Goal: Task Accomplishment & Management: Manage account settings

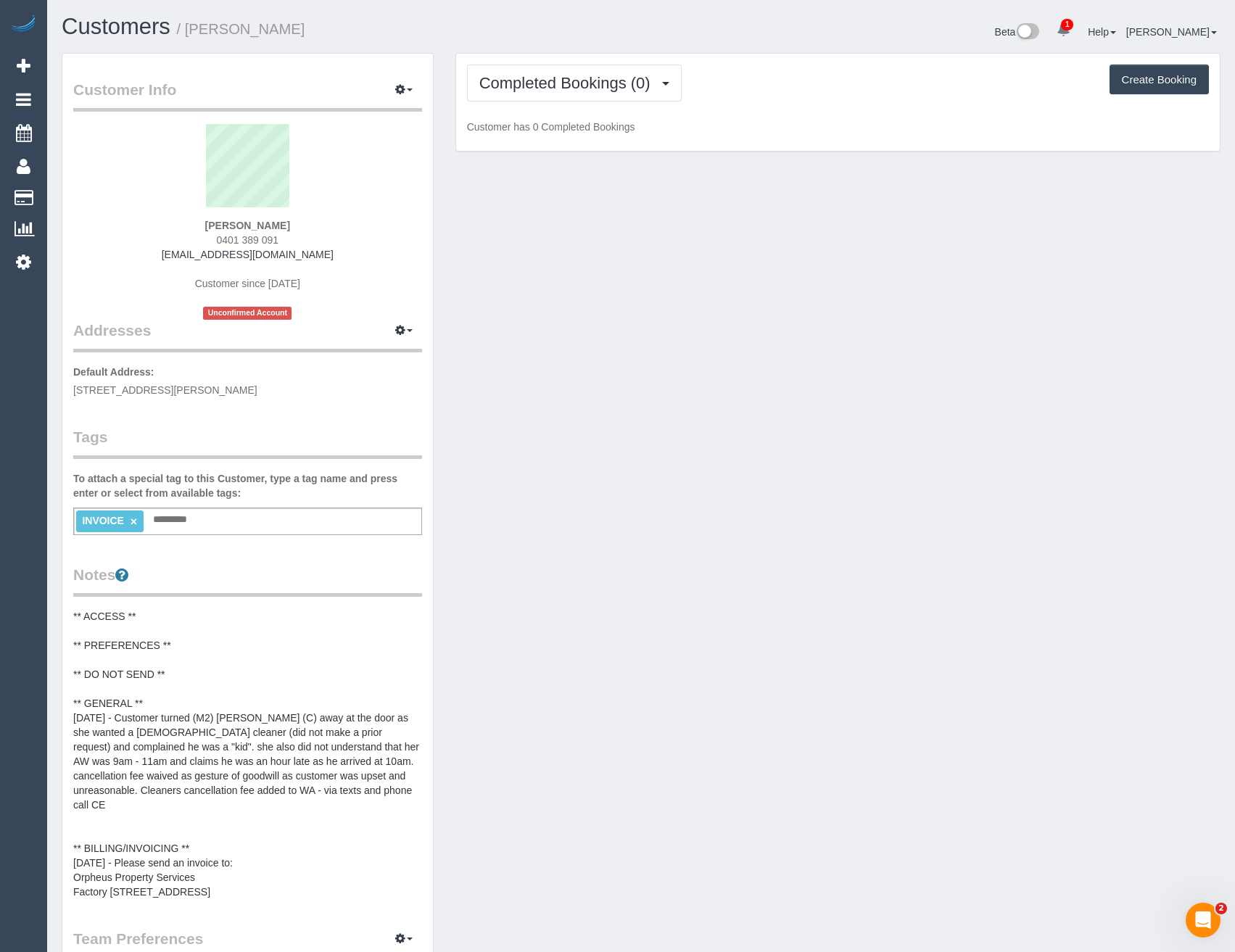
drag, startPoint x: 316, startPoint y: 255, endPoint x: 184, endPoint y: 260, distance: 132.1
click at [184, 260] on div "Zane Peeters 0401 389 091 zanepeeters@gmail.com Customer since 2025 Unconfirmed…" at bounding box center [248, 222] width 349 height 196
copy link "zanepeeters@gmail.com"
drag, startPoint x: 280, startPoint y: 236, endPoint x: 223, endPoint y: 237, distance: 57.0
click at [223, 237] on div "Zane Peeters 0401 389 091 zanepeeters@gmail.com Customer since 2025 Unconfirmed…" at bounding box center [248, 222] width 349 height 196
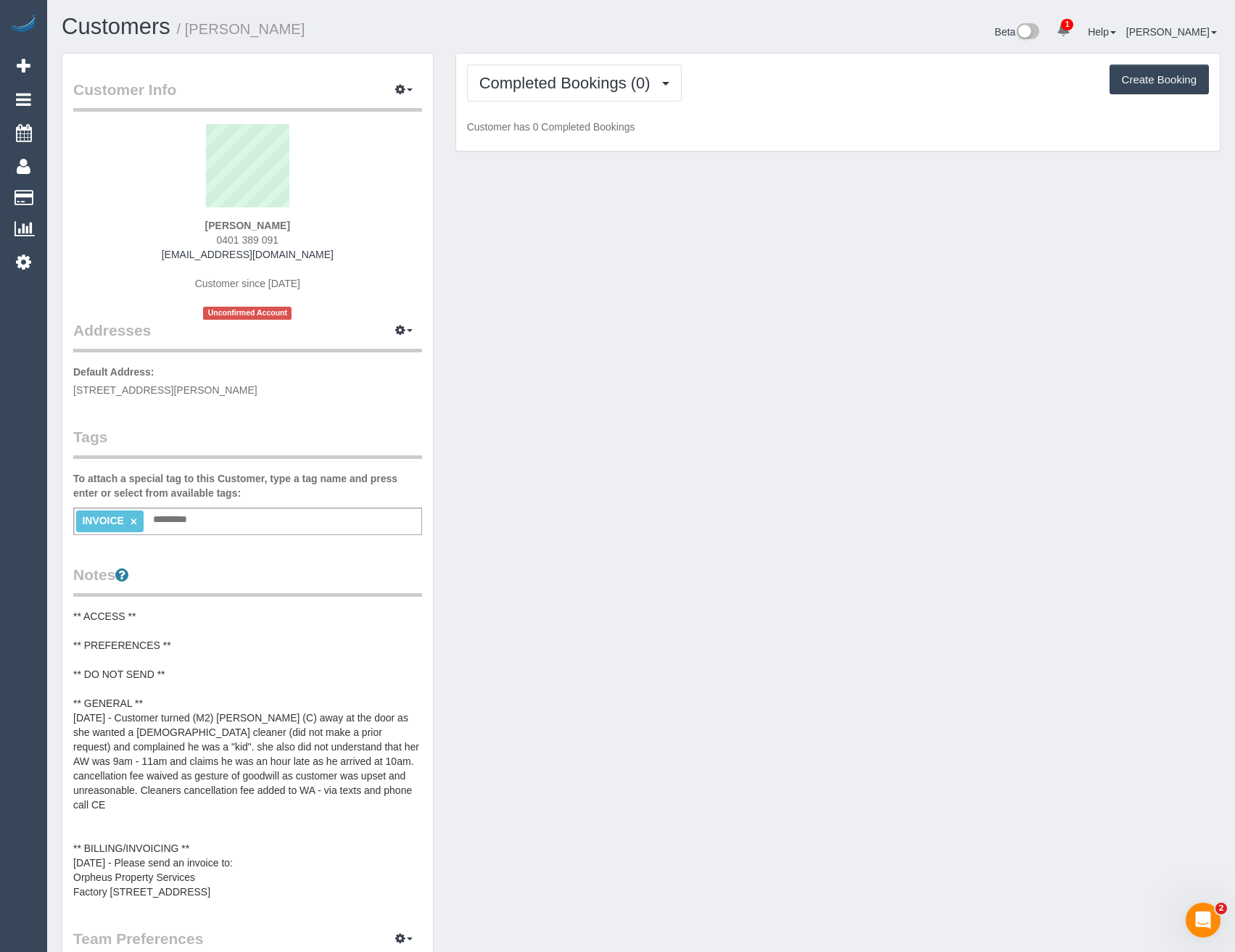
copy span "401 389 091"
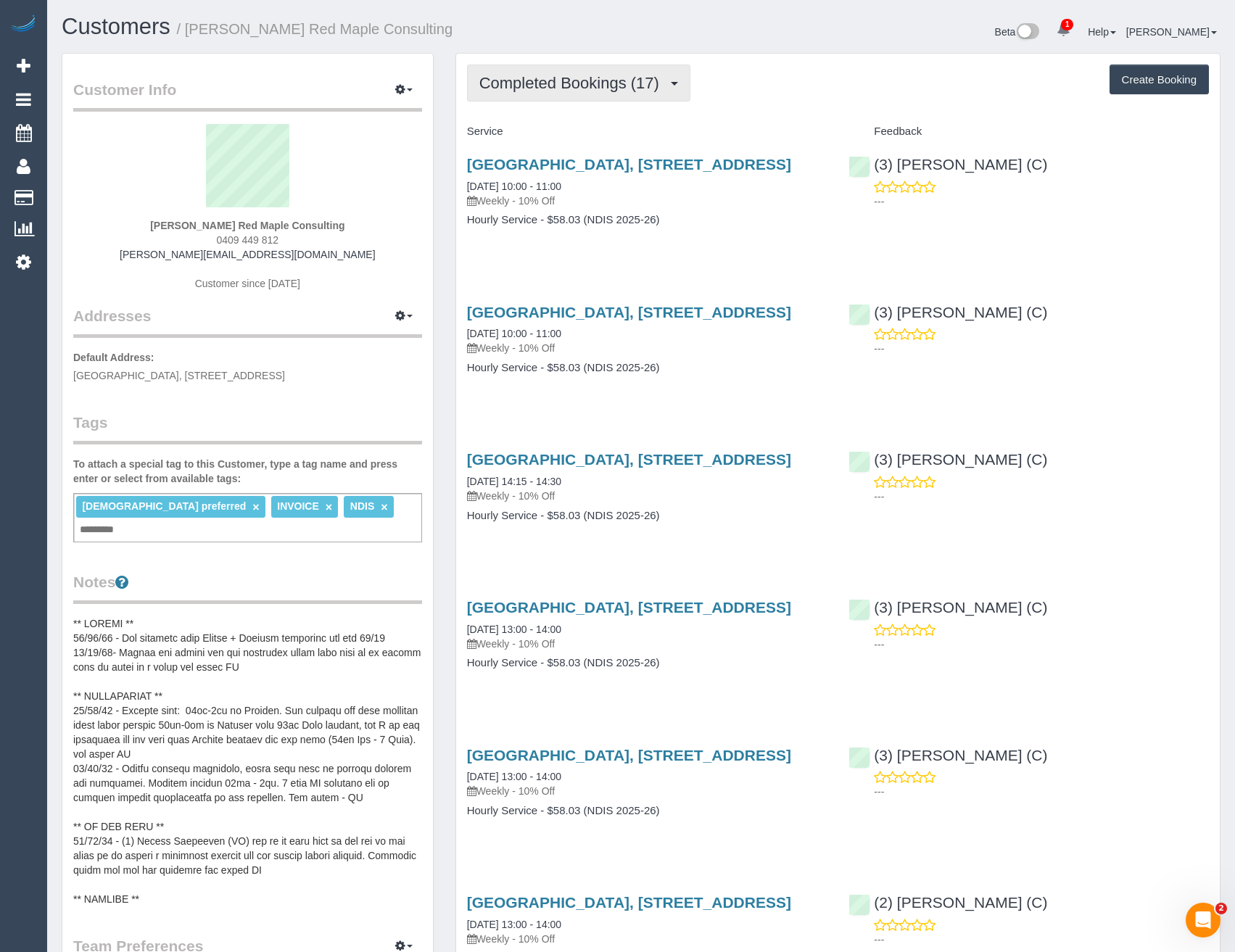
click at [618, 81] on span "Completed Bookings (17)" at bounding box center [573, 82] width 187 height 18
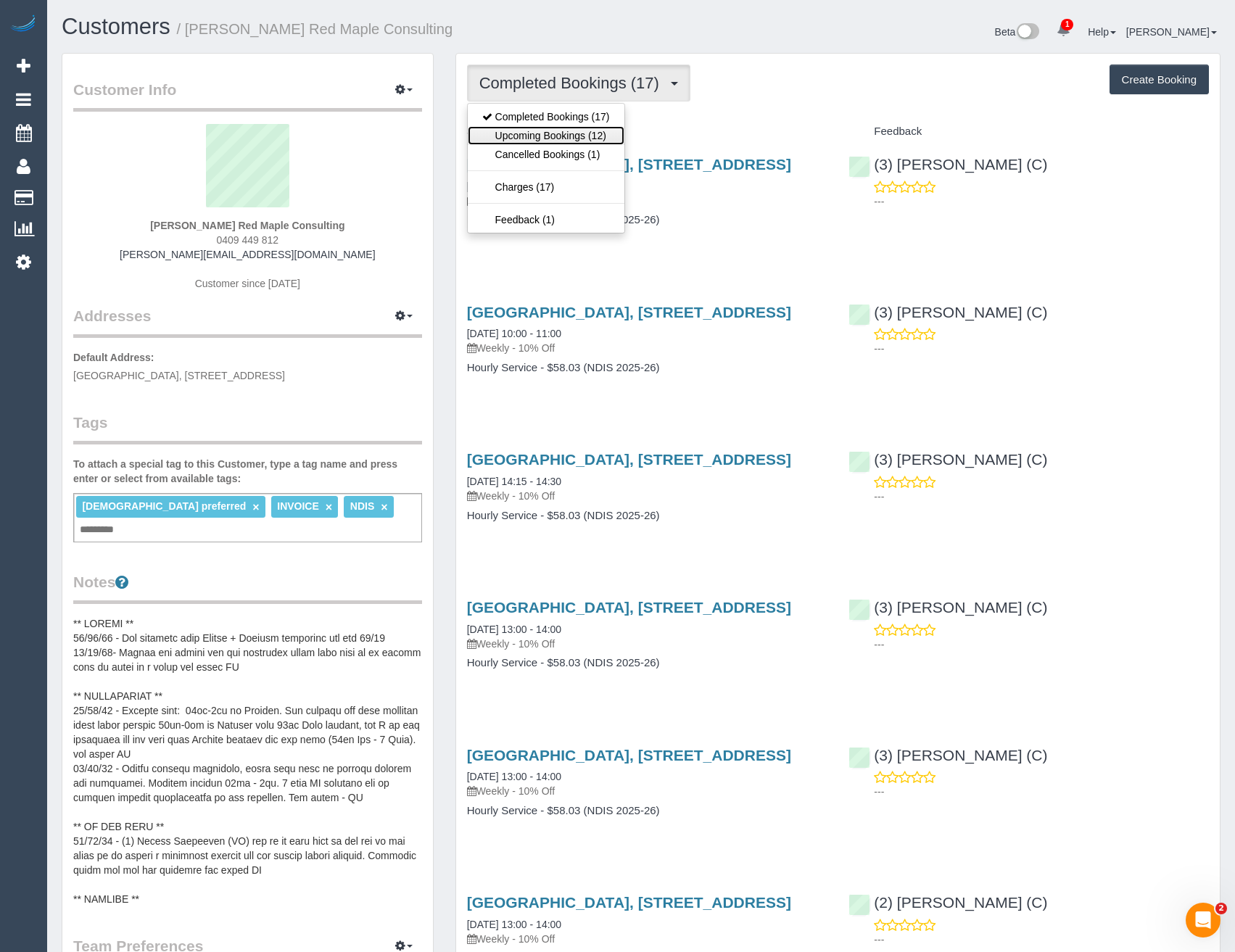
click at [589, 140] on link "Upcoming Bookings (12)" at bounding box center [547, 135] width 157 height 19
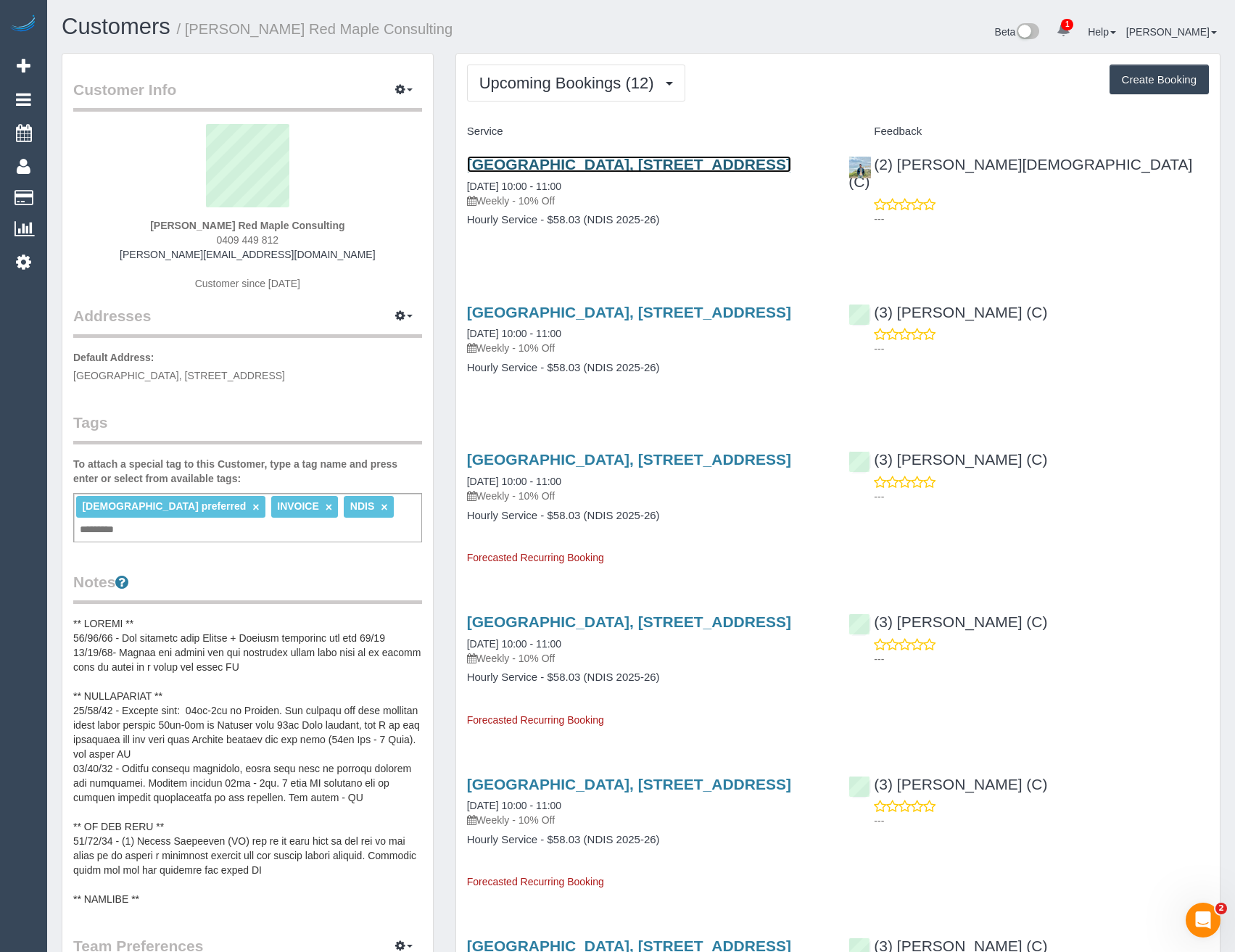
click at [732, 167] on link "[GEOGRAPHIC_DATA], [STREET_ADDRESS]" at bounding box center [630, 164] width 325 height 17
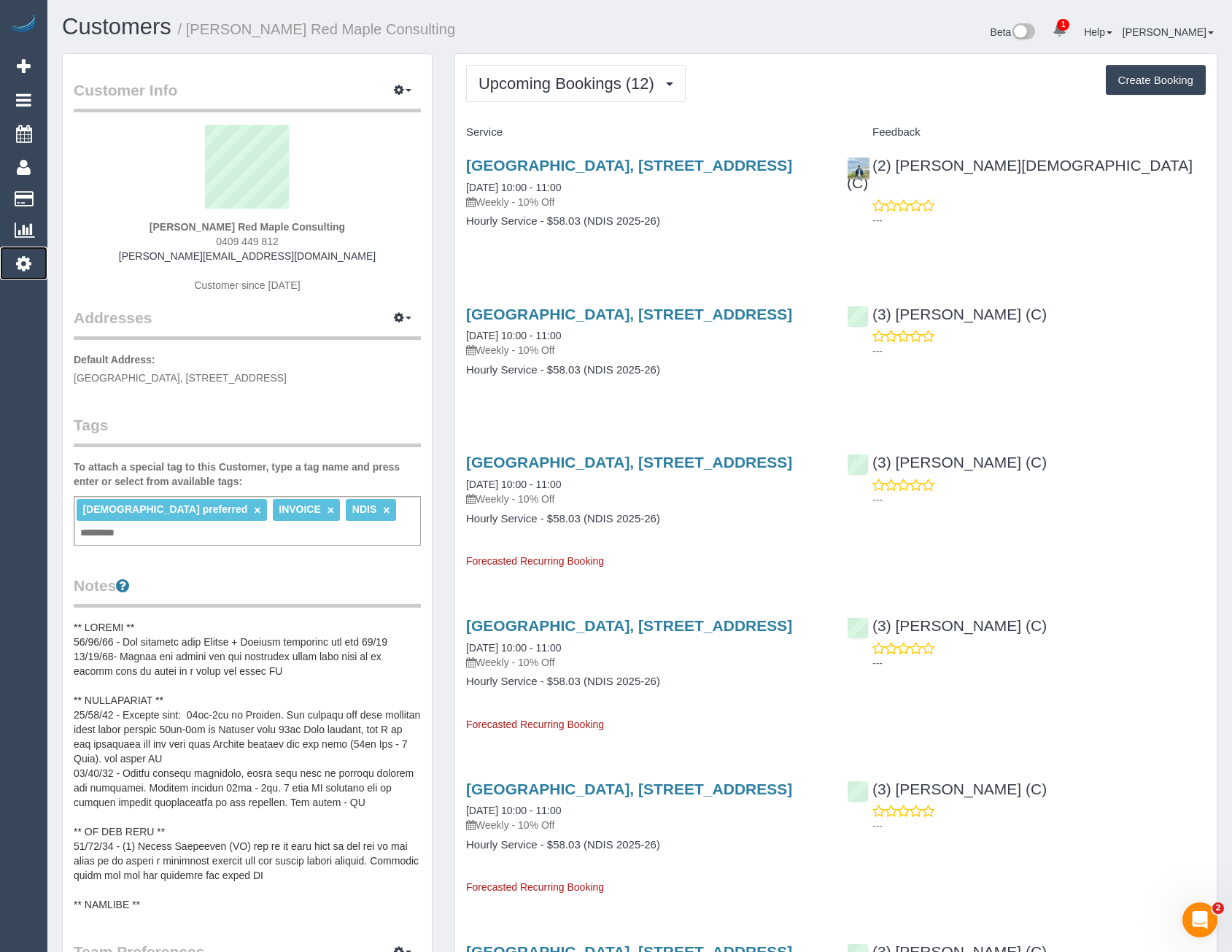
click at [21, 267] on icon at bounding box center [23, 263] width 15 height 18
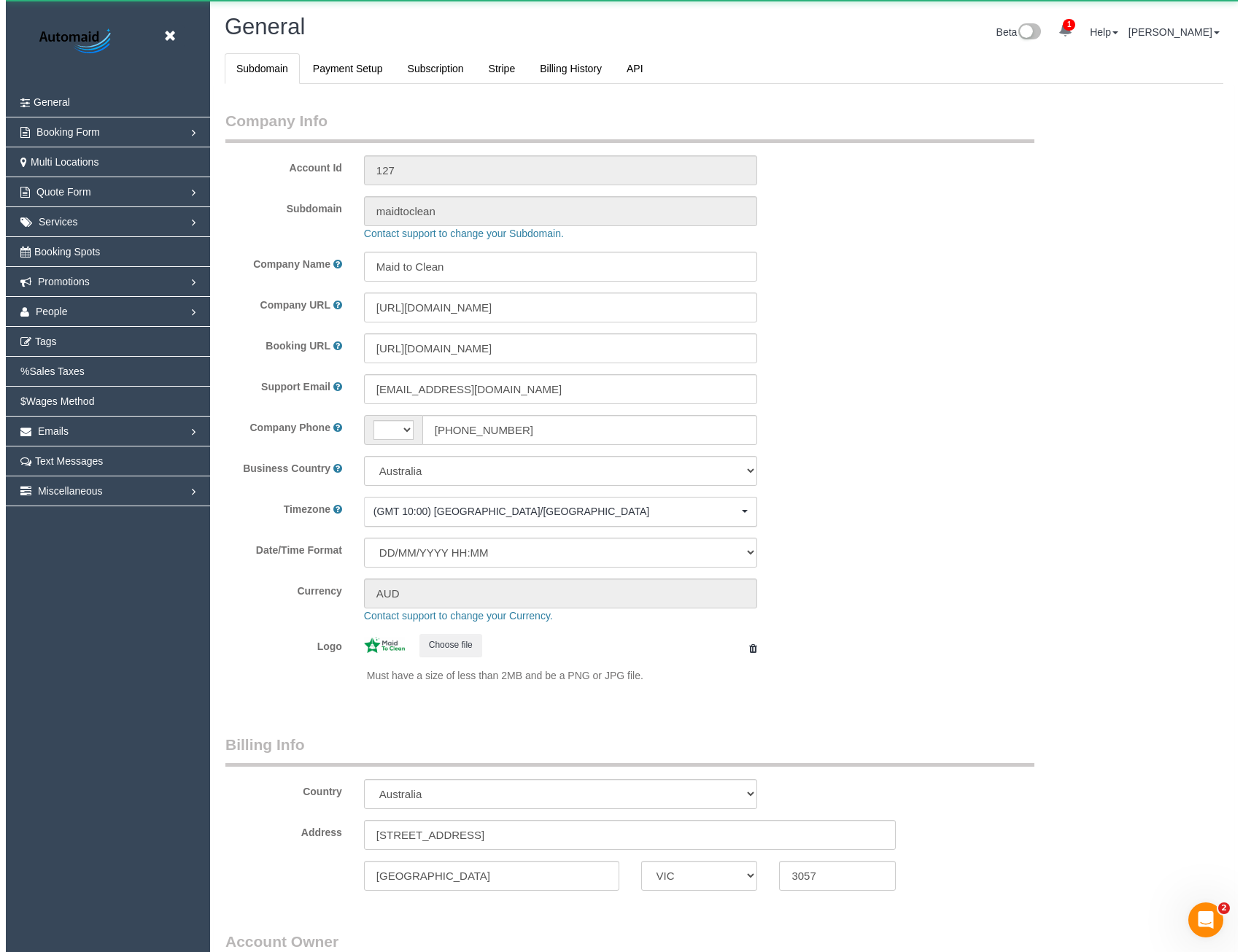
scroll to position [3334, 1232]
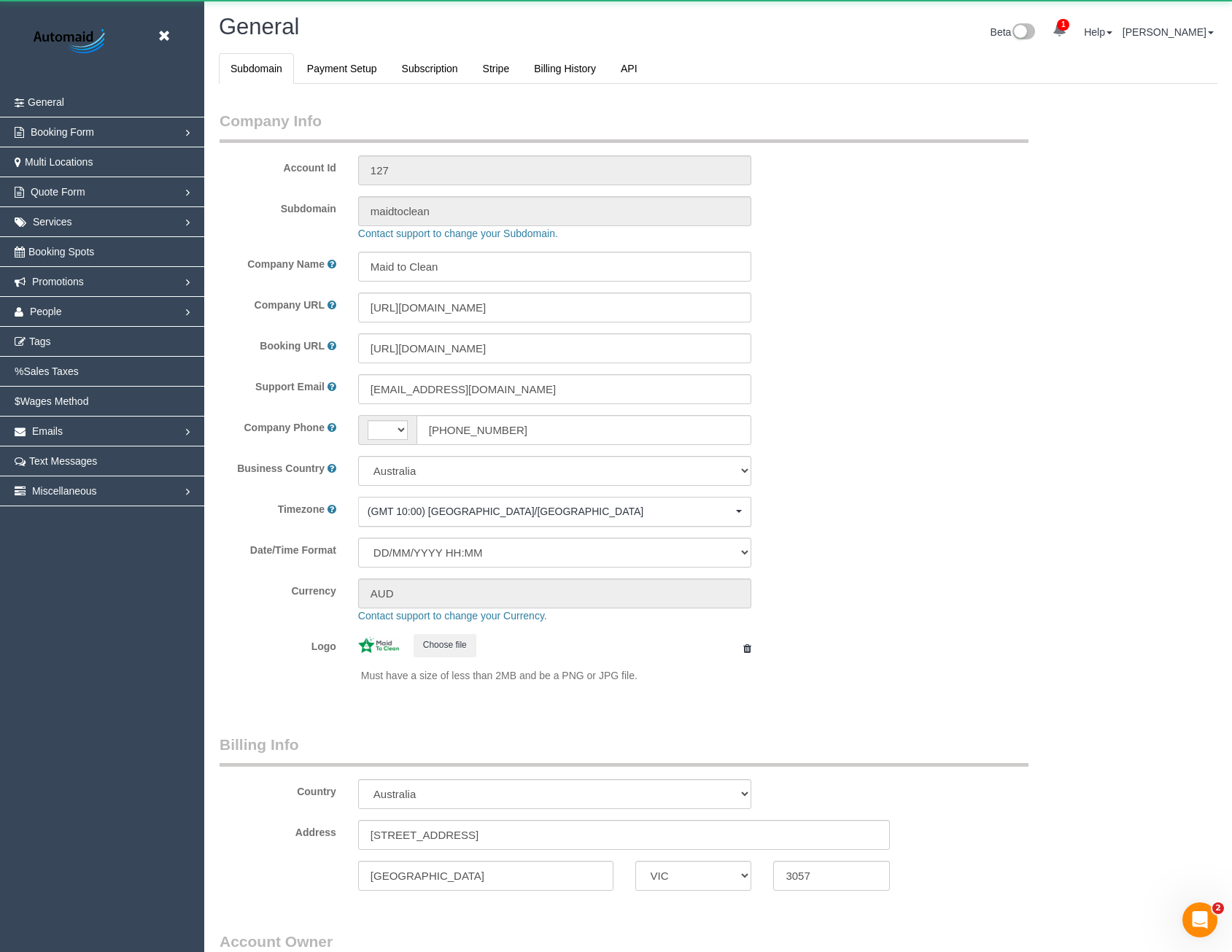
select select "string:AU"
click at [48, 310] on span "People" at bounding box center [46, 311] width 32 height 11
select select "1"
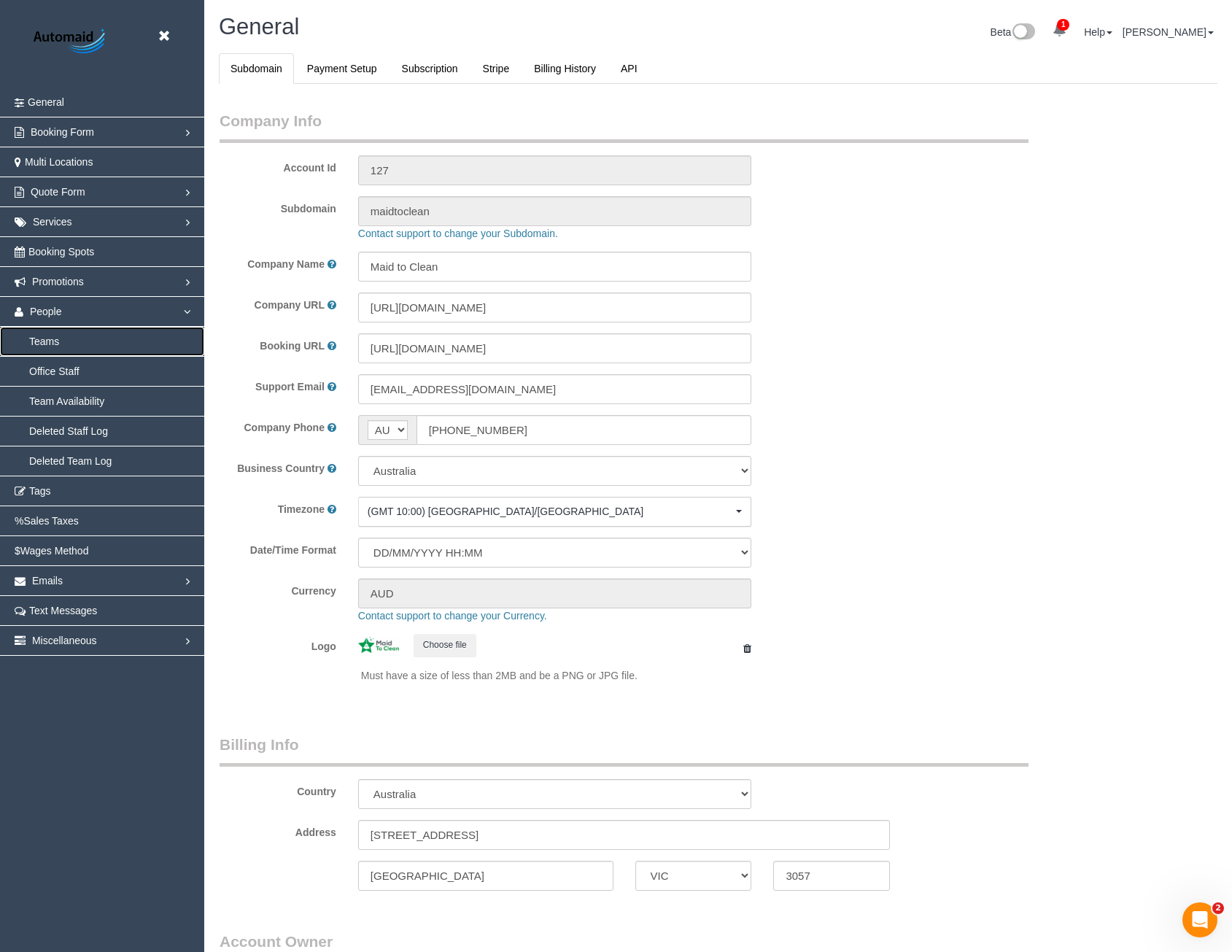
click at [59, 340] on link "Teams" at bounding box center [102, 340] width 205 height 29
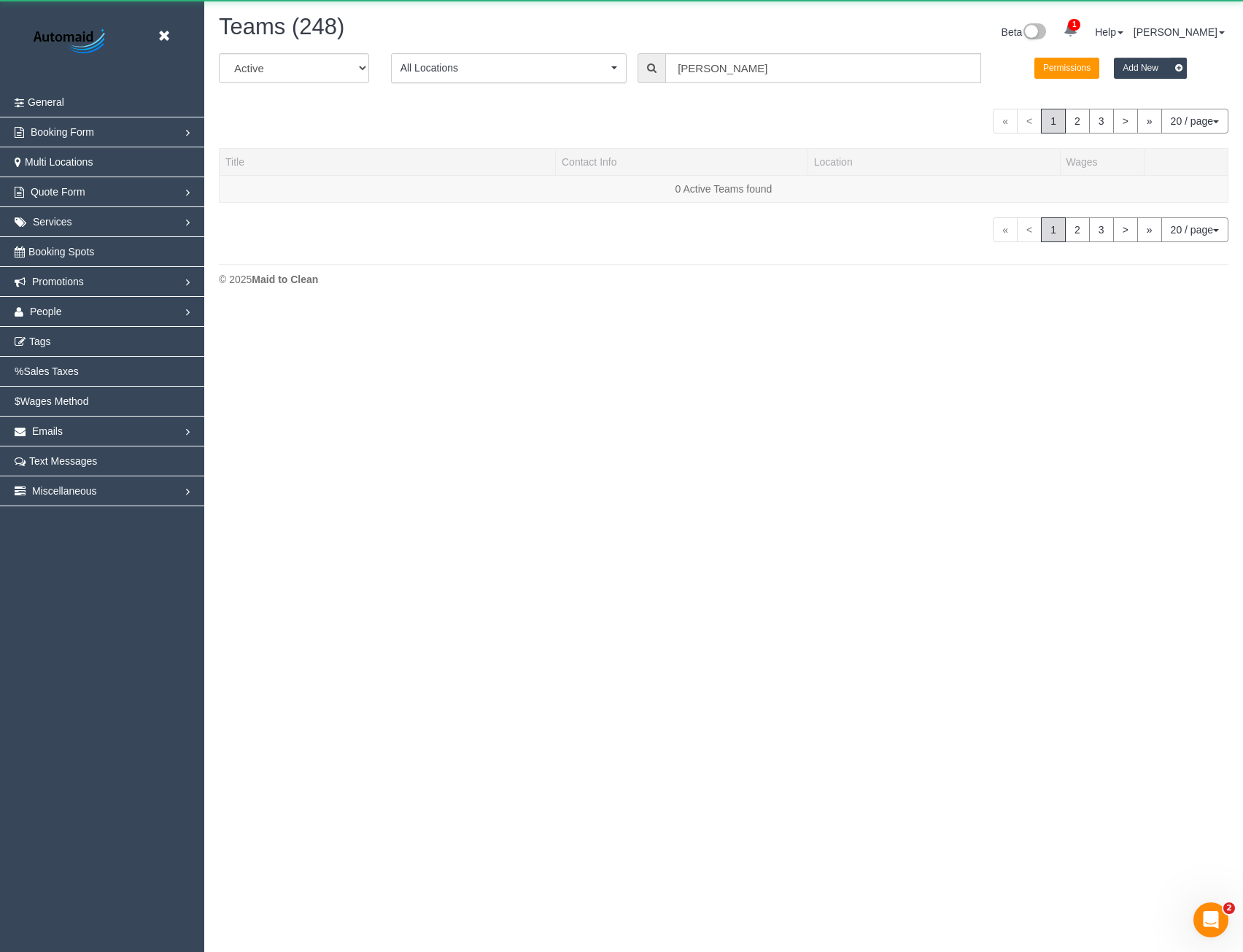
scroll to position [624, 1243]
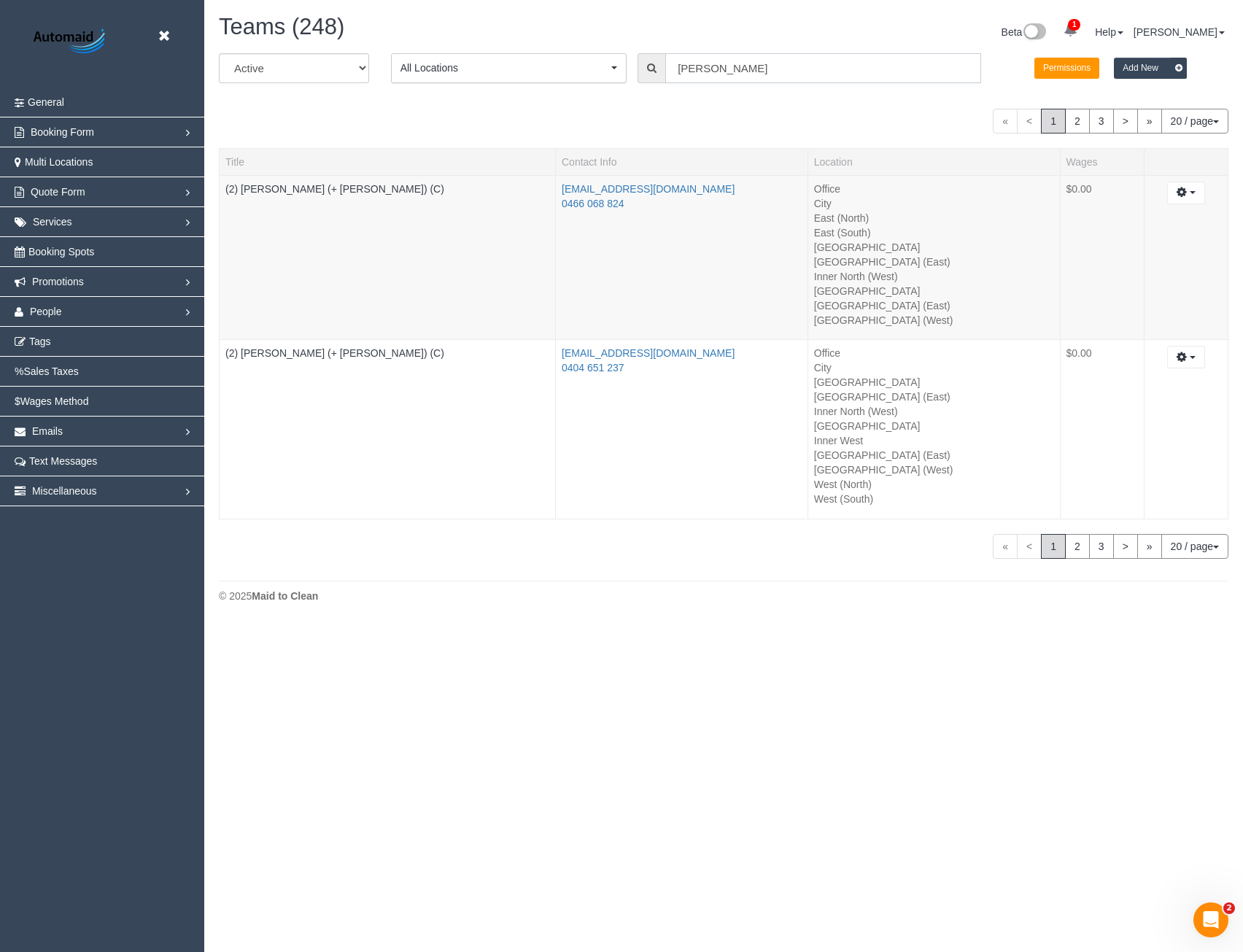
drag, startPoint x: 717, startPoint y: 65, endPoint x: 650, endPoint y: 64, distance: 67.0
click at [650, 65] on div "[PERSON_NAME]" at bounding box center [810, 68] width 343 height 30
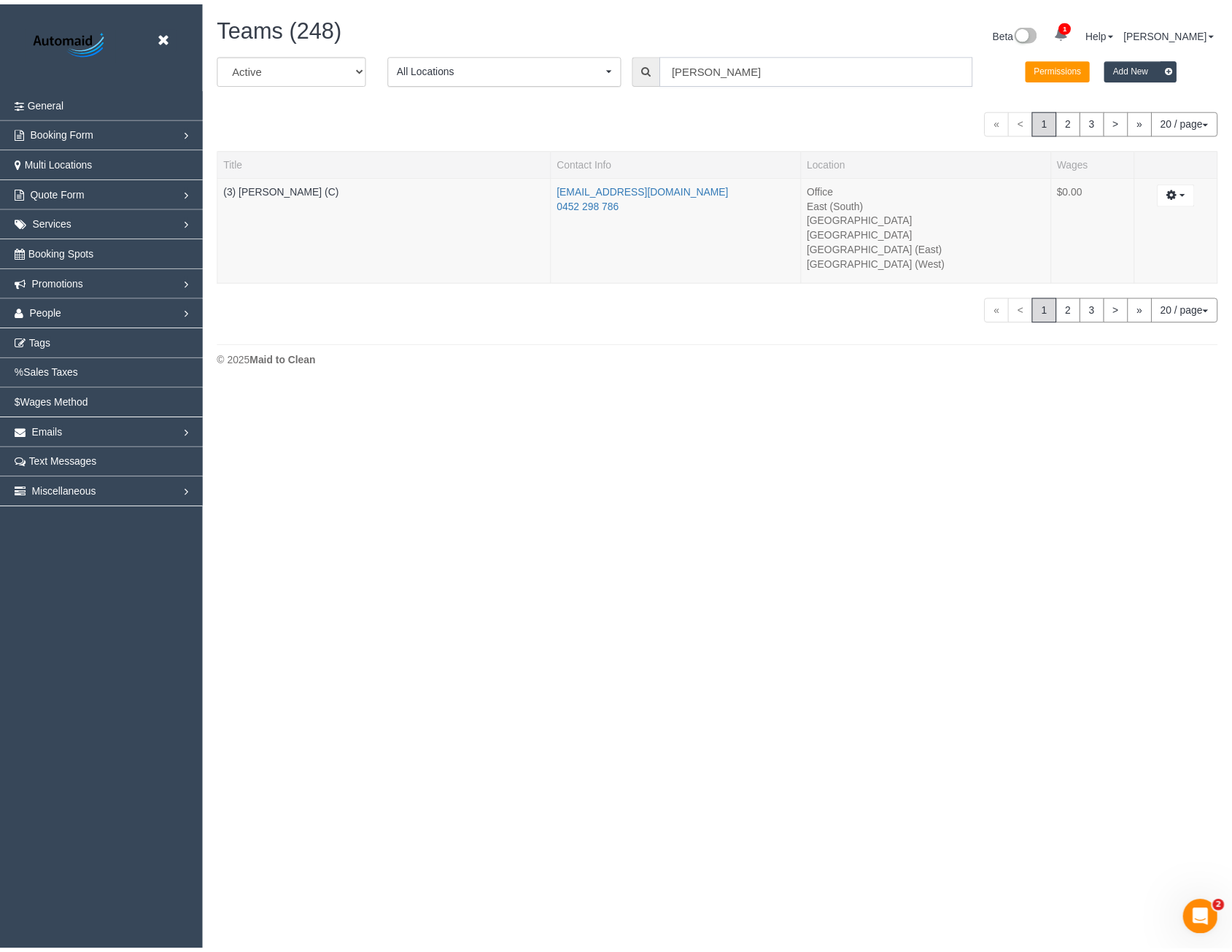
scroll to position [72553, 71725]
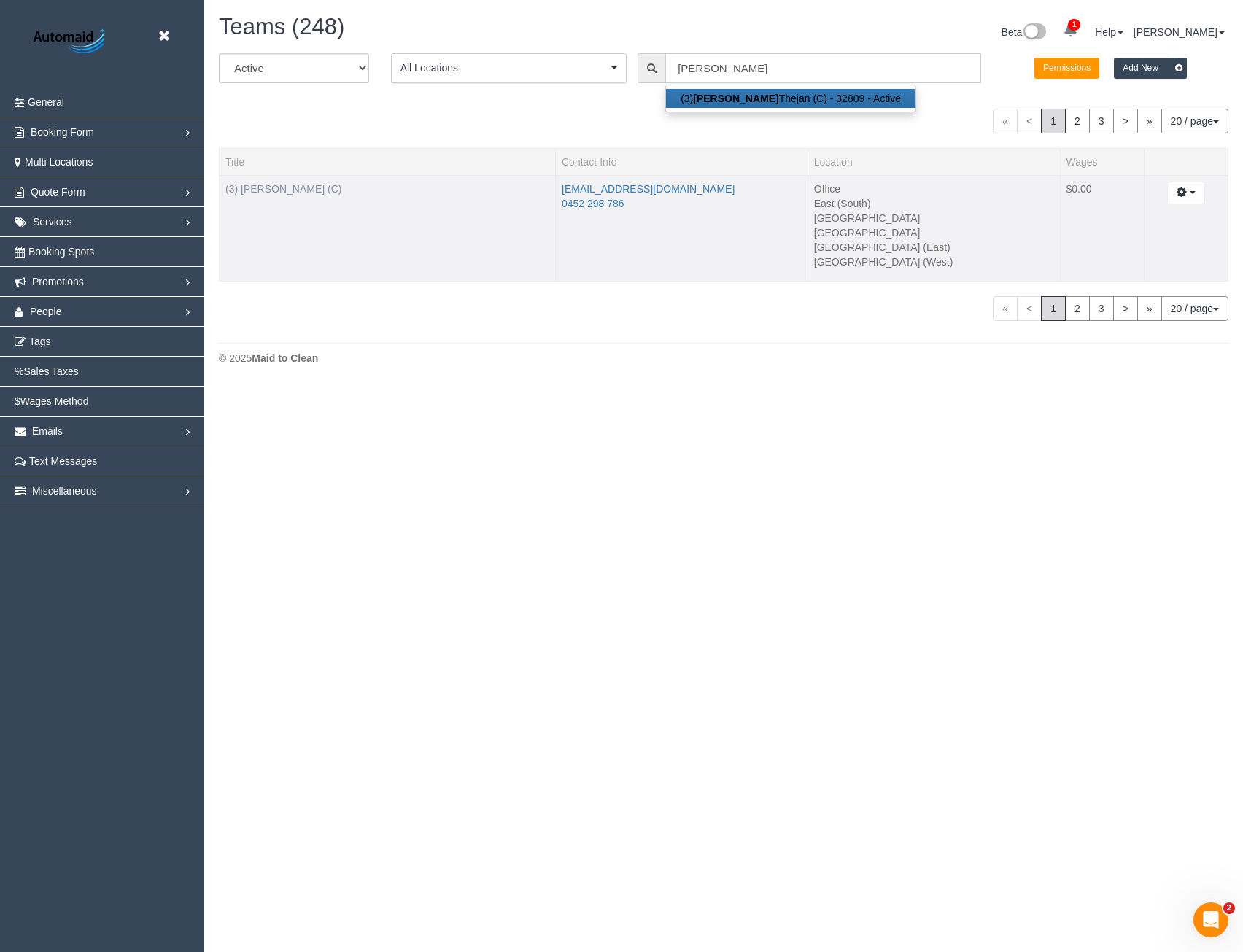
type input "[PERSON_NAME]"
click at [278, 189] on link "(3) [PERSON_NAME] (C)" at bounding box center [283, 189] width 116 height 11
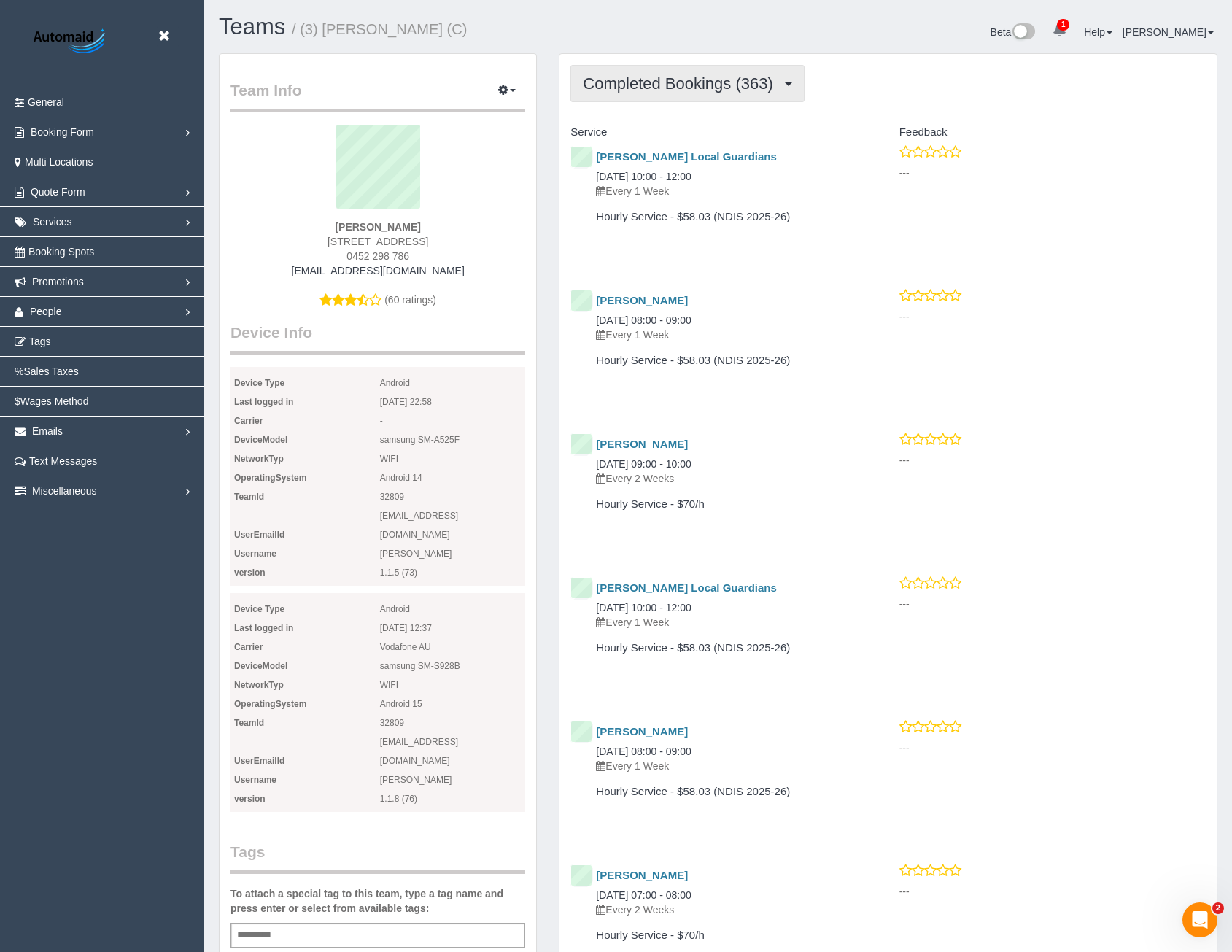
click at [658, 83] on span "Completed Bookings (363)" at bounding box center [681, 83] width 197 height 18
click at [634, 136] on link "Upcoming Bookings (55)" at bounding box center [653, 136] width 163 height 19
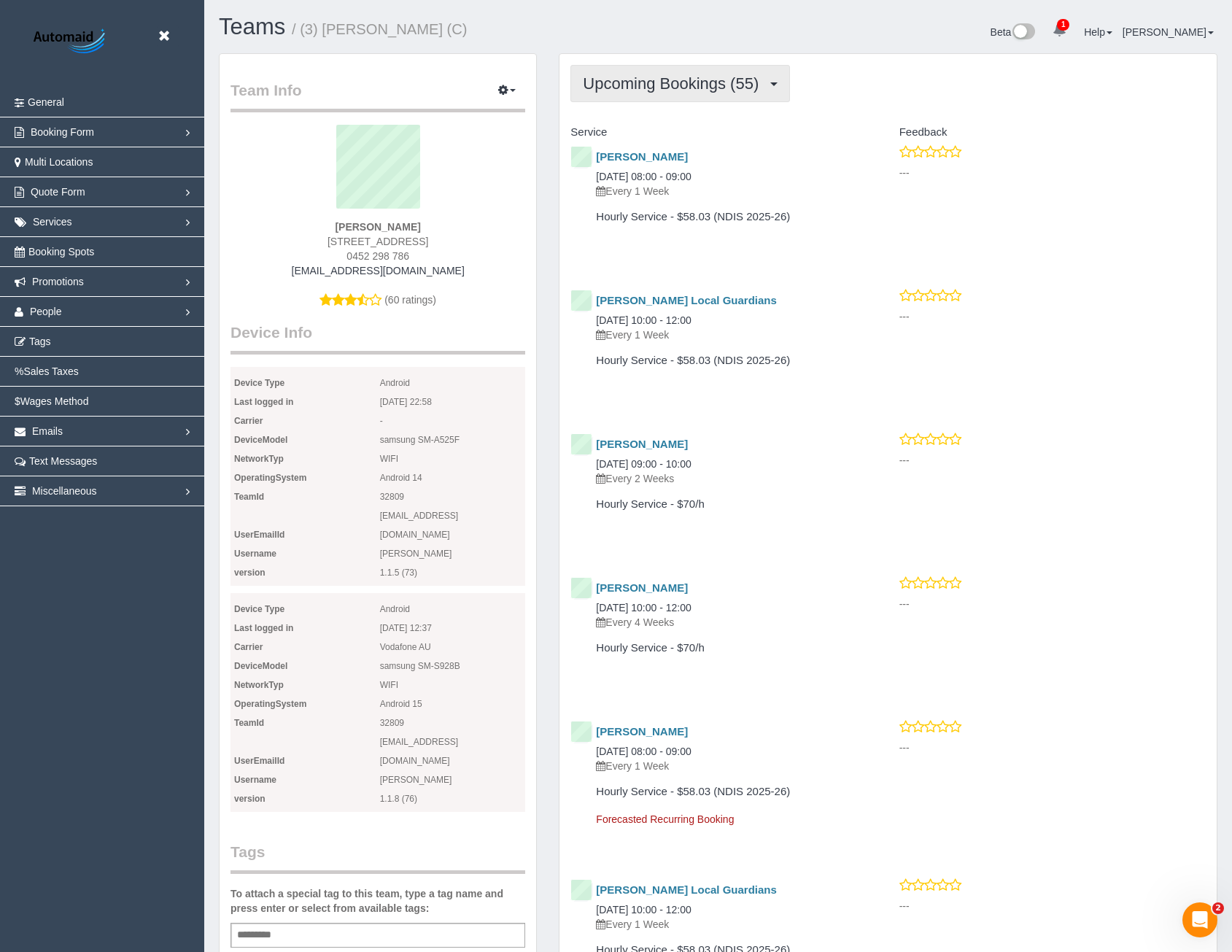
click at [675, 84] on span "Upcoming Bookings (55)" at bounding box center [674, 83] width 183 height 18
click at [653, 121] on link "Completed Bookings (363)" at bounding box center [653, 117] width 163 height 19
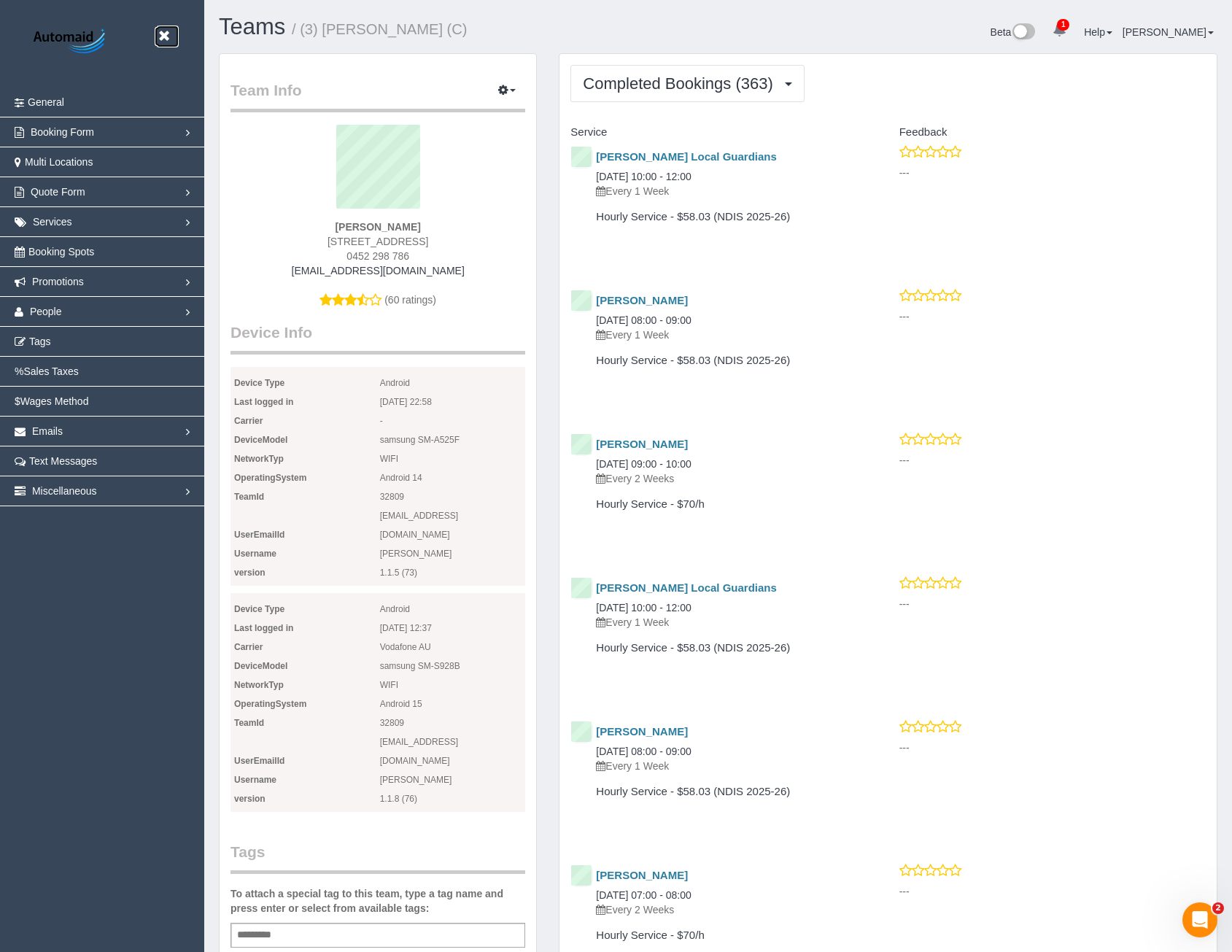
click at [159, 35] on icon at bounding box center [163, 36] width 18 height 18
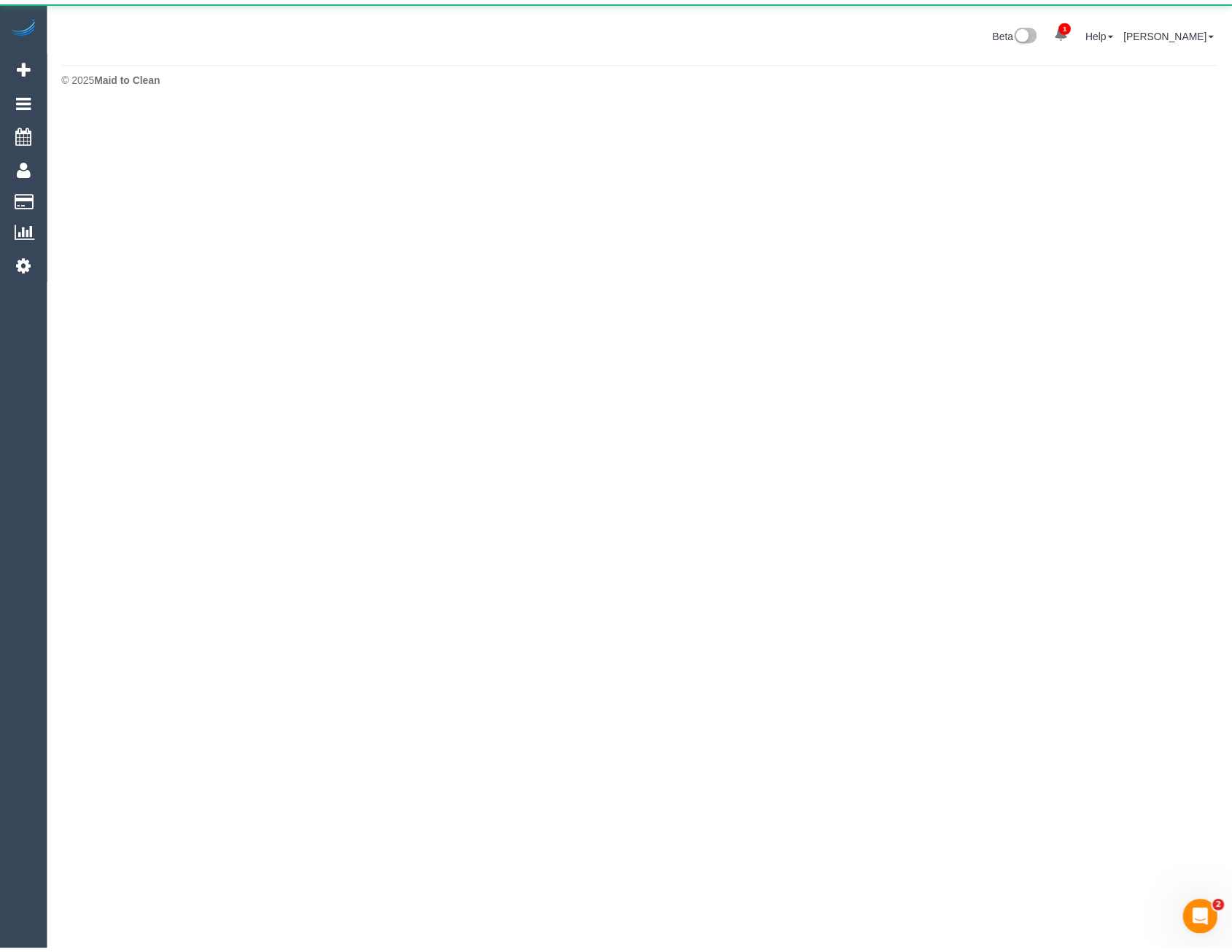
scroll to position [72834, 71725]
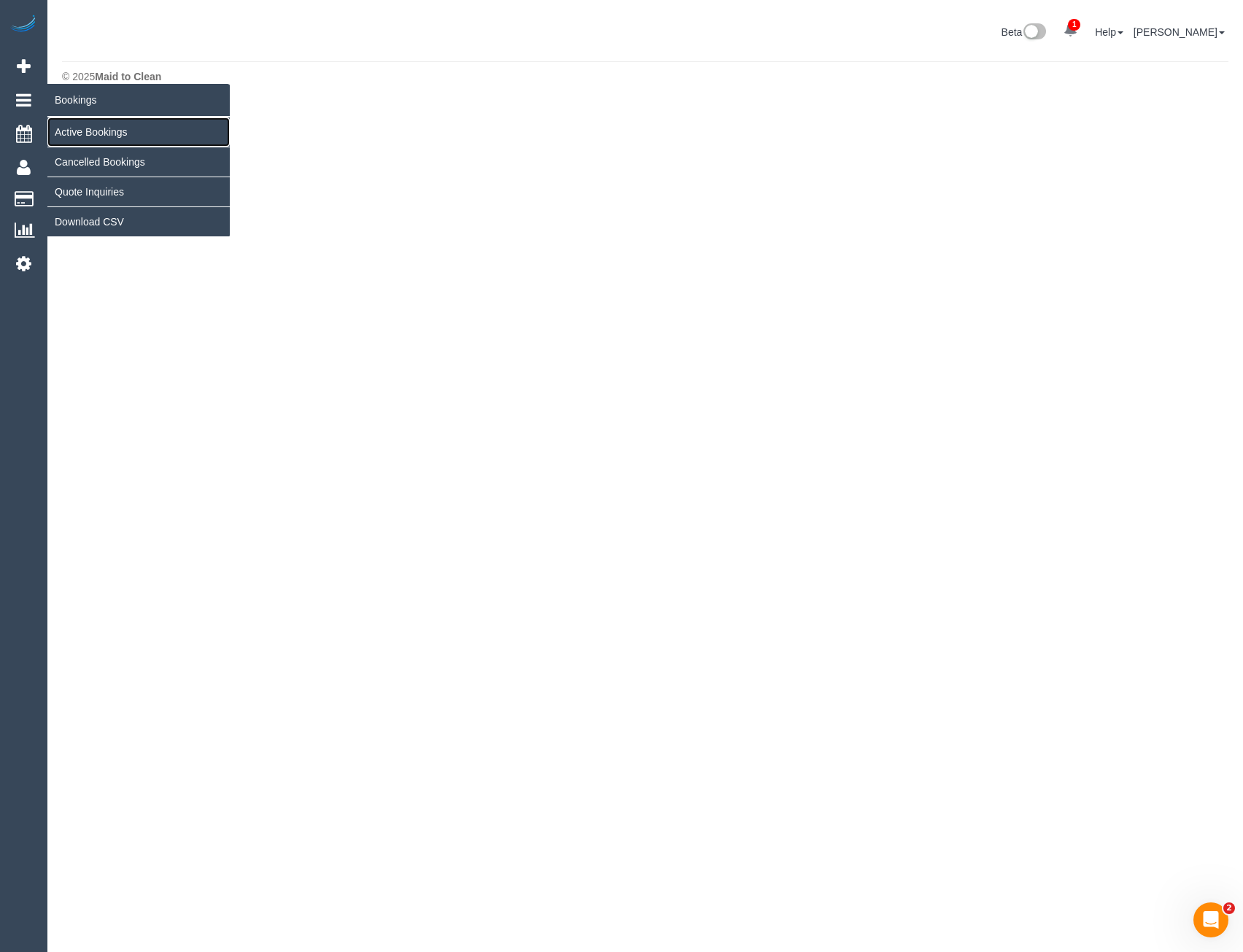
click at [82, 131] on link "Active Bookings" at bounding box center [139, 131] width 182 height 29
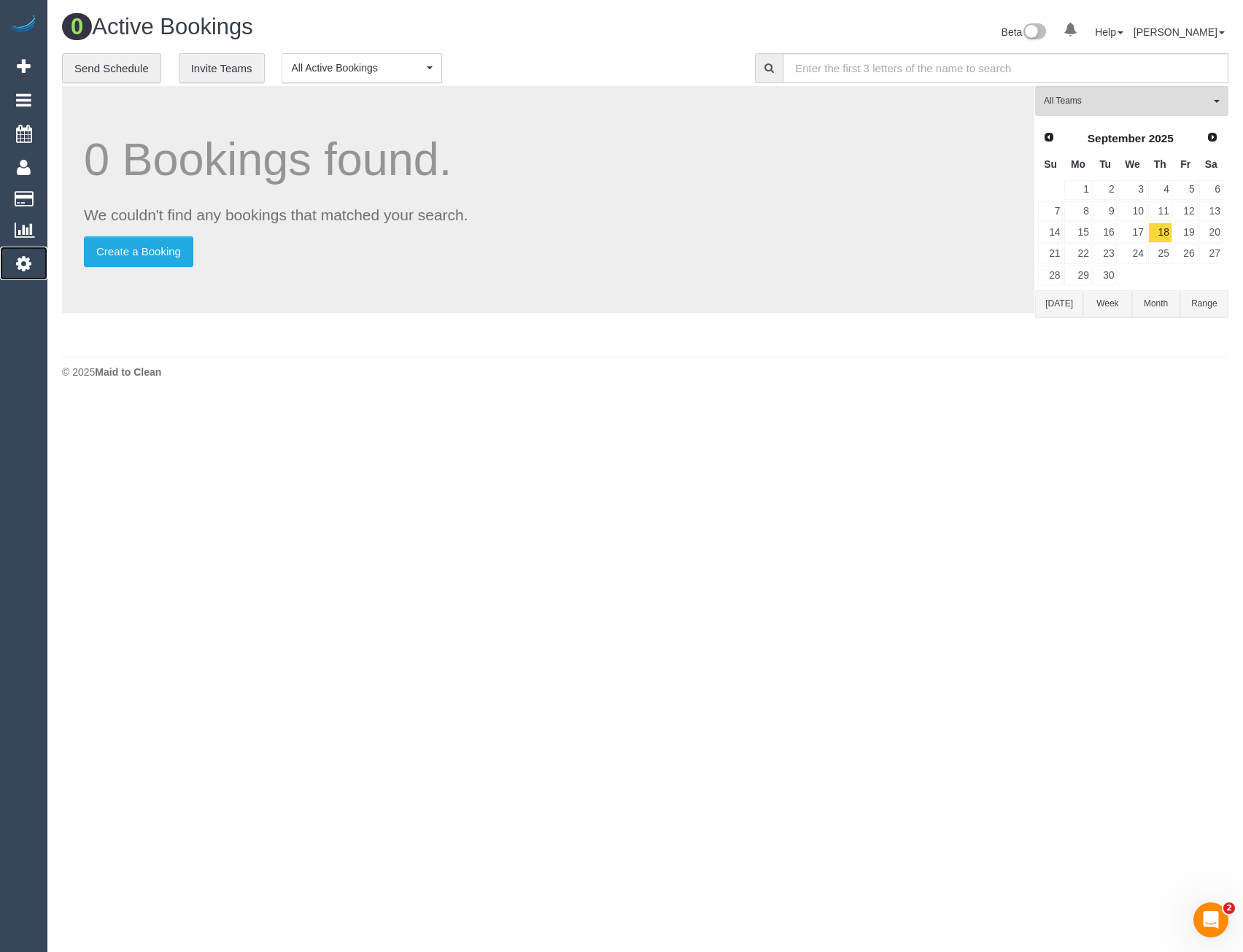
click at [23, 261] on icon at bounding box center [23, 263] width 15 height 18
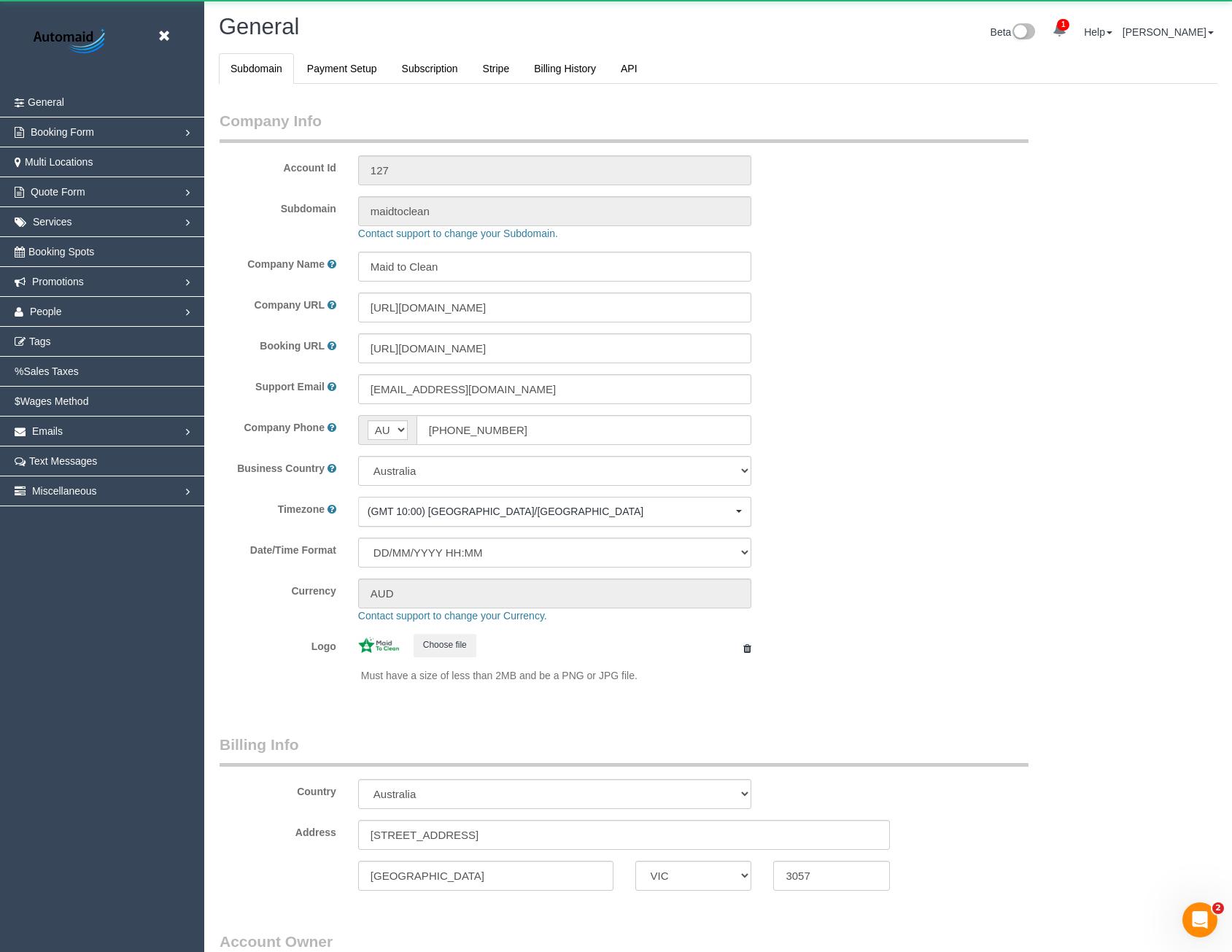
select select "1"
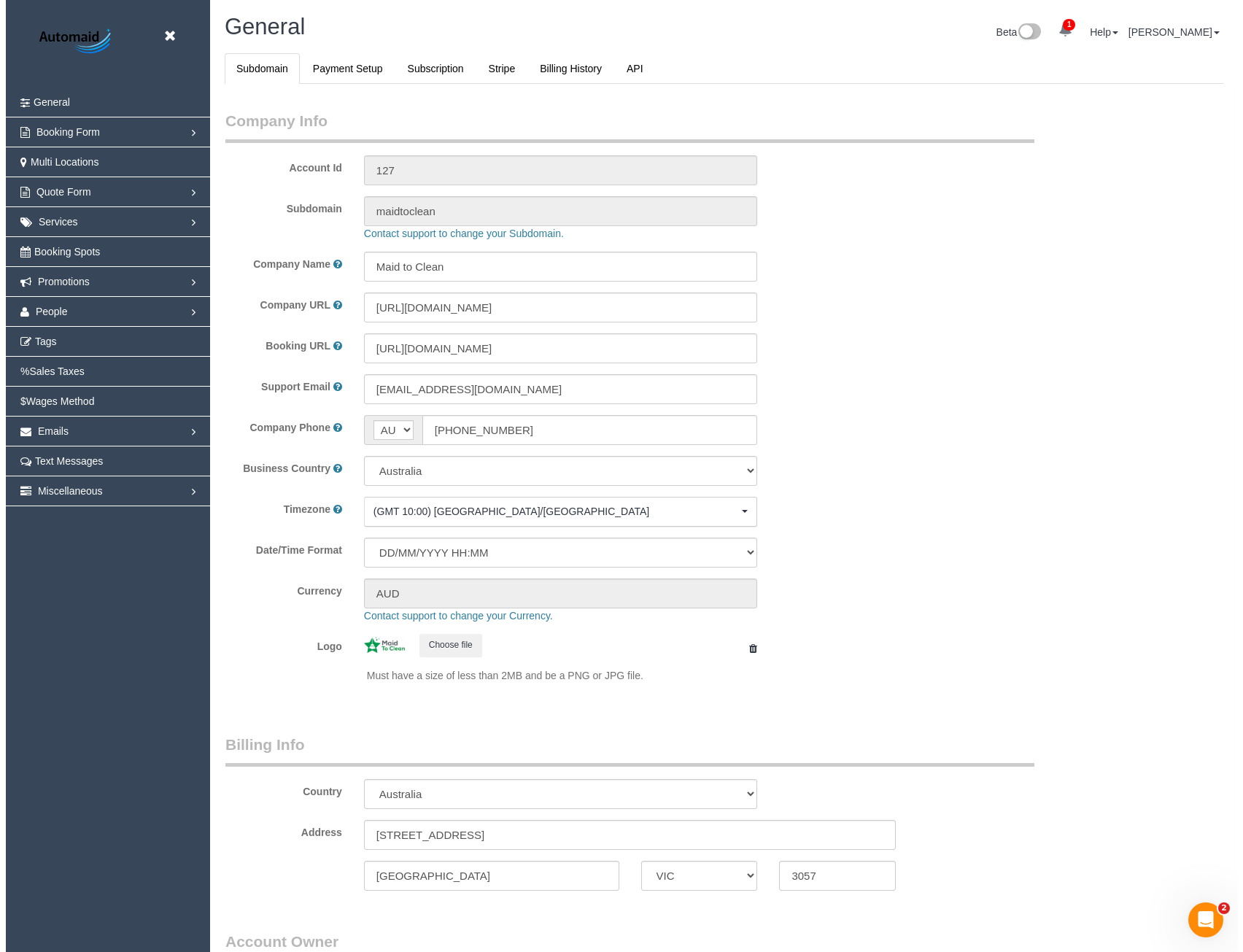
scroll to position [3334, 1232]
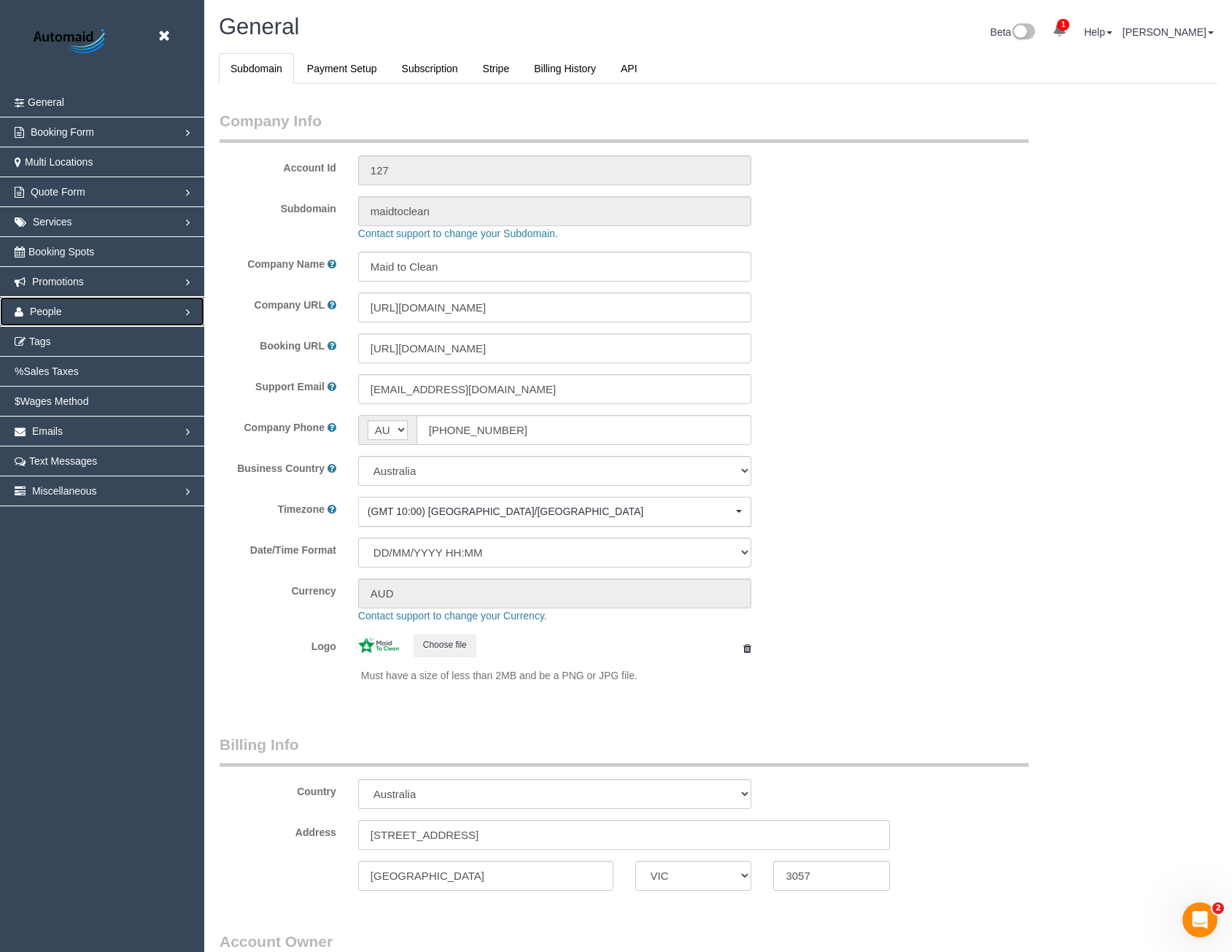
click at [51, 313] on span "People" at bounding box center [46, 311] width 32 height 11
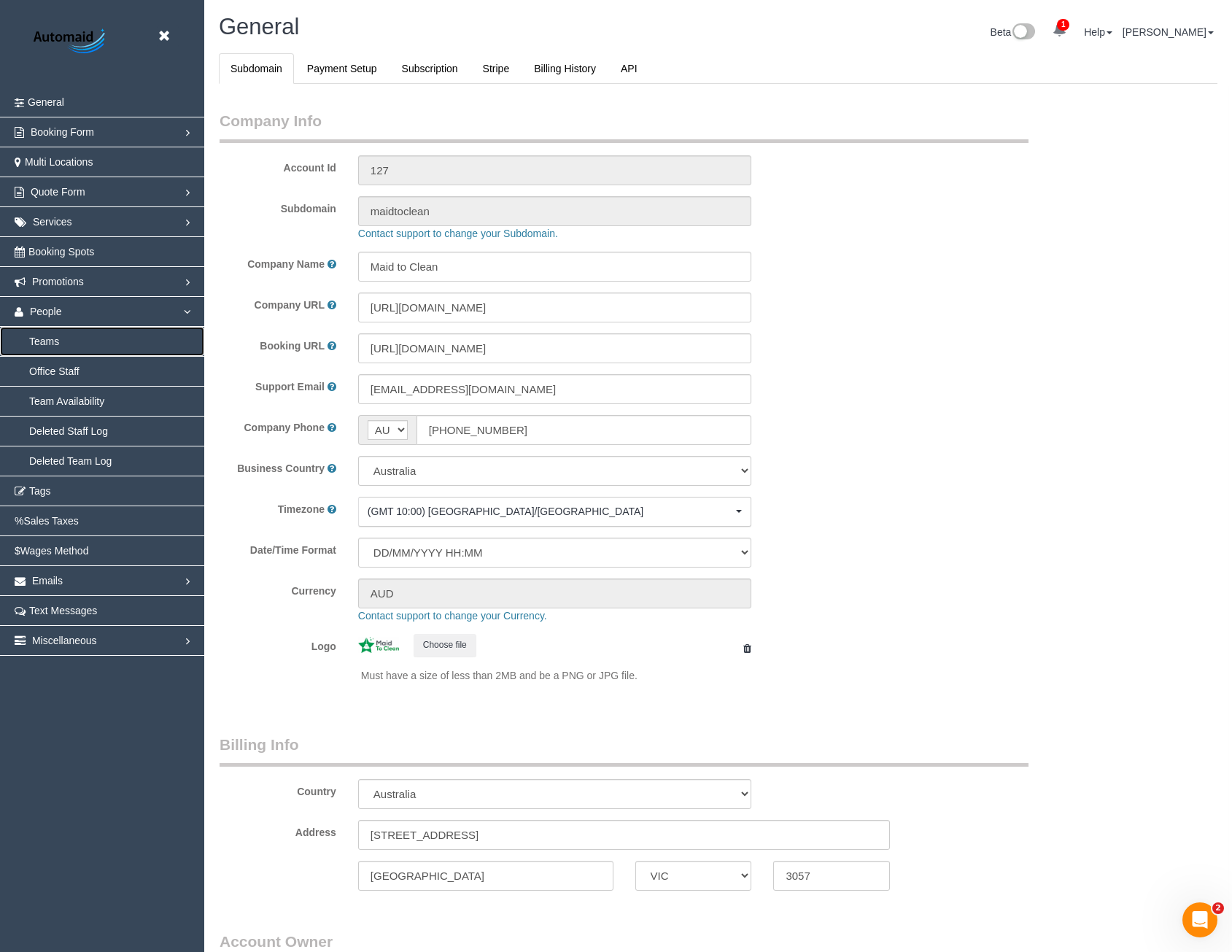
click at [58, 340] on link "Teams" at bounding box center [102, 340] width 205 height 29
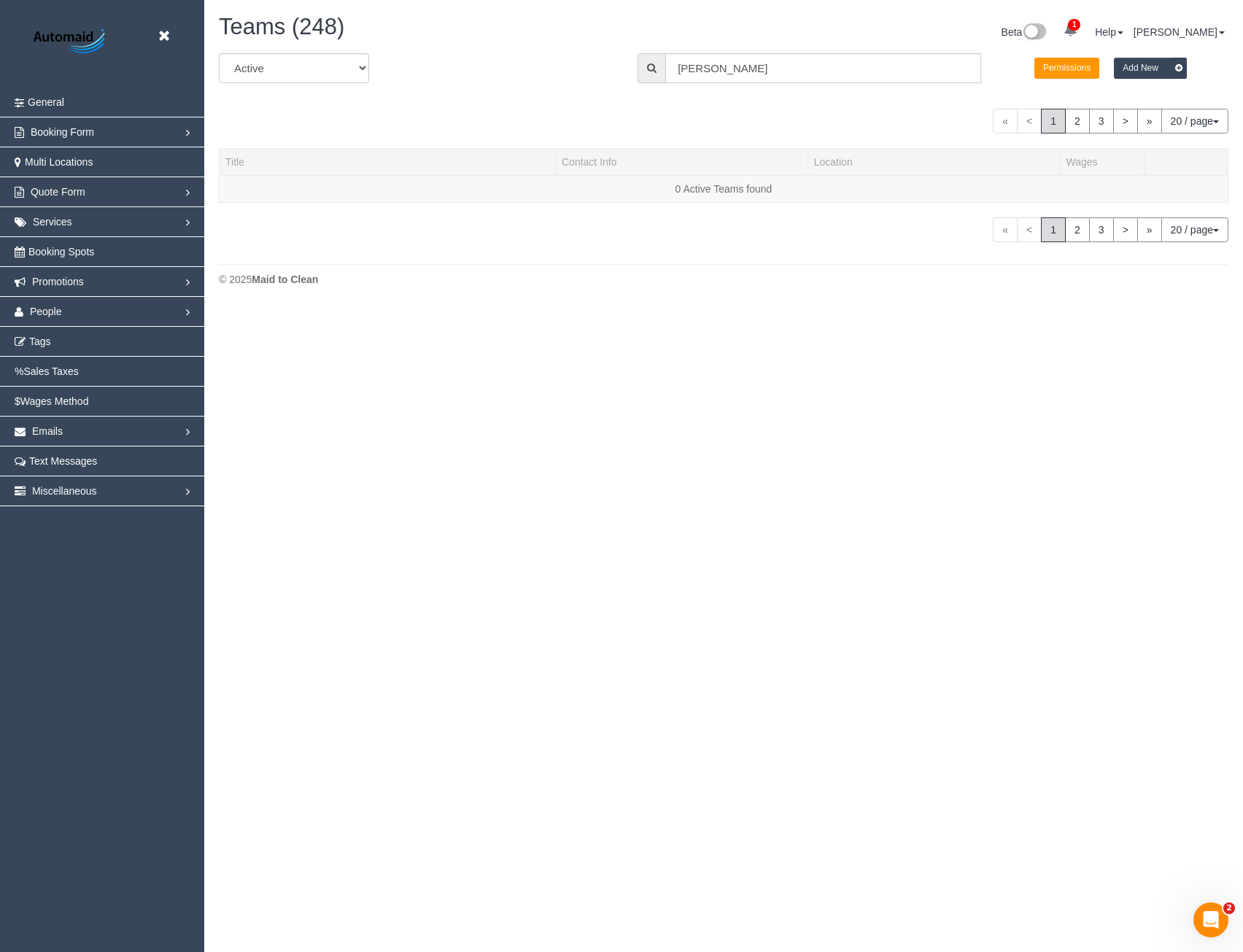
scroll to position [307, 1243]
click at [733, 64] on input "[PERSON_NAME]" at bounding box center [823, 68] width 316 height 30
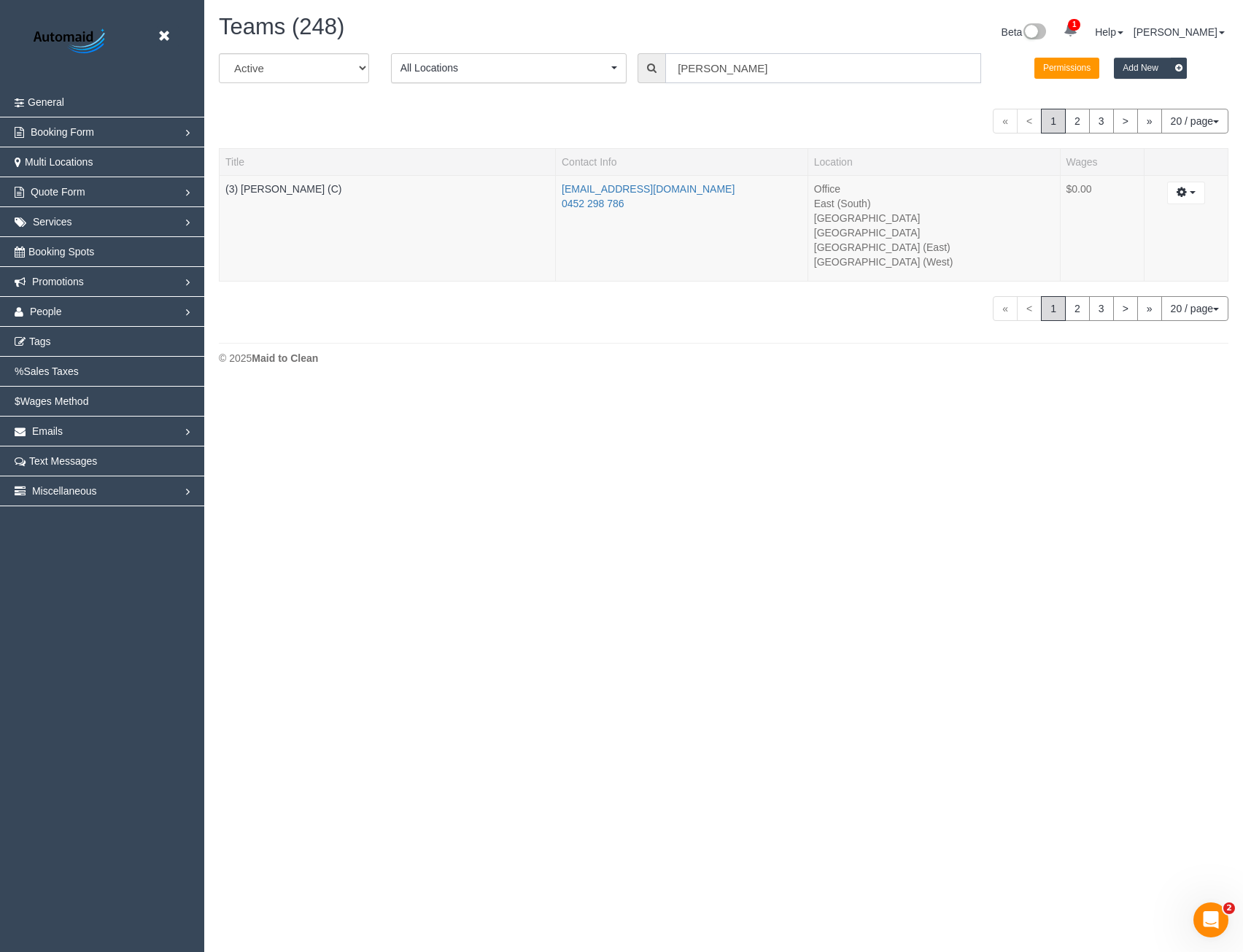
scroll to position [386, 1243]
drag, startPoint x: 730, startPoint y: 70, endPoint x: 593, endPoint y: 84, distance: 137.7
click at [595, 84] on div "All Active Archived All Locations All Locations Active Locations Office [defaul…" at bounding box center [724, 74] width 1032 height 41
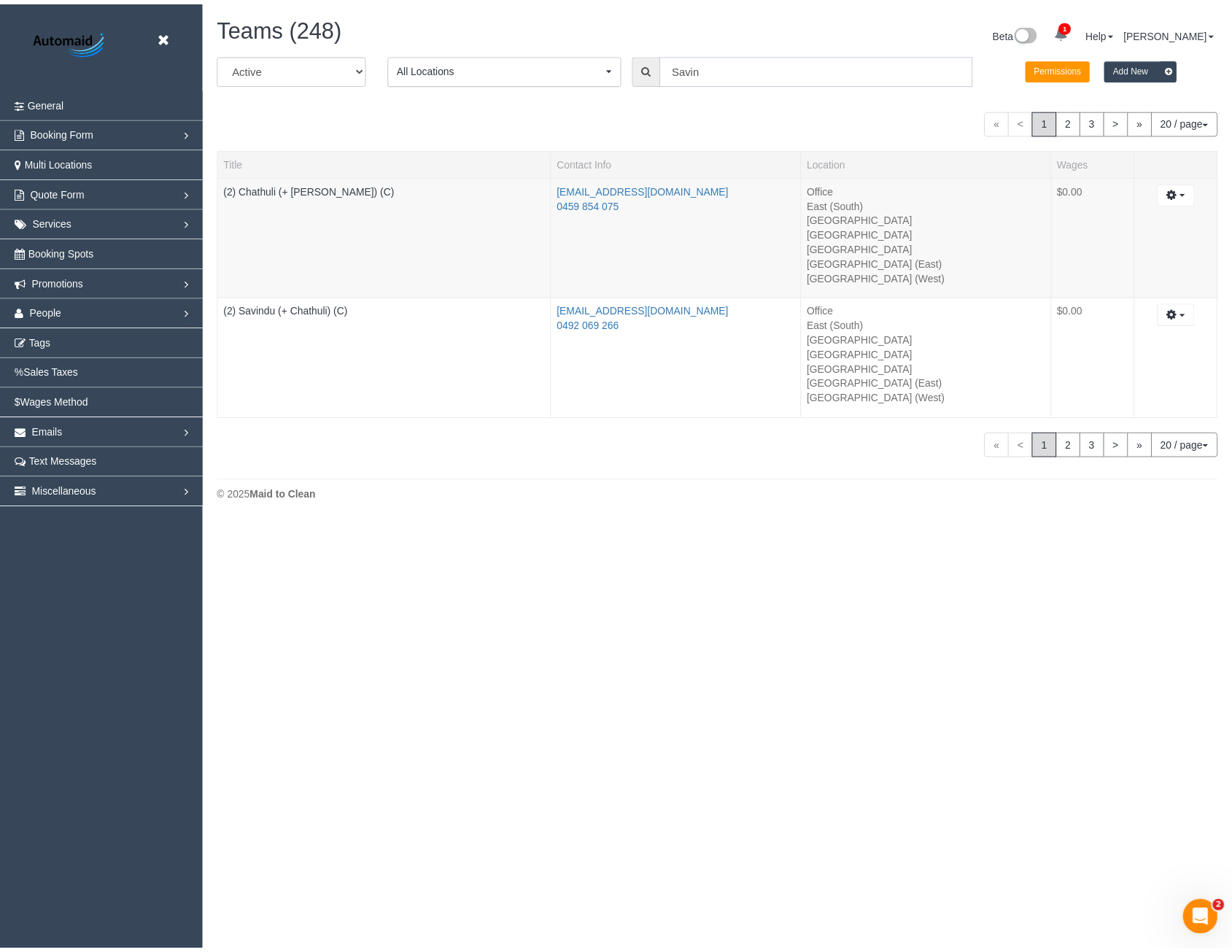
scroll to position [521, 1243]
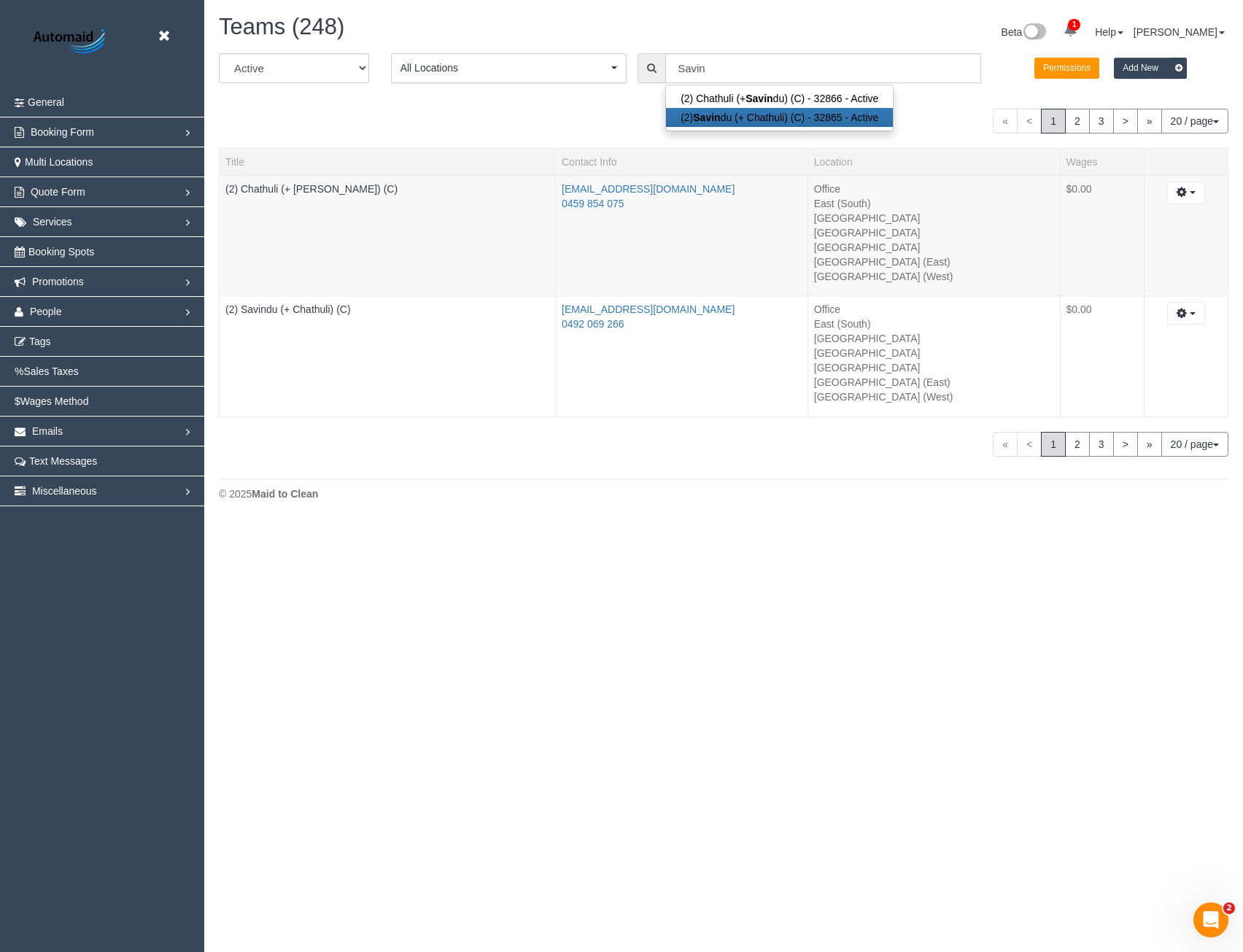
click at [743, 115] on link "(2) Savin du (+ Chathuli) (C) - 32865 - Active" at bounding box center [780, 117] width 227 height 19
type input "(2) Savindu (+ Chathuli) (C)"
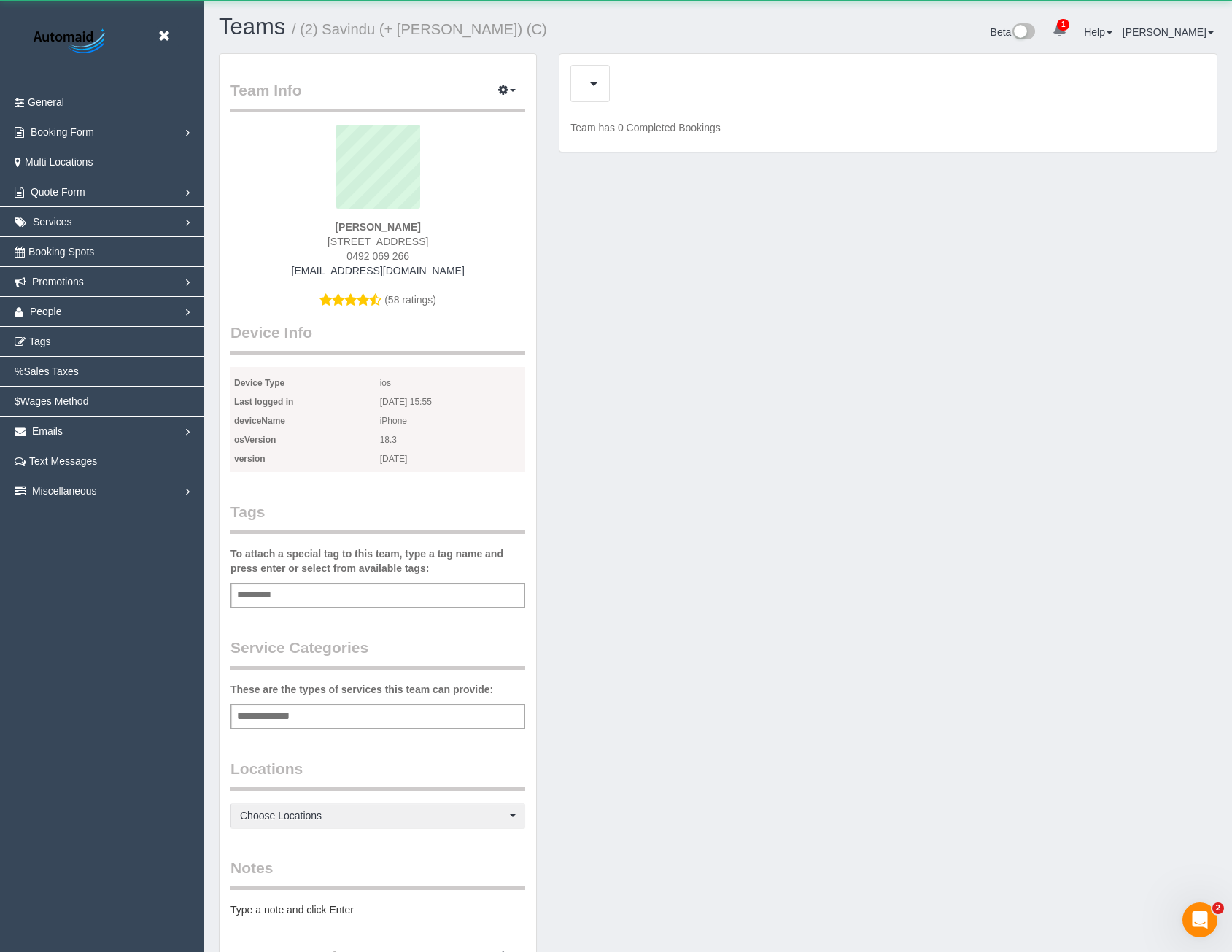
scroll to position [1258, 1232]
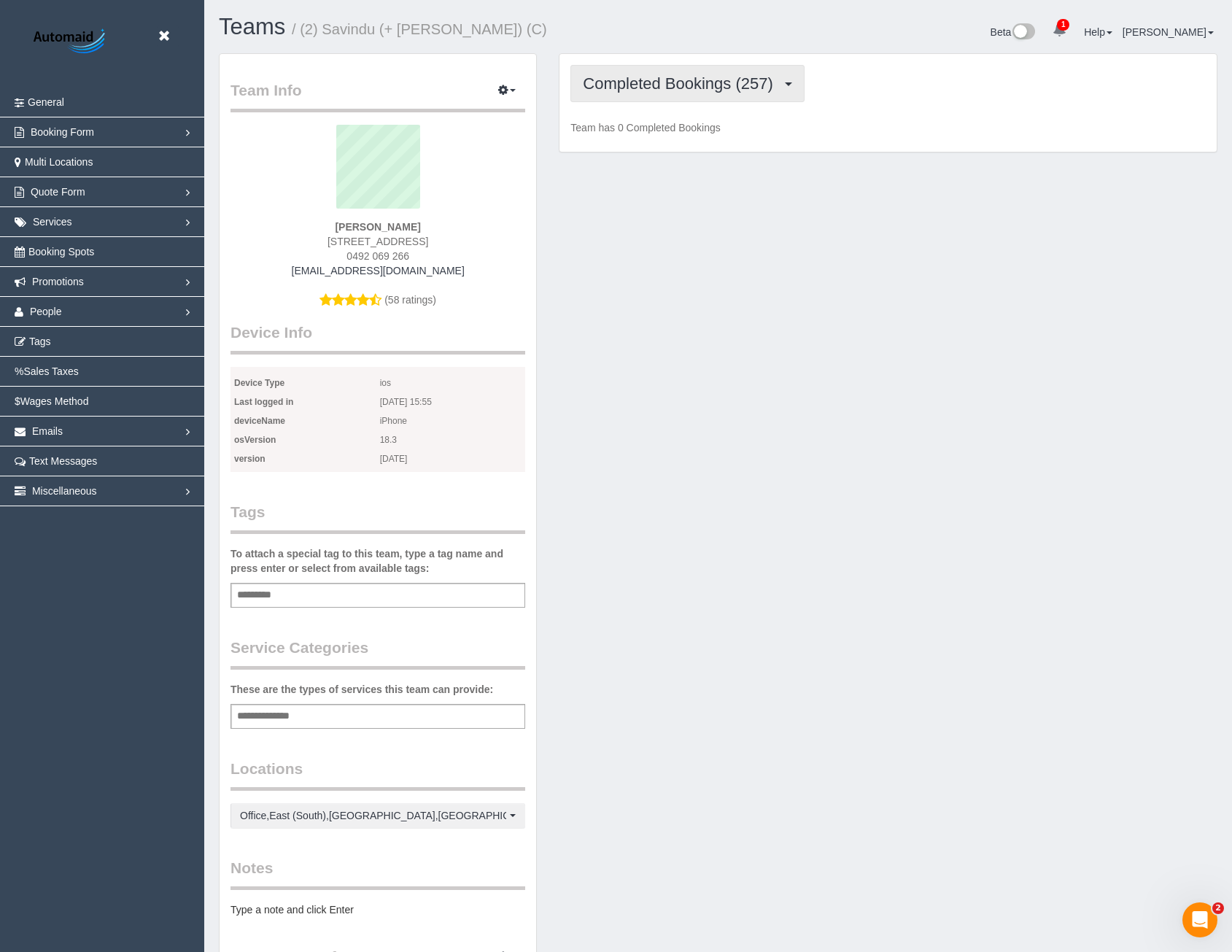
click at [730, 76] on span "Completed Bookings (257)" at bounding box center [681, 83] width 197 height 18
click at [697, 142] on link "Upcoming Bookings (145)" at bounding box center [653, 136] width 163 height 19
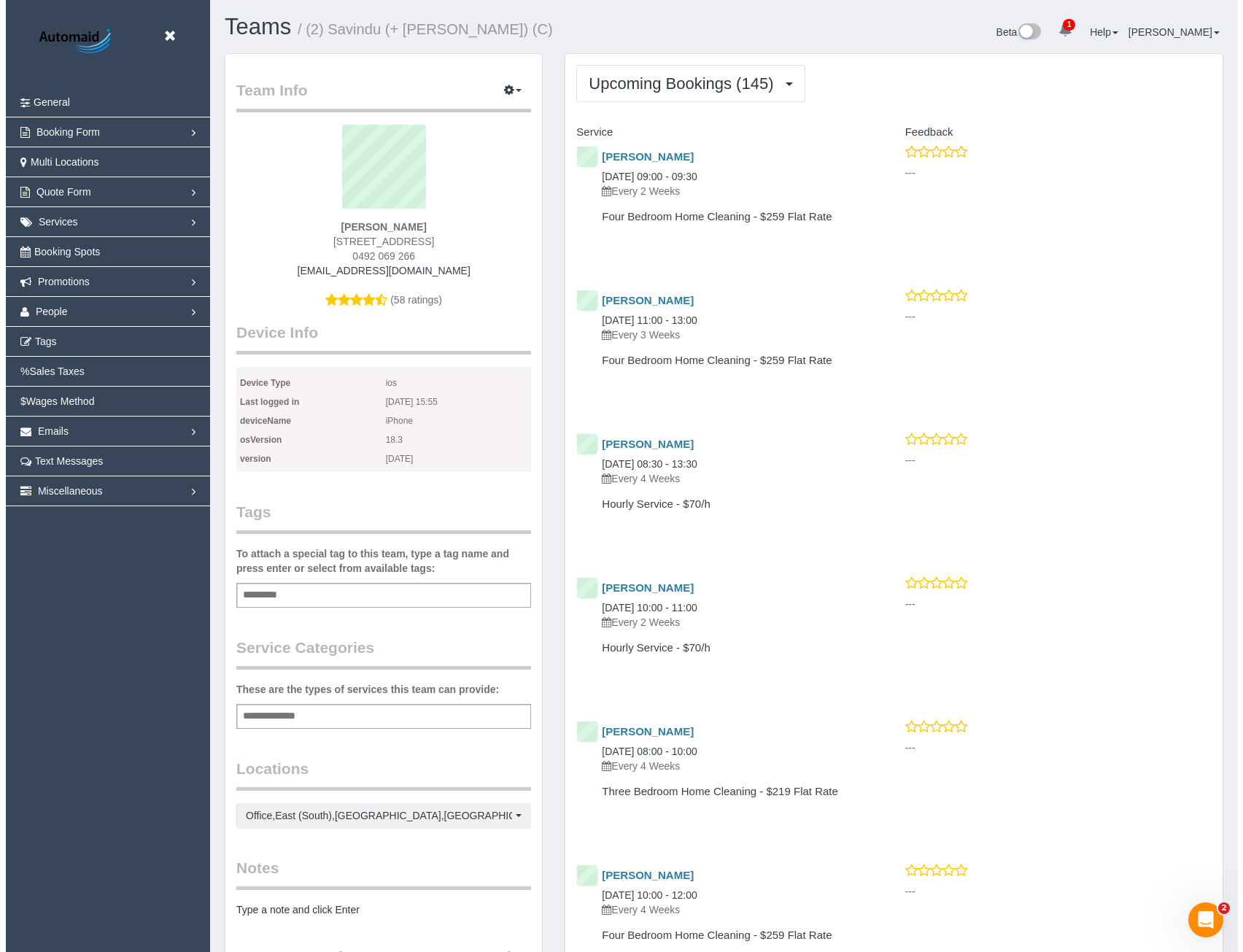
scroll to position [4052, 1232]
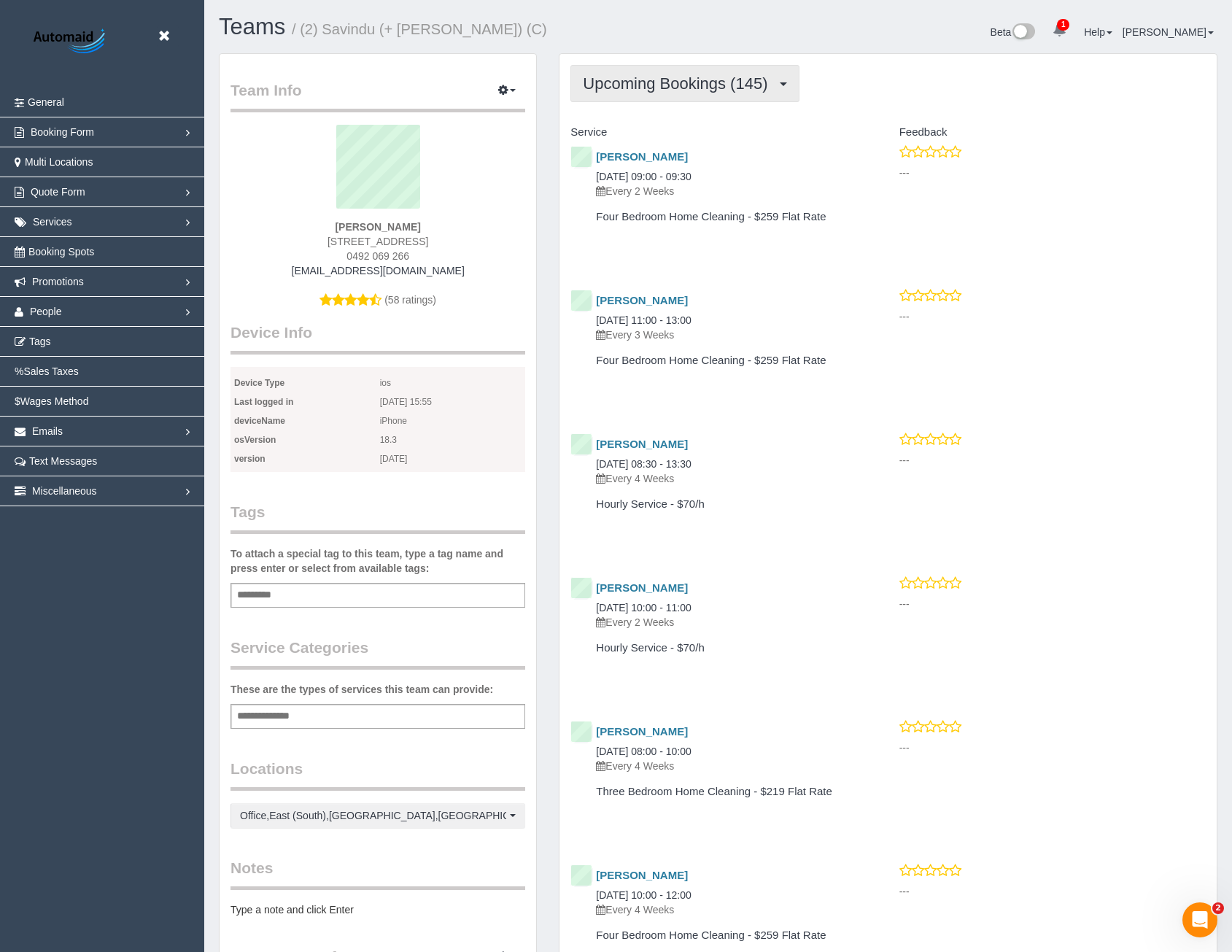
click at [687, 101] on button "Upcoming Bookings (145)" at bounding box center [684, 83] width 228 height 38
click at [677, 139] on link "Upcoming Bookings (145)" at bounding box center [653, 136] width 163 height 19
click at [665, 94] on button "Upcoming Bookings (145)" at bounding box center [684, 83] width 228 height 38
click at [78, 315] on link "People" at bounding box center [102, 311] width 205 height 29
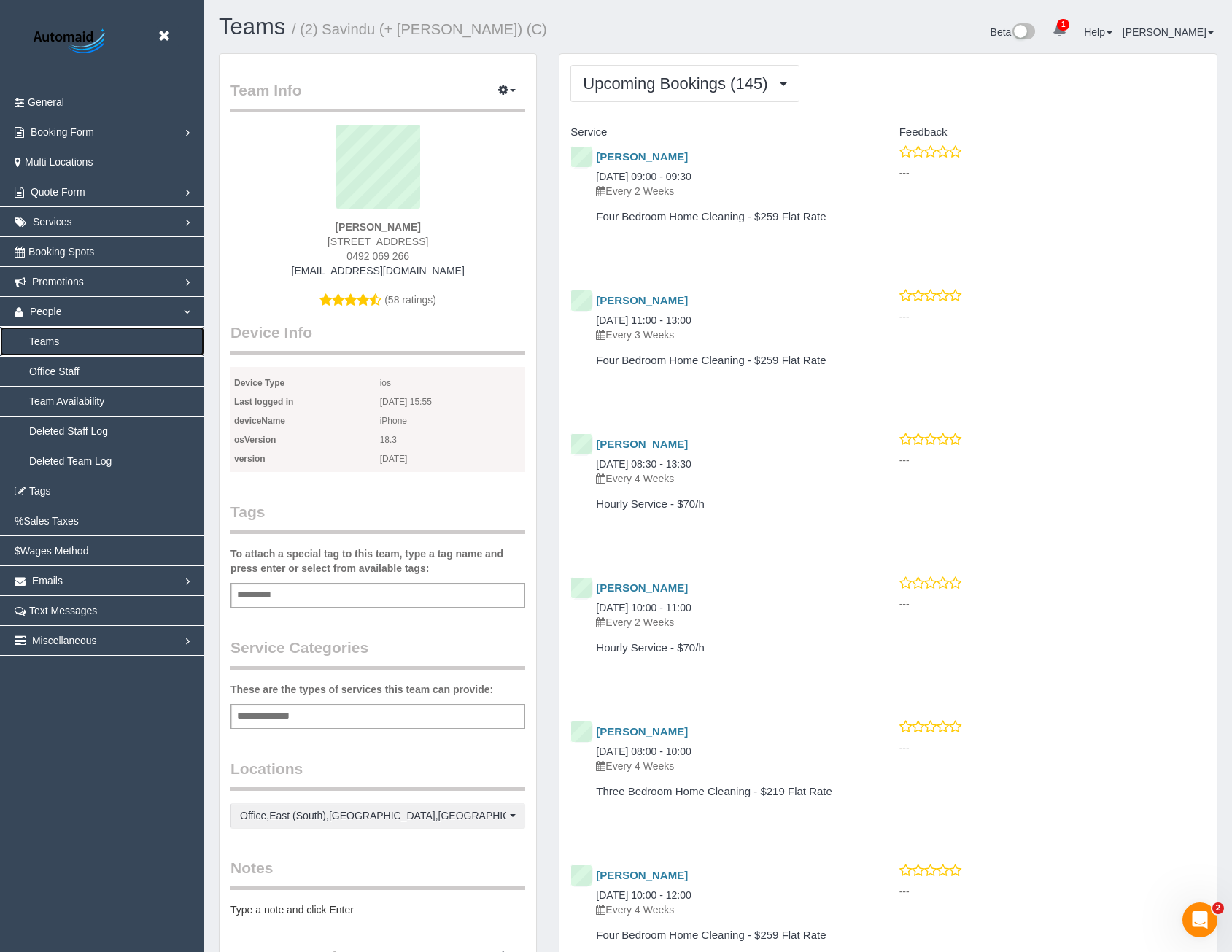
click at [48, 346] on link "Teams" at bounding box center [102, 340] width 205 height 29
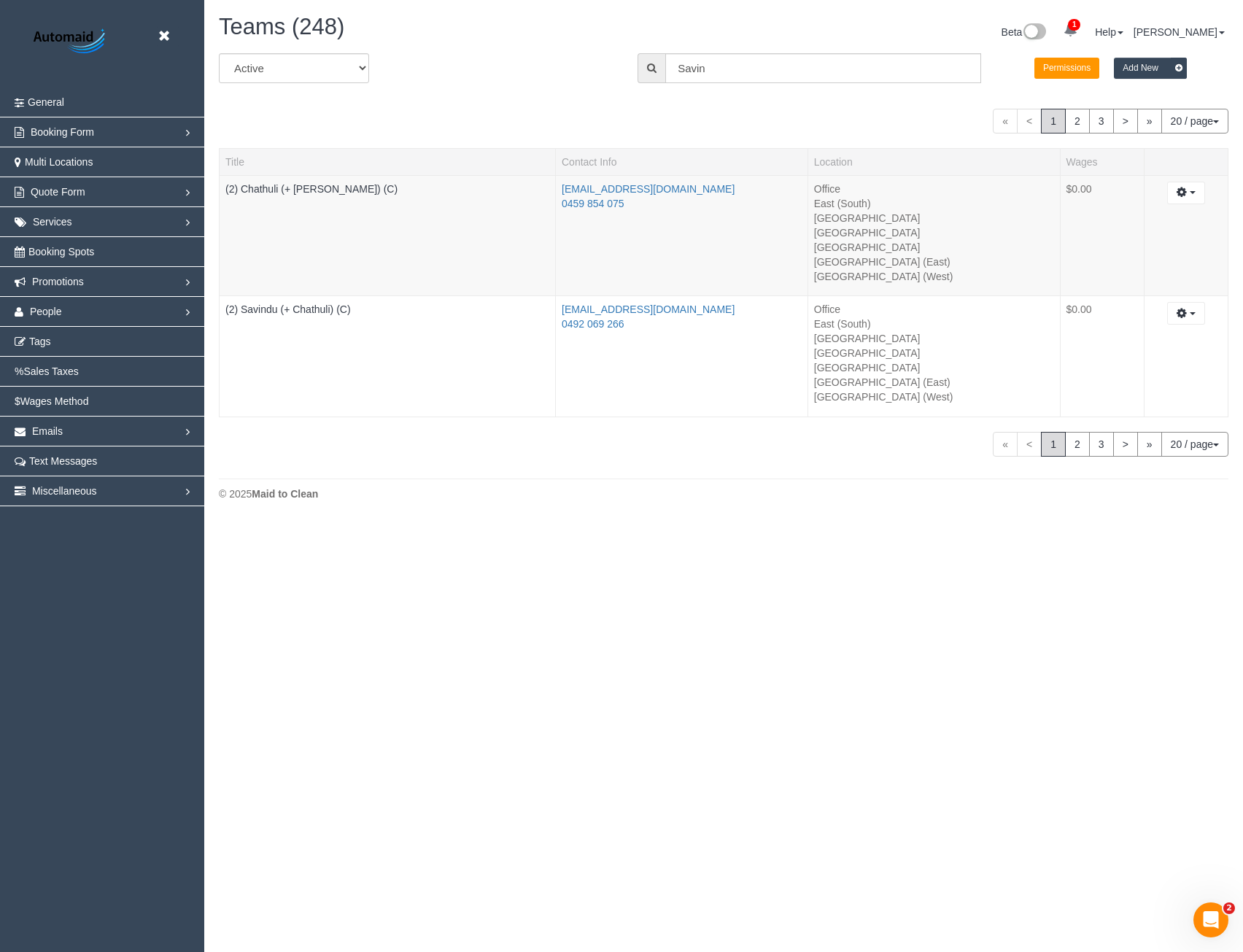
scroll to position [521, 1243]
drag, startPoint x: 732, startPoint y: 67, endPoint x: 589, endPoint y: 71, distance: 143.1
click at [594, 76] on div "All Active Archived All Locations All Locations Active Locations Office [defaul…" at bounding box center [724, 74] width 1032 height 41
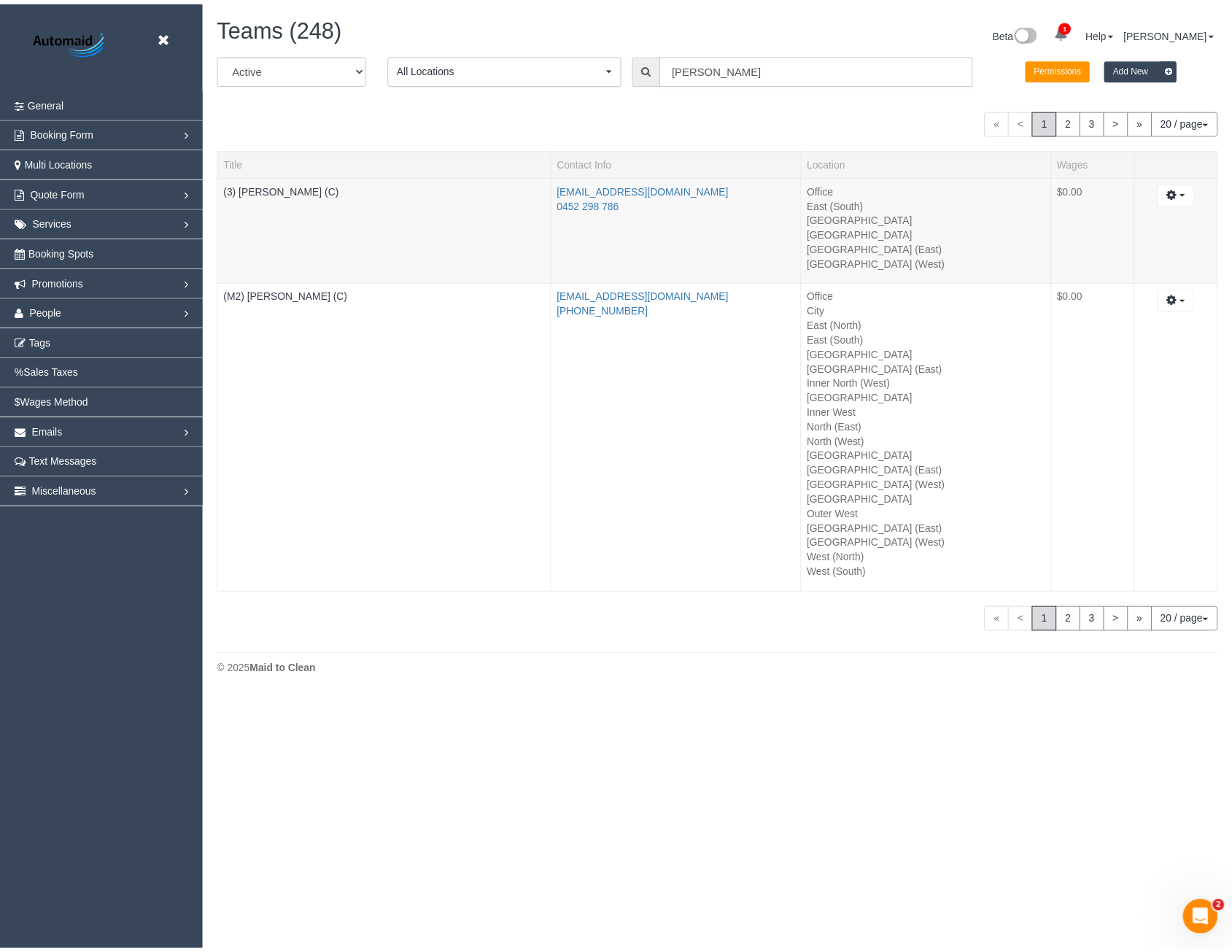
scroll to position [697, 1243]
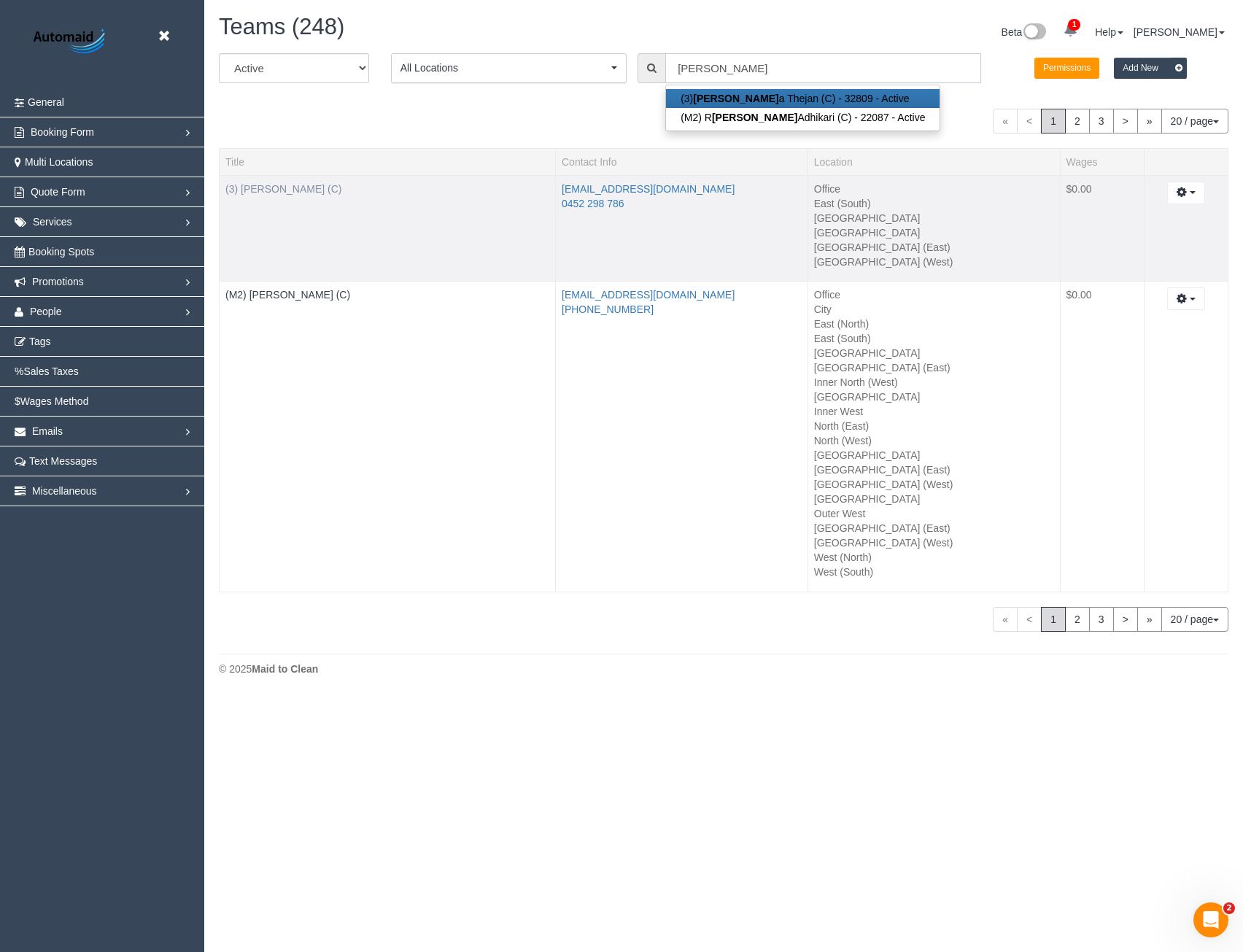
type input "[PERSON_NAME]"
click at [286, 189] on link "(3) [PERSON_NAME] (C)" at bounding box center [283, 189] width 116 height 11
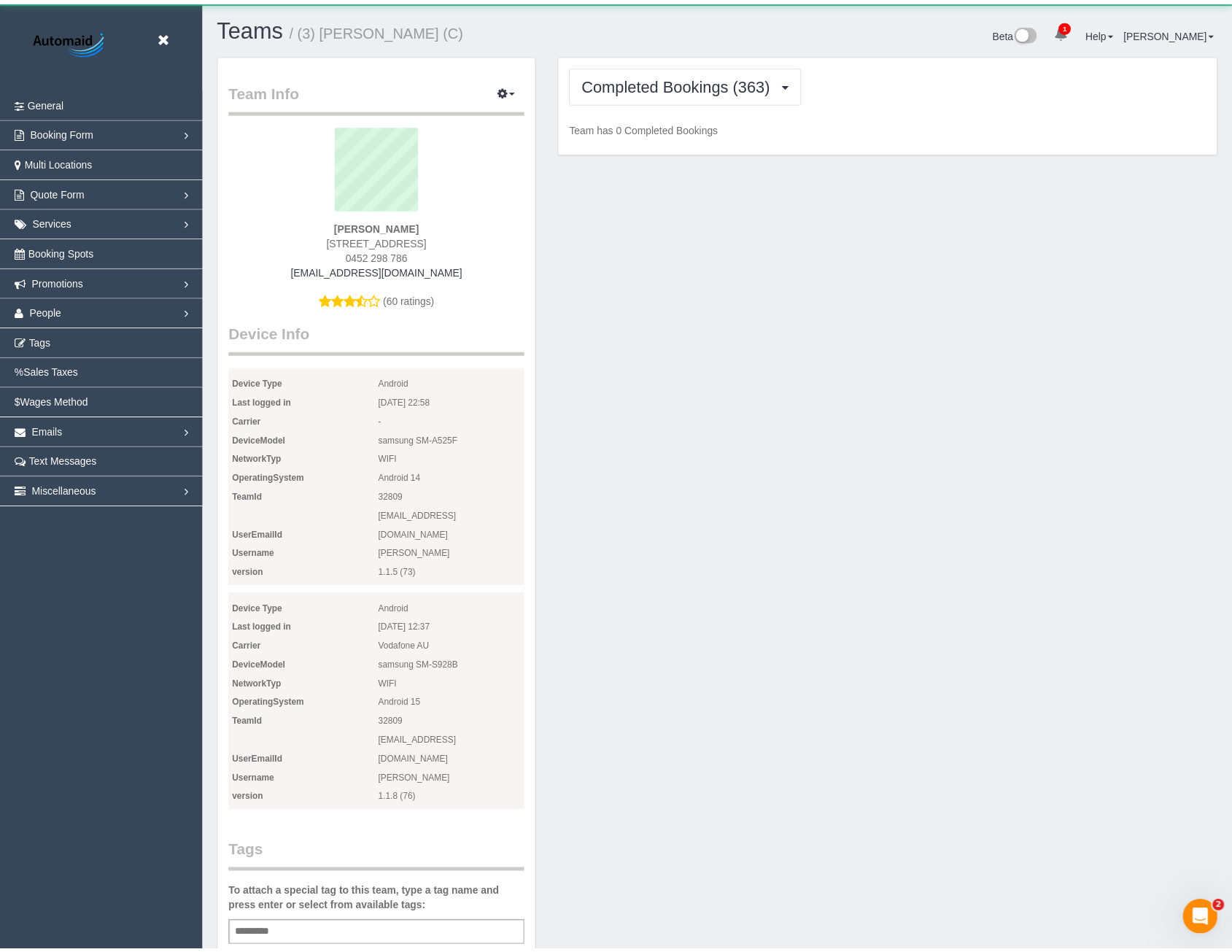
scroll to position [1633, 1232]
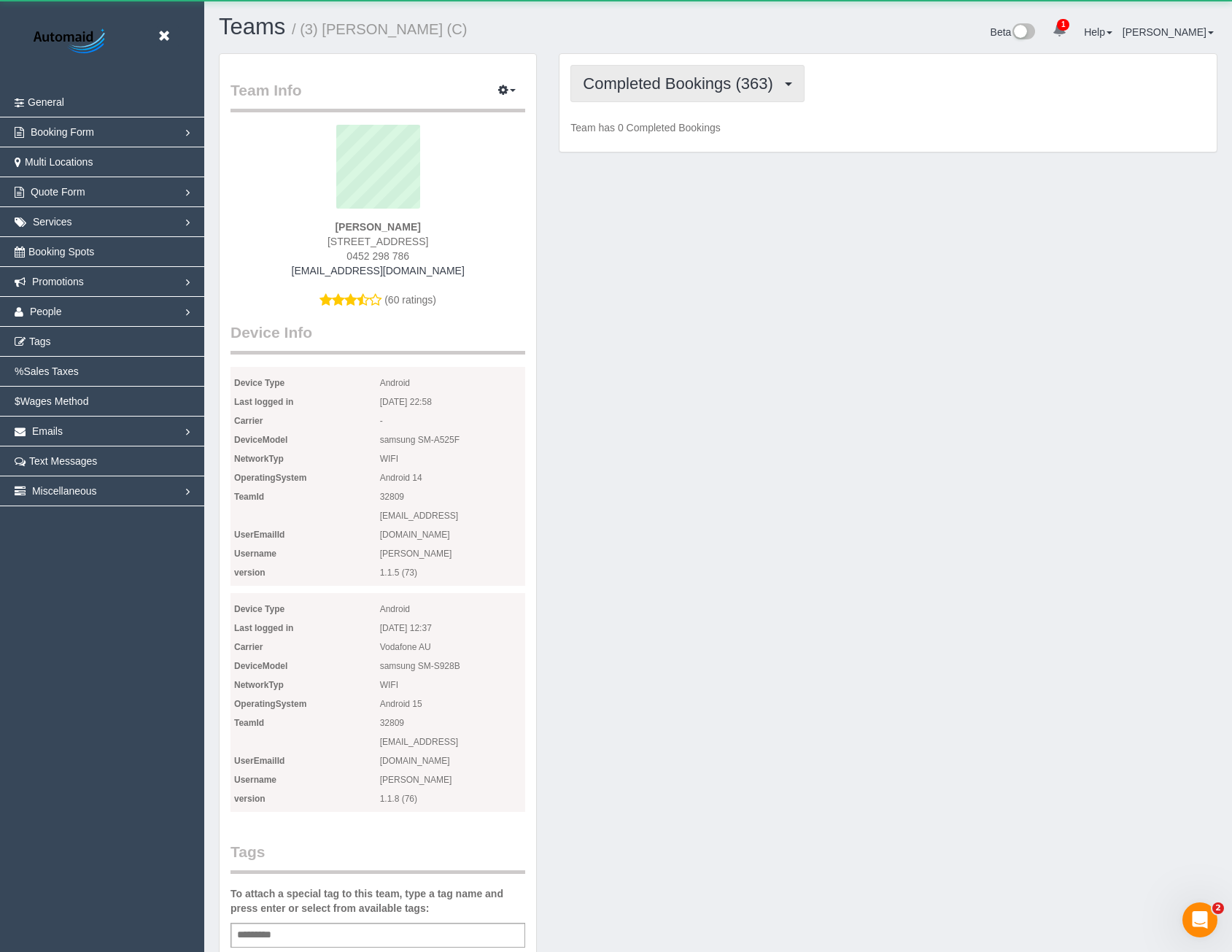
click at [727, 84] on span "Completed Bookings (363)" at bounding box center [681, 83] width 197 height 18
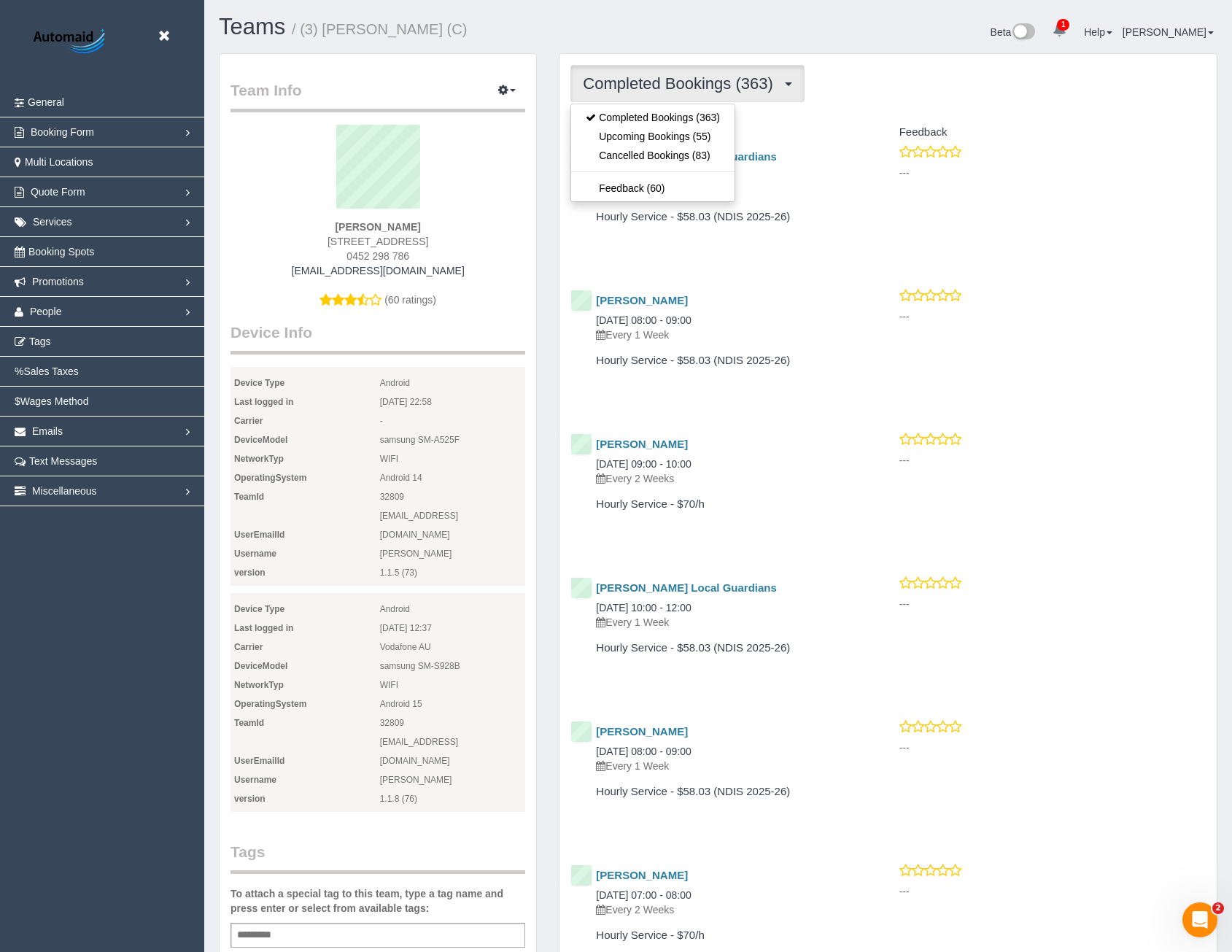
scroll to position [3815, 1232]
click at [814, 169] on div "[PERSON_NAME] Local Guardians [DATE] 10:00 - 12:00 Every 1 Week" at bounding box center [712, 174] width 284 height 48
click at [717, 81] on span "Completed Bookings (363)" at bounding box center [681, 83] width 197 height 18
click at [800, 229] on div "Hourly Service - $58.03 (NDIS 2025-26)" at bounding box center [712, 220] width 307 height 33
click at [634, 95] on button "Completed Bookings (363)" at bounding box center [688, 83] width 235 height 38
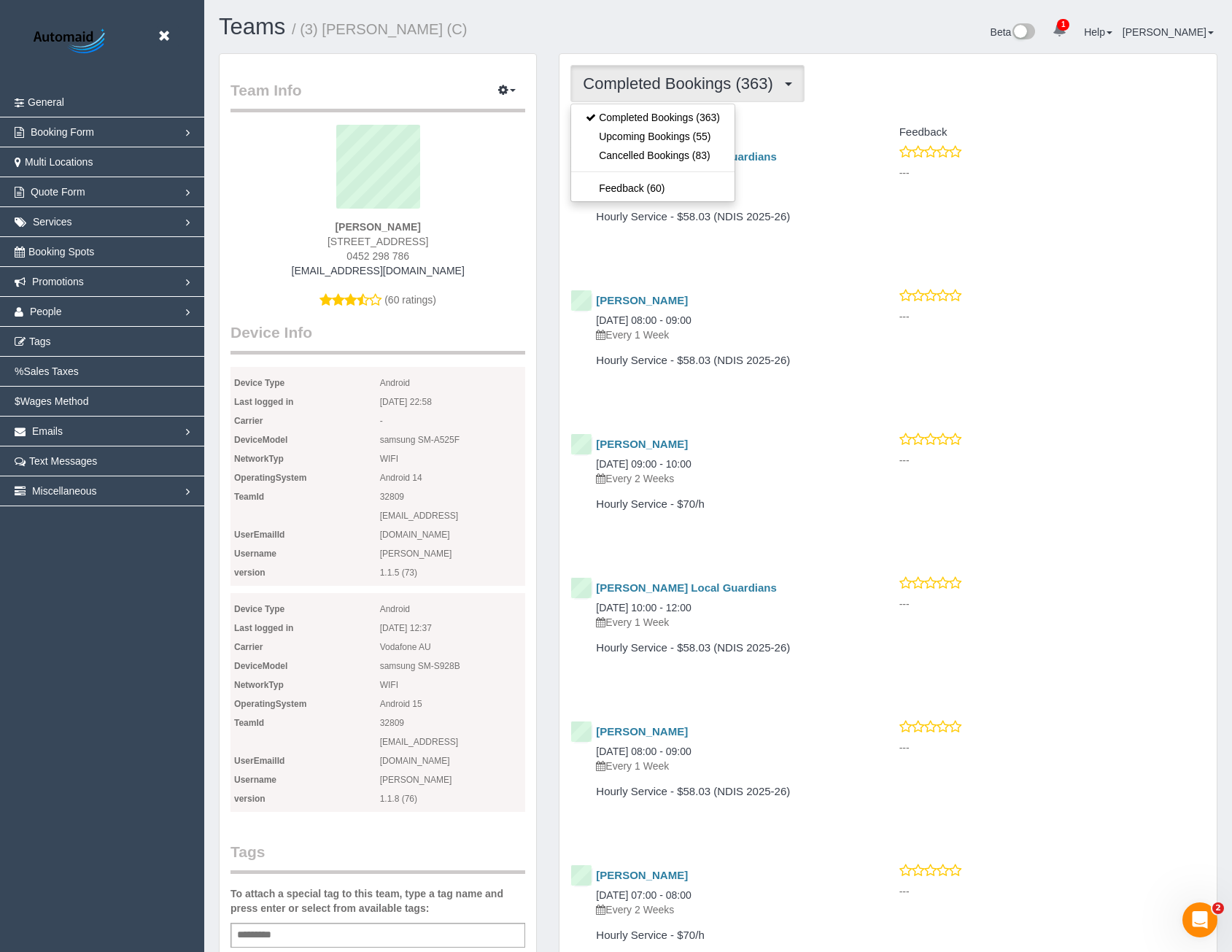
click at [878, 211] on div "[PERSON_NAME] Local Guardians [DATE] 10:00 - 12:00 Every 1 Week Hourly Service …" at bounding box center [723, 198] width 328 height 107
click at [700, 94] on button "Completed Bookings (363)" at bounding box center [688, 83] width 235 height 38
click at [671, 189] on link "Feedback (60)" at bounding box center [653, 189] width 163 height 19
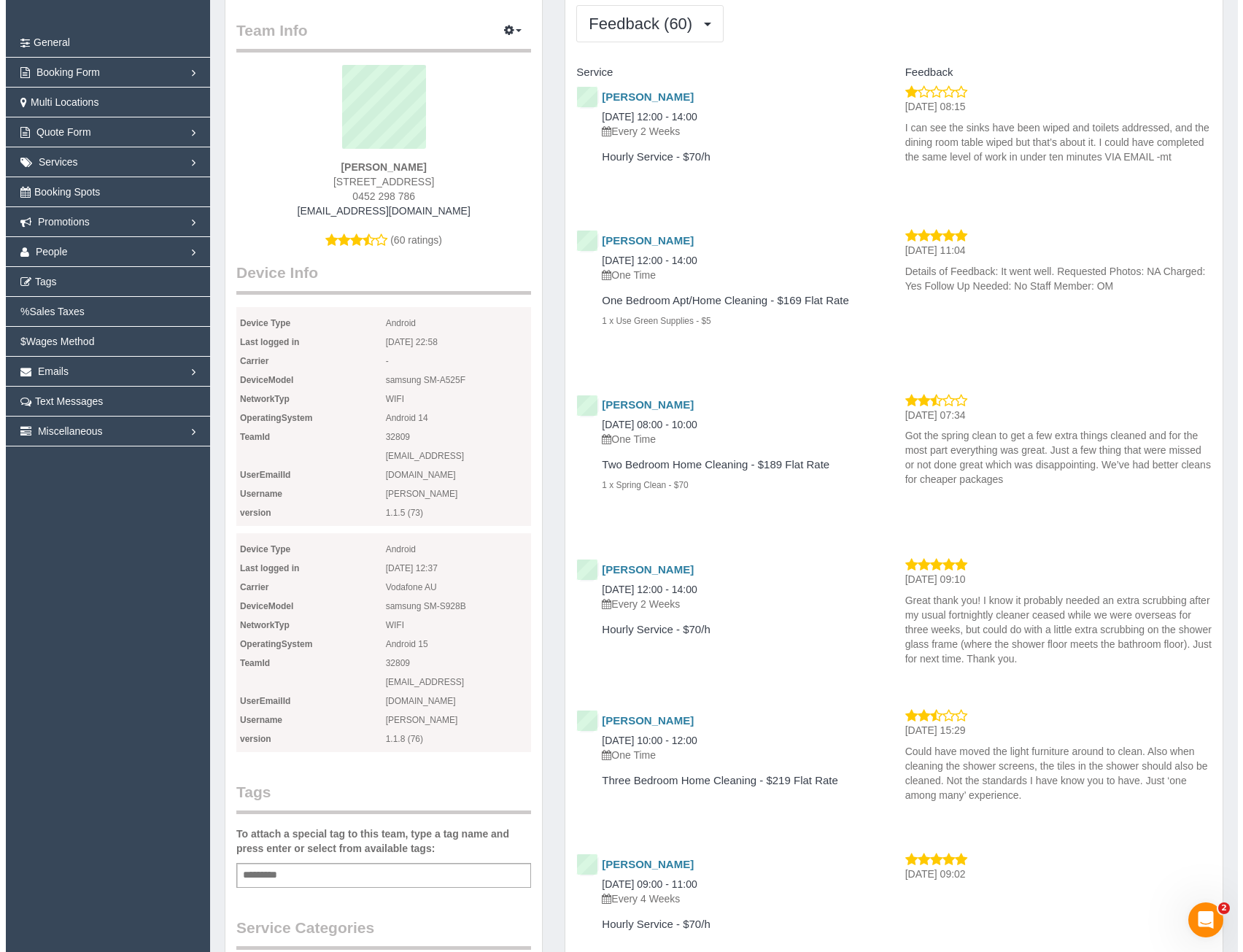
scroll to position [0, 0]
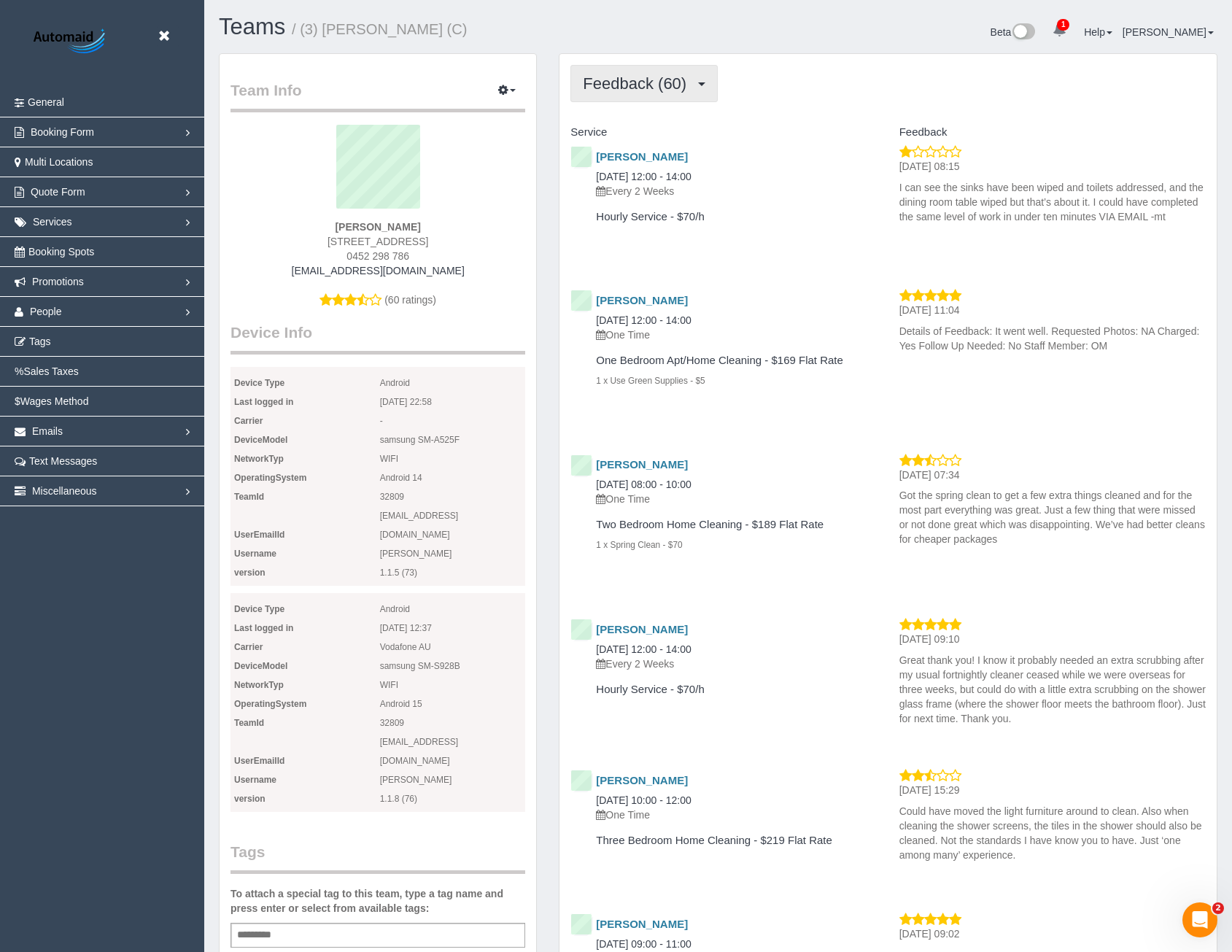
click at [669, 92] on span "Feedback (60)" at bounding box center [638, 83] width 111 height 18
click at [47, 311] on span "People" at bounding box center [46, 311] width 32 height 11
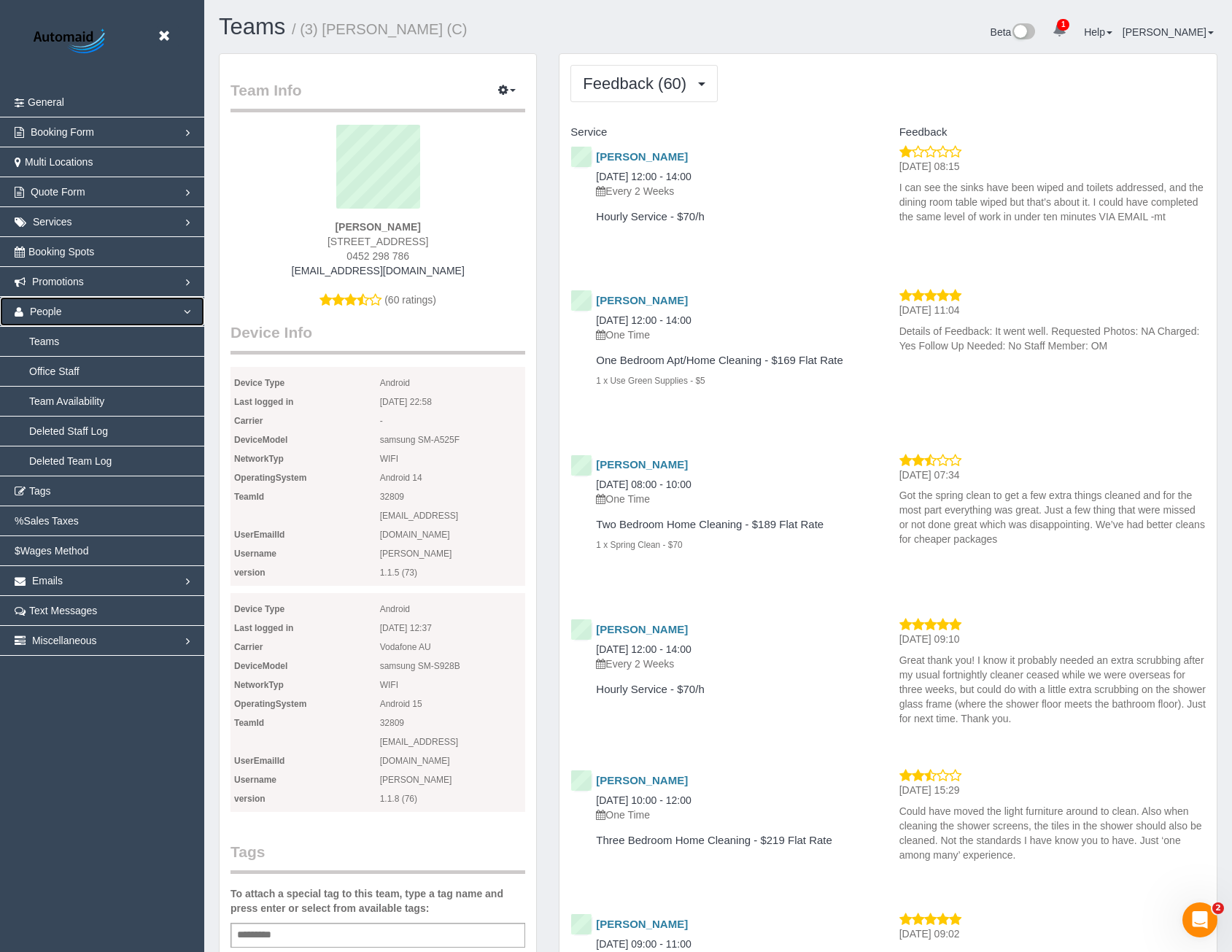
click at [77, 310] on link "People" at bounding box center [102, 311] width 205 height 29
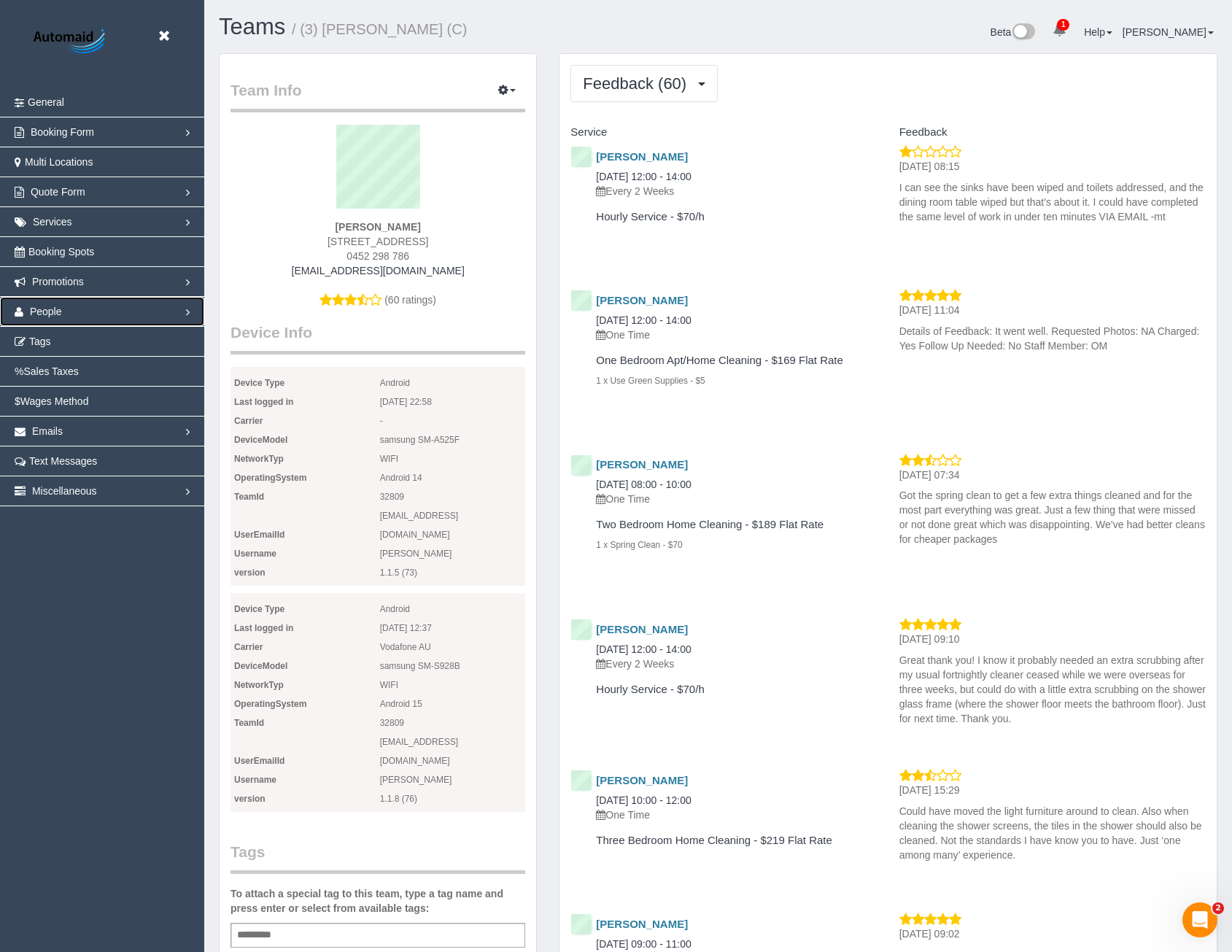
click at [53, 321] on link "People" at bounding box center [102, 311] width 205 height 29
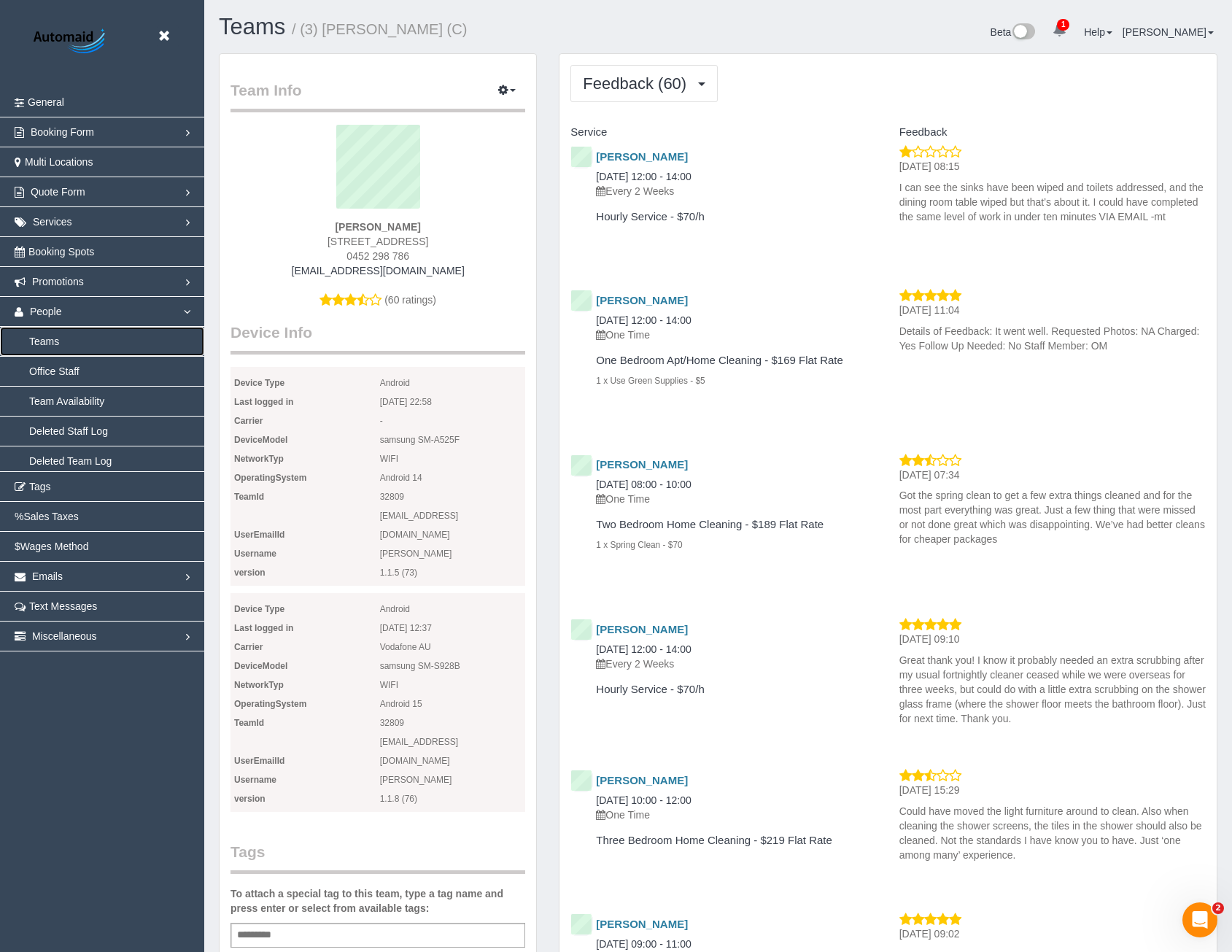
click at [56, 346] on link "Teams" at bounding box center [102, 340] width 205 height 29
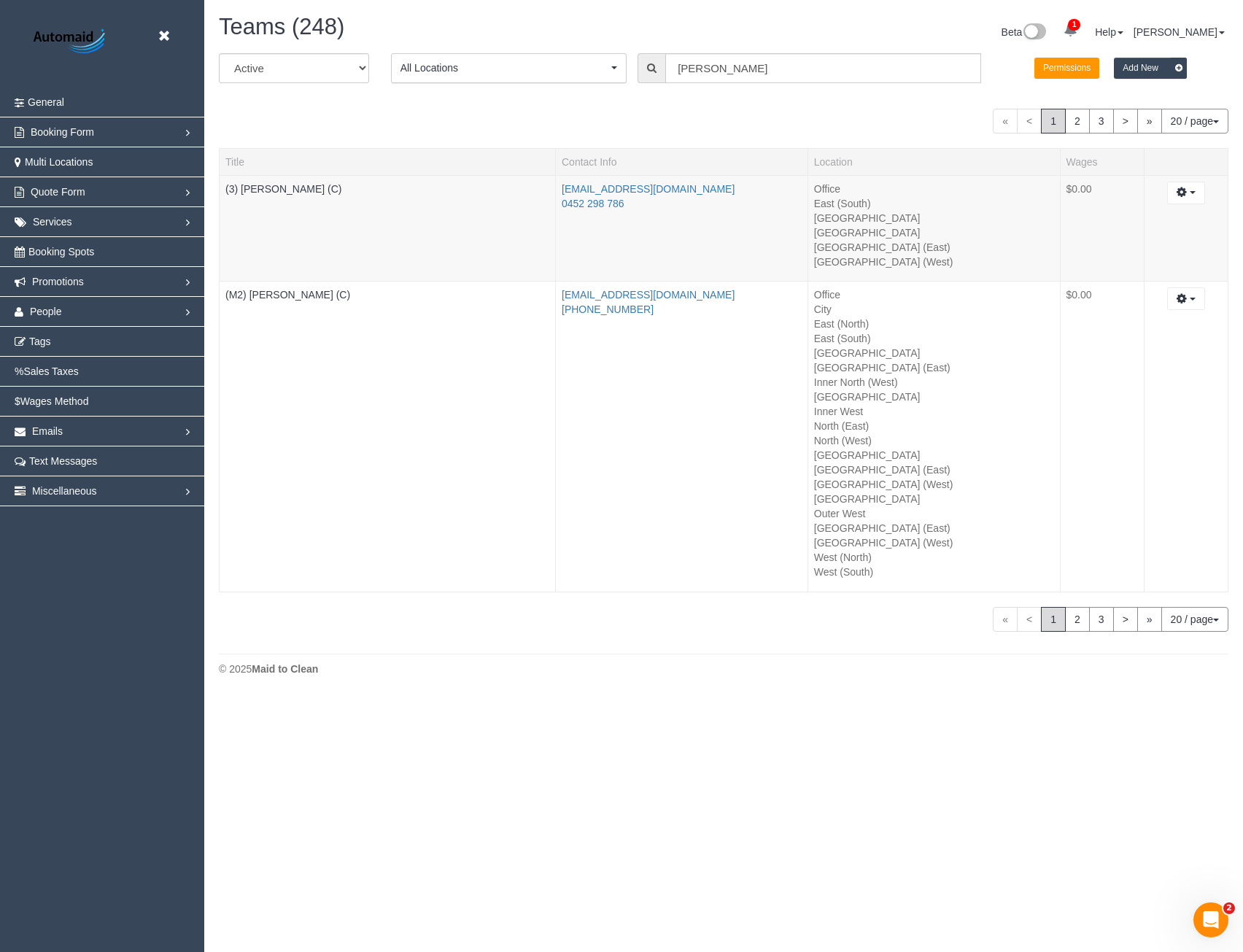
scroll to position [697, 1243]
drag, startPoint x: 728, startPoint y: 72, endPoint x: 635, endPoint y: 78, distance: 93.2
click at [641, 79] on div "[PERSON_NAME]" at bounding box center [810, 68] width 343 height 30
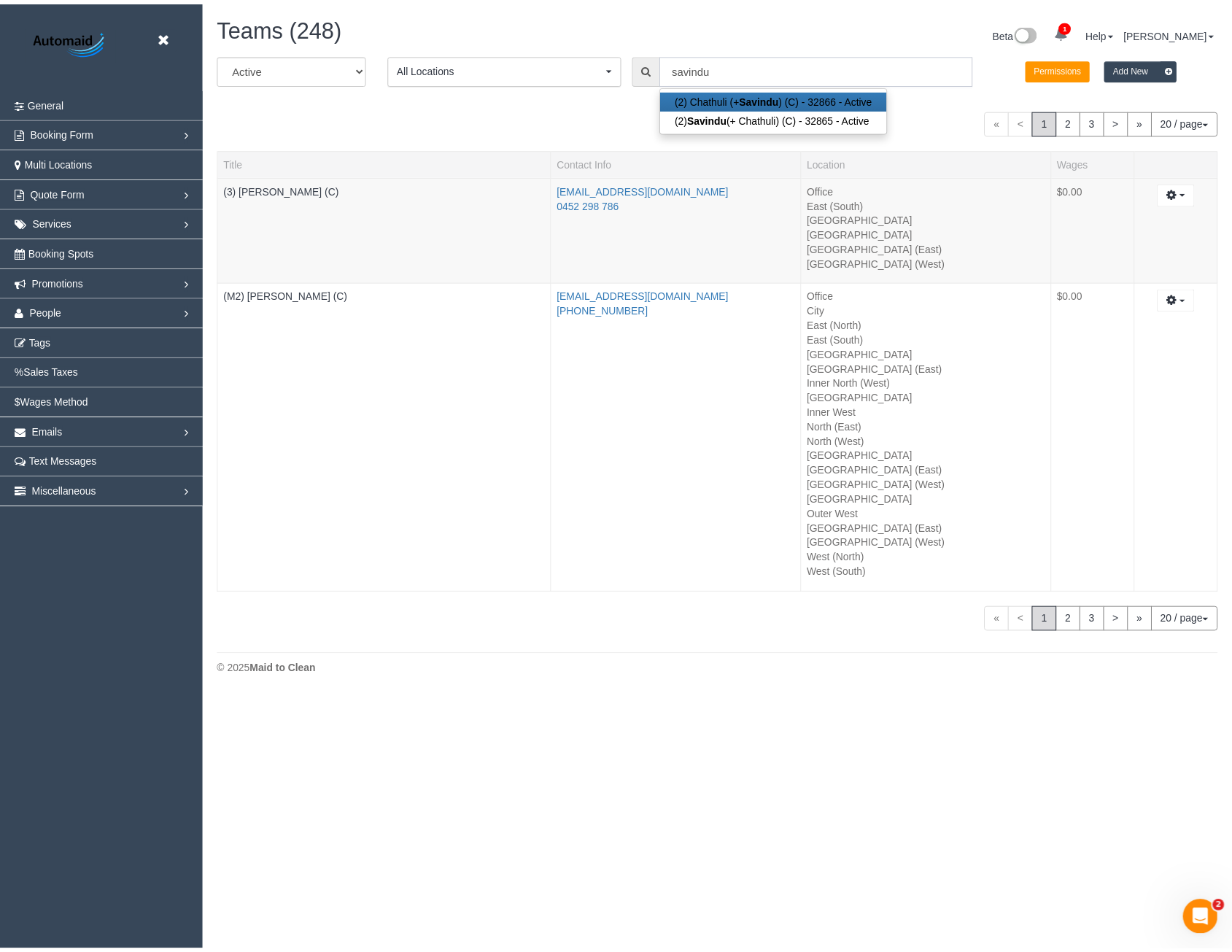
scroll to position [72417, 71725]
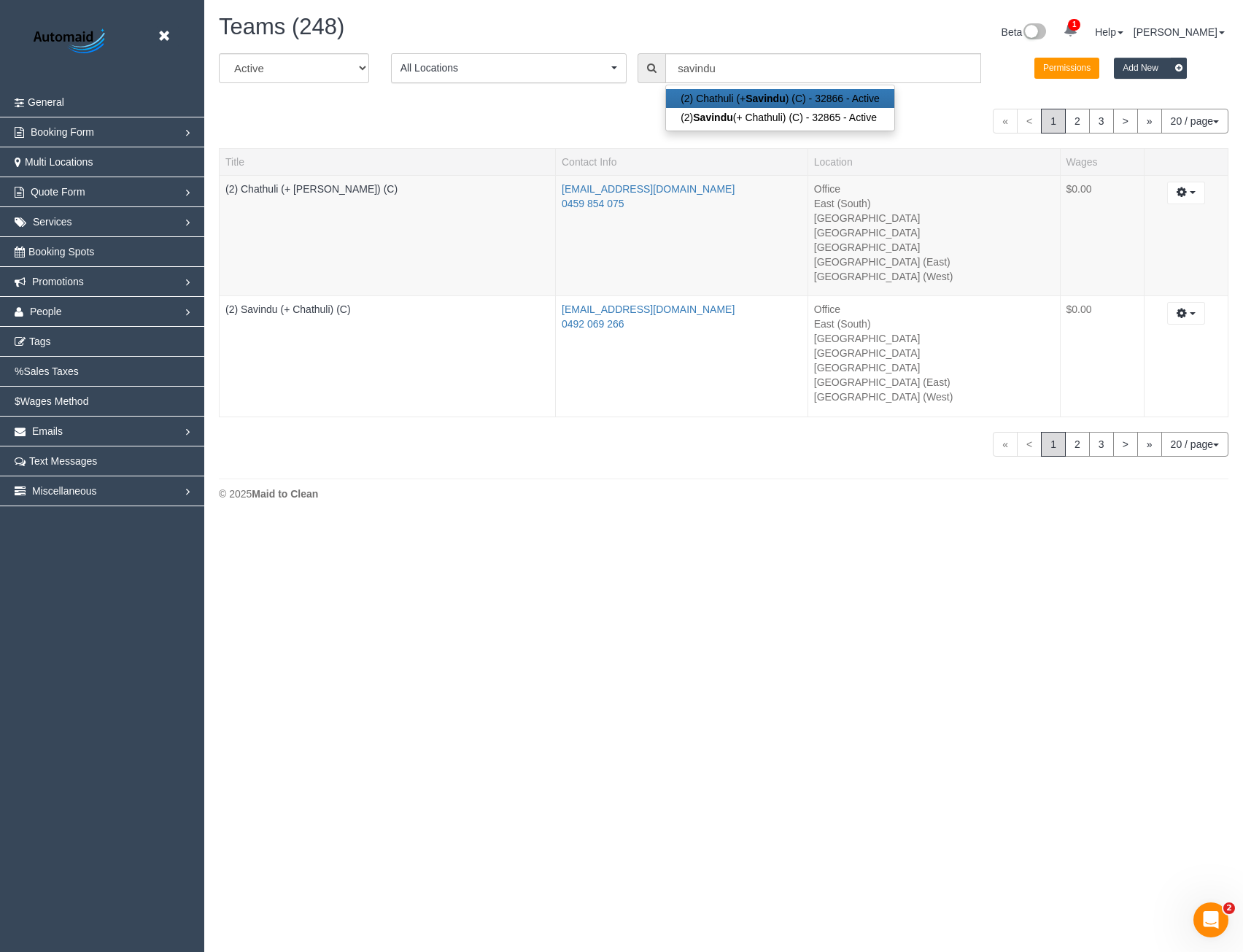
click at [723, 97] on link "(2) Chathuli (+ Savindu ) (C) - 32866 - Active" at bounding box center [780, 98] width 228 height 19
type input "(2) Chathuli (+ [PERSON_NAME]) (C)"
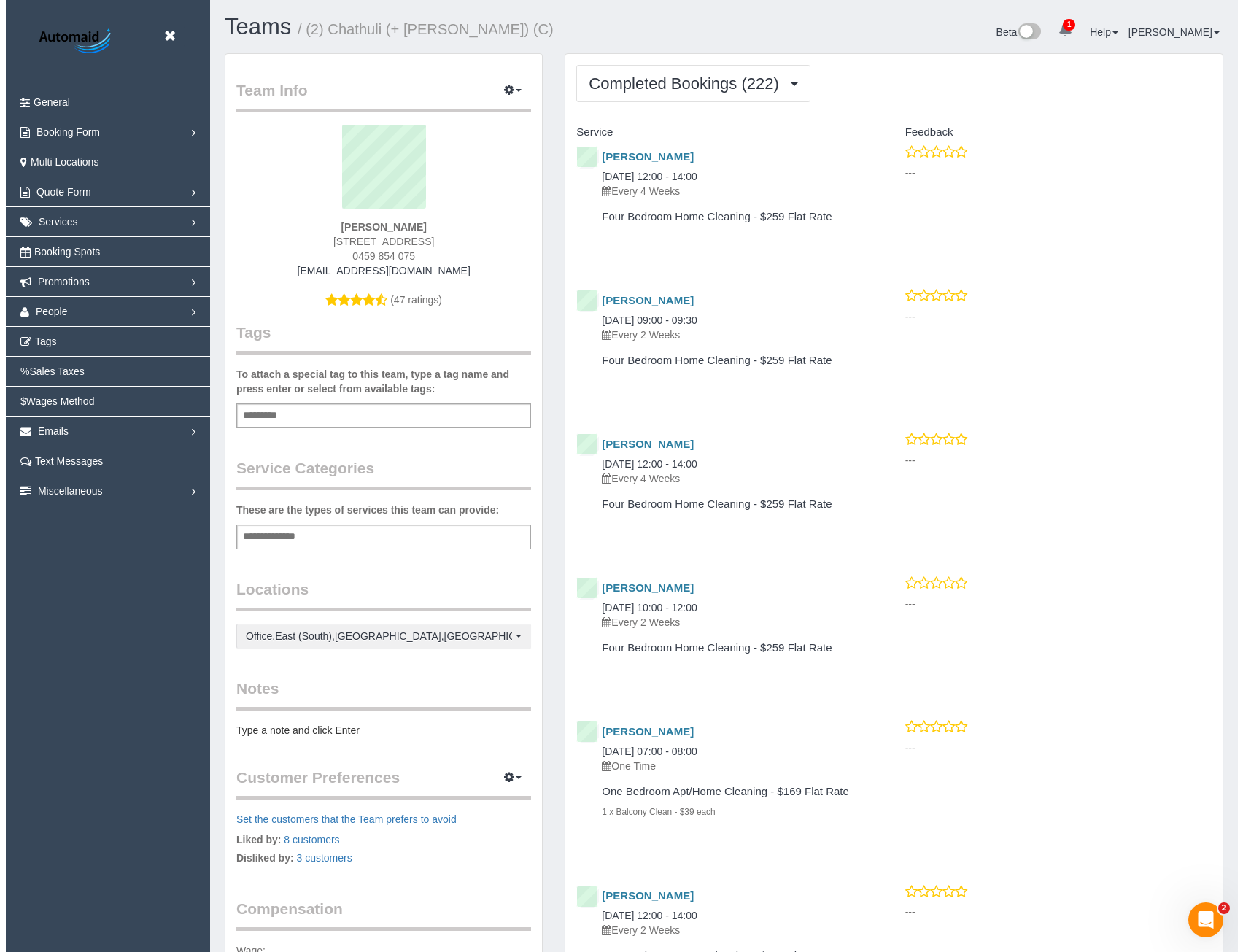
scroll to position [4134, 1232]
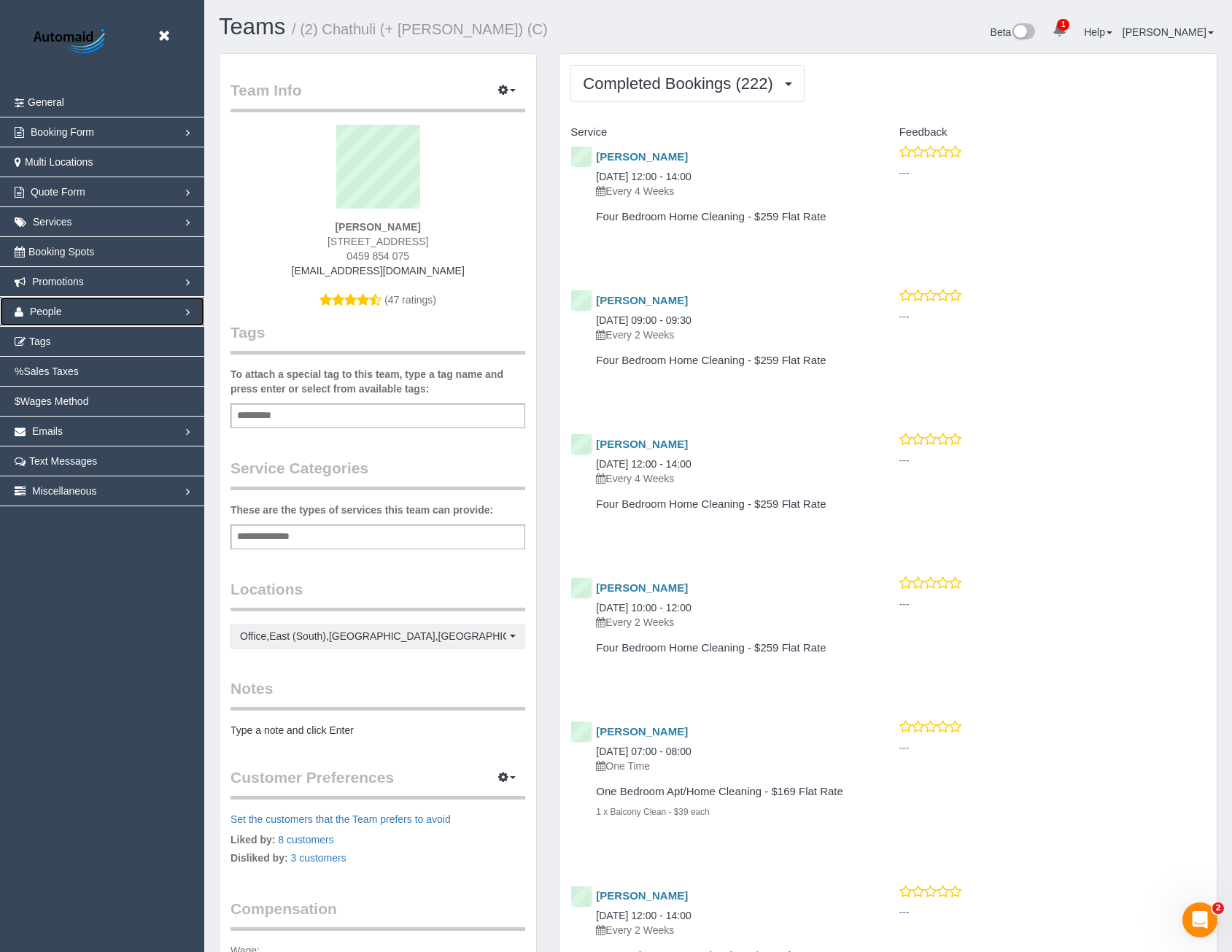
click at [68, 314] on link "People" at bounding box center [102, 311] width 205 height 29
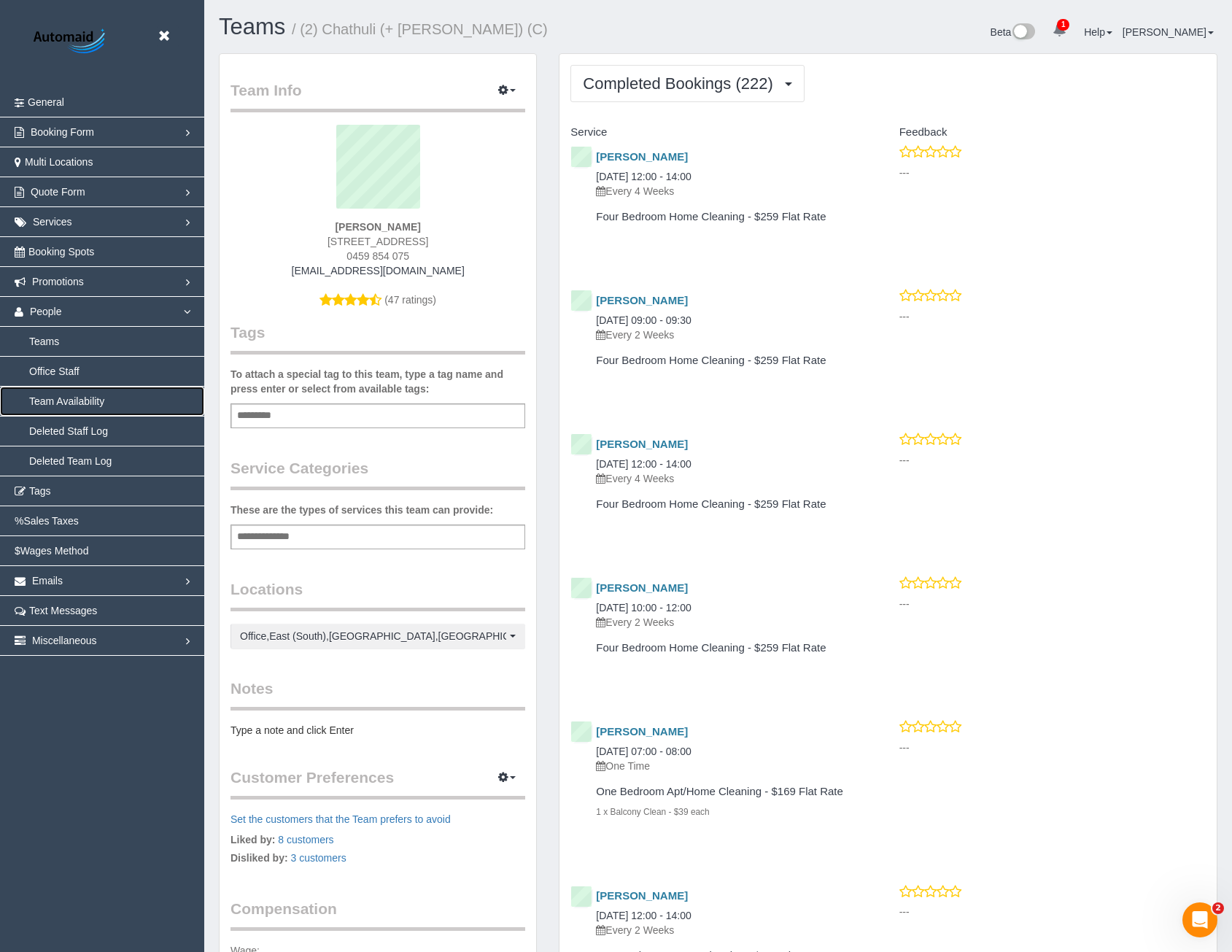
click at [57, 403] on link "Team Availability" at bounding box center [102, 400] width 205 height 29
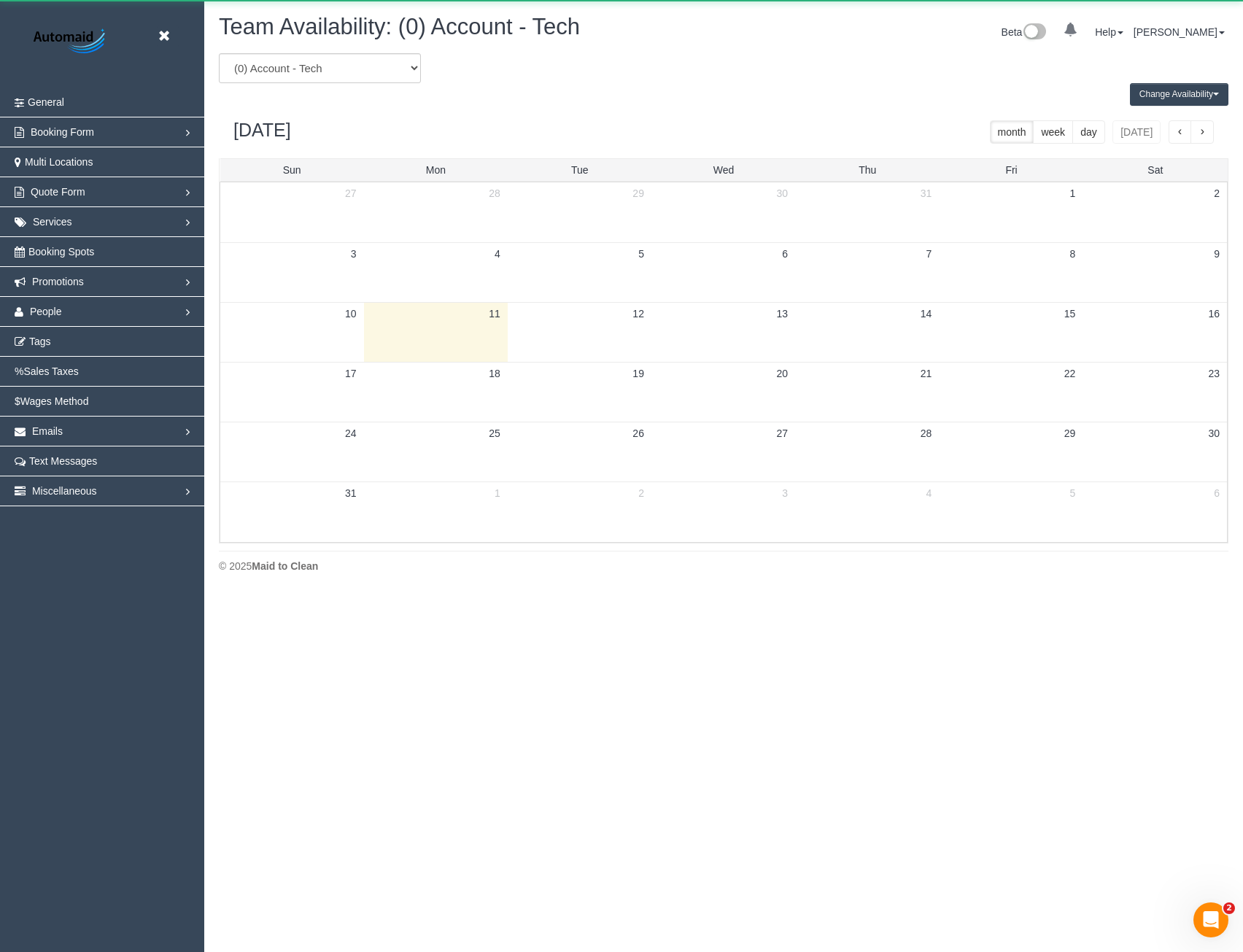
scroll to position [594, 1243]
click at [338, 71] on select "(0) Account - Tech (0) Office (0) [PERSON_NAME] Test Account (1) [PERSON_NAME] …" at bounding box center [319, 68] width 202 height 30
select select "number:32866"
click at [219, 53] on select "(0) Account - Tech (0) Office (0) [PERSON_NAME] Test Account (1) [PERSON_NAME] …" at bounding box center [319, 68] width 202 height 30
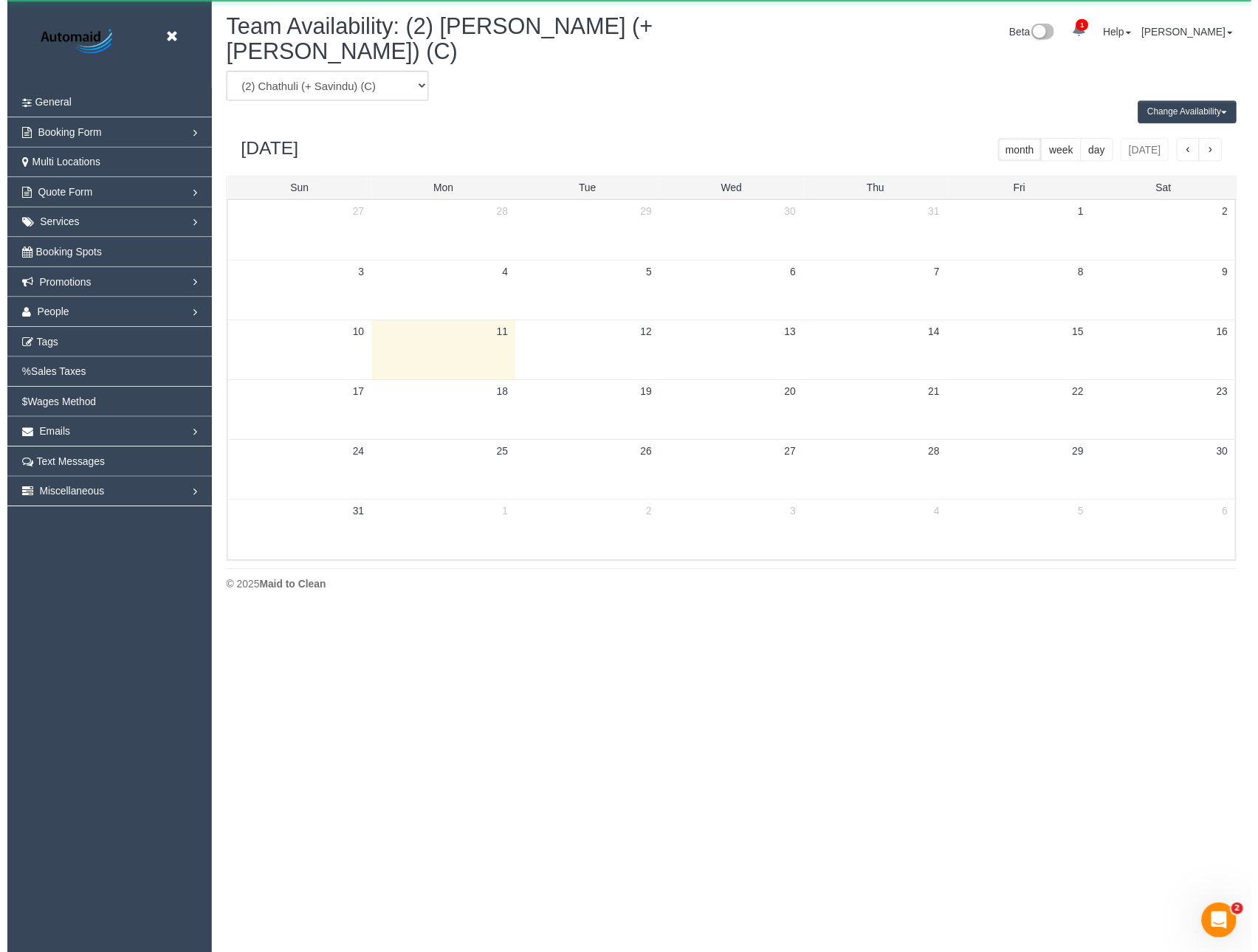
scroll to position [73210, 72576]
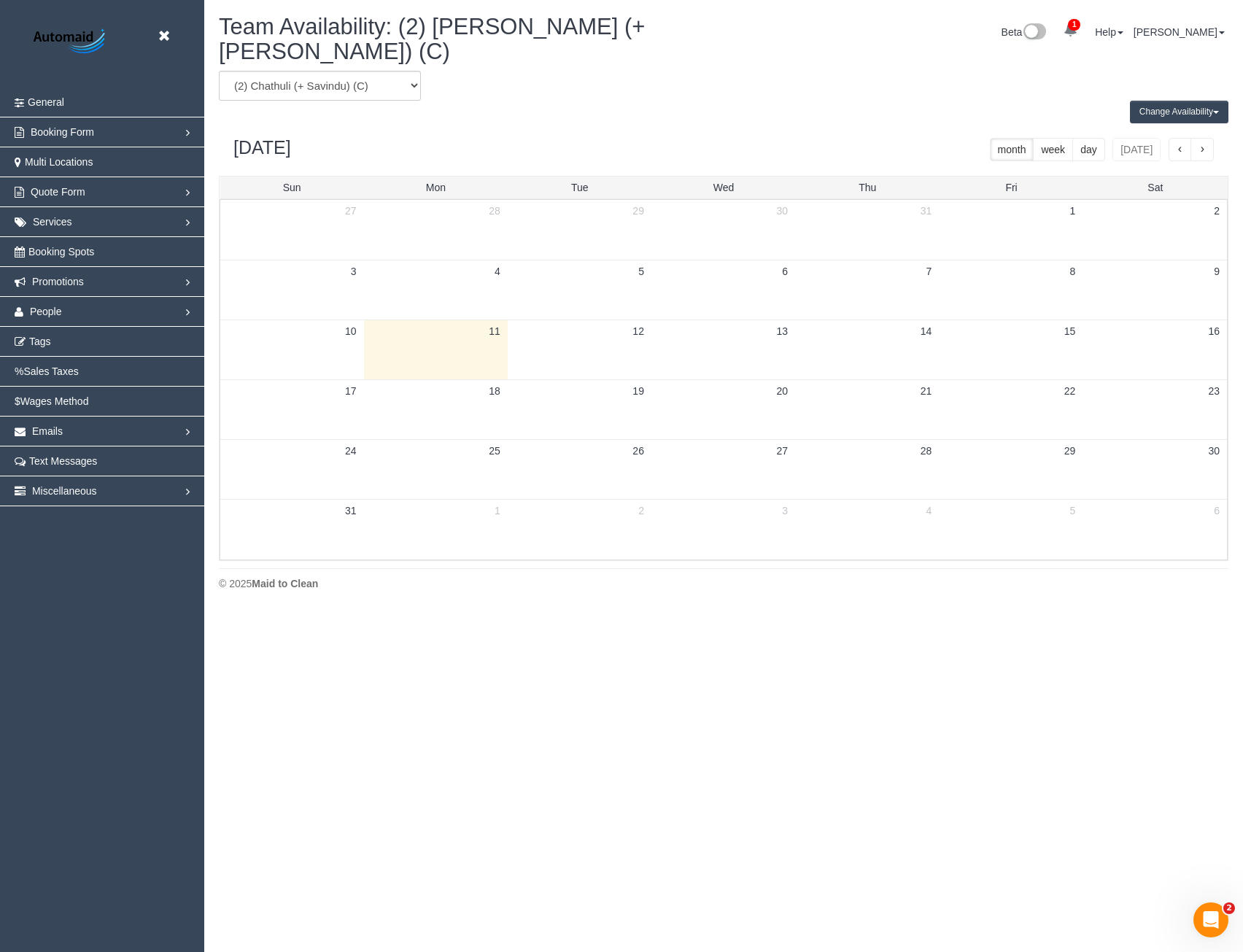
click at [1161, 100] on button "Change Availability" at bounding box center [1179, 112] width 99 height 23
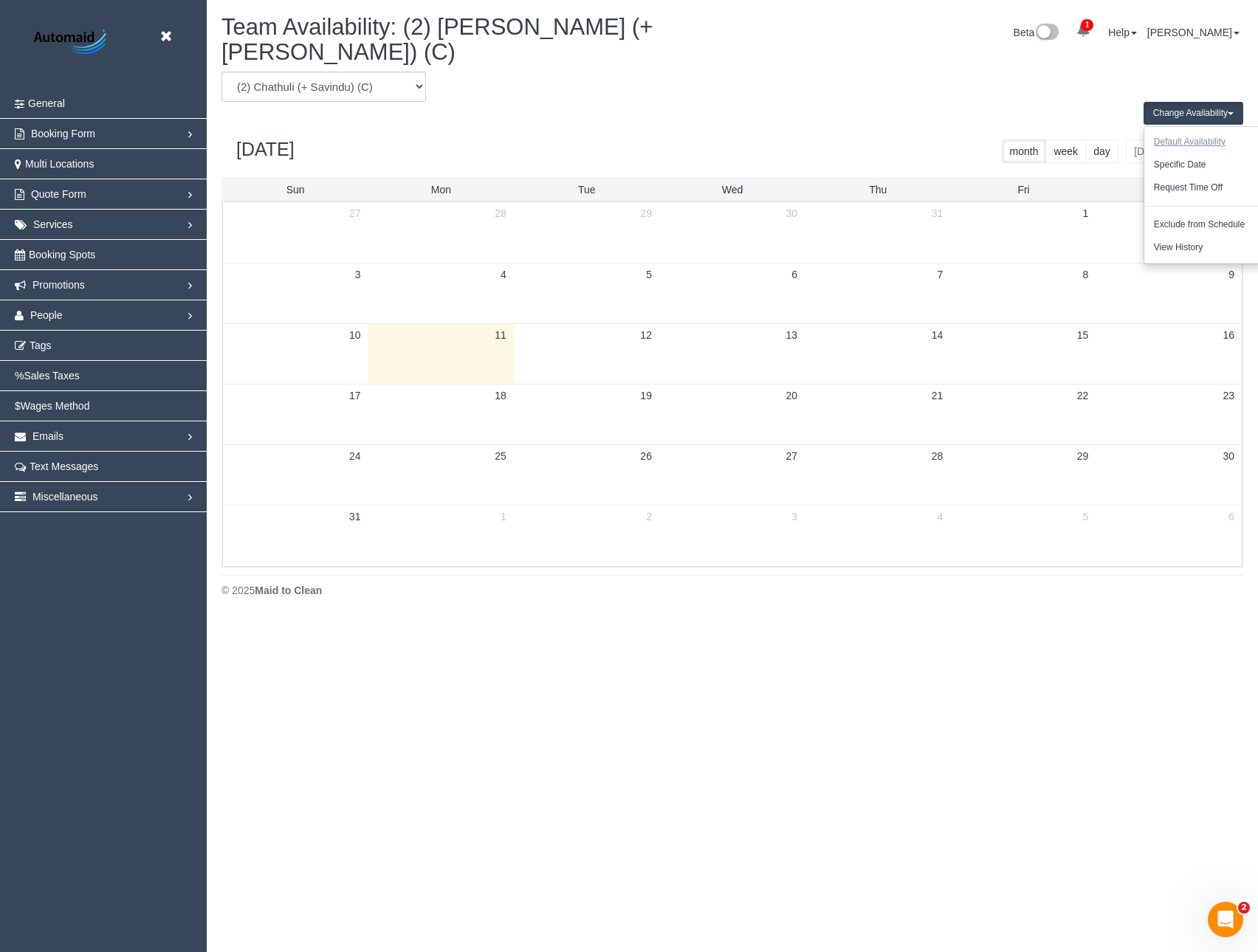
click at [1175, 131] on button "Default Availability" at bounding box center [1190, 142] width 91 height 23
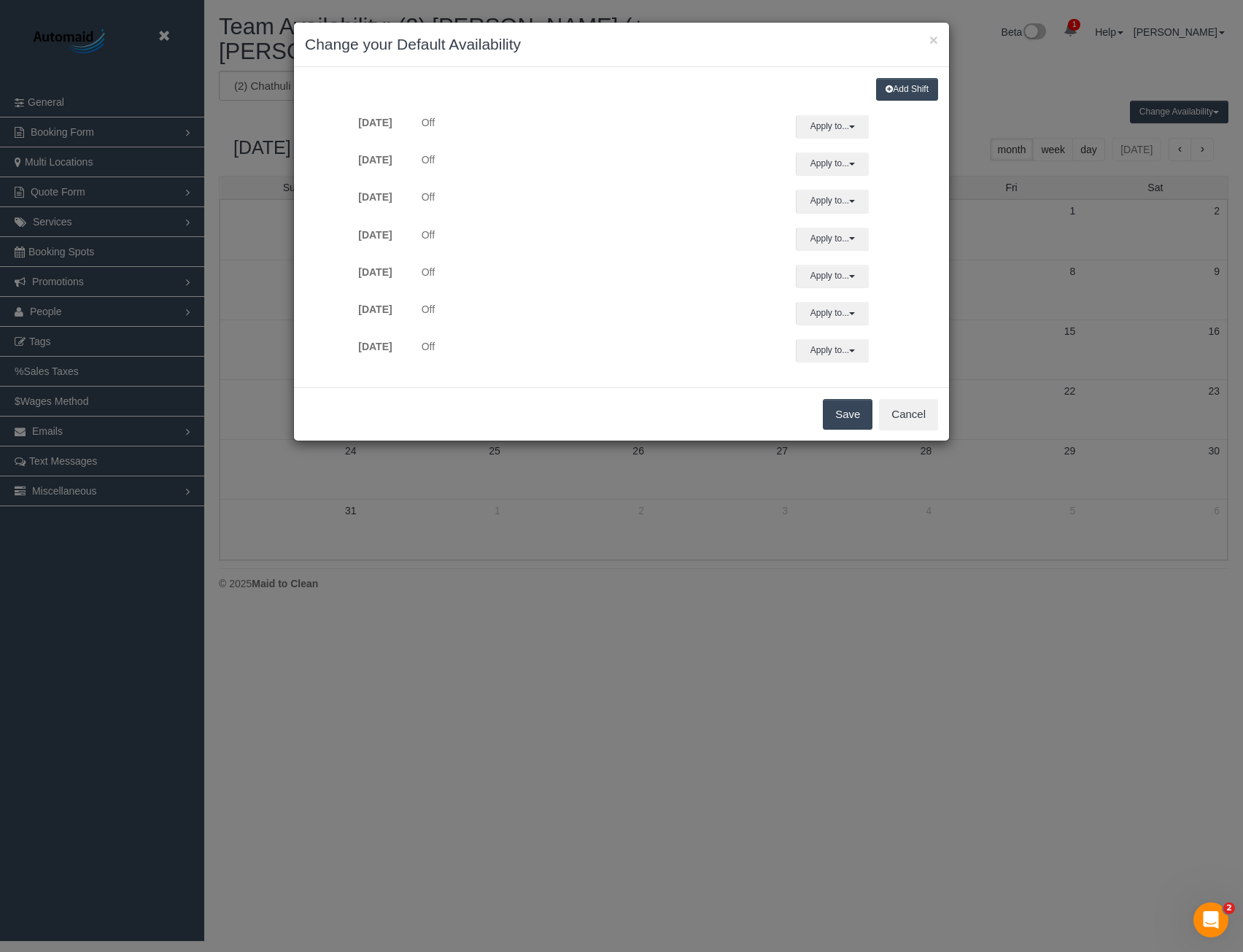
click at [845, 615] on div "× Change your Default Availability Add Shift [DATE] Off Apply to... All [DATE] …" at bounding box center [621, 476] width 1243 height 952
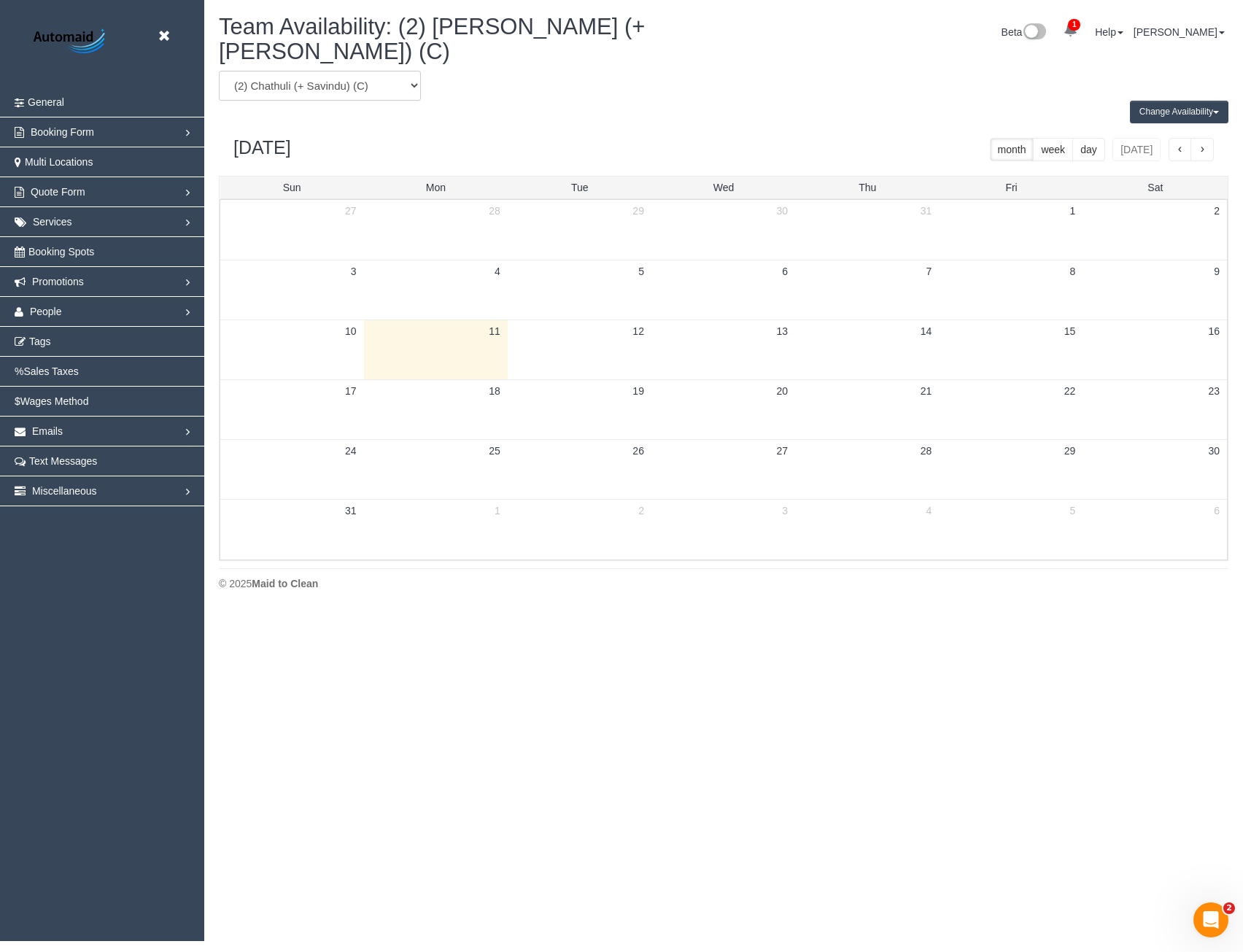
click at [265, 70] on select "(0) Account - Tech (0) Office (0) [PERSON_NAME] Test Account (1) [PERSON_NAME] …" at bounding box center [319, 85] width 202 height 30
select select "number:32865"
click at [219, 70] on select "(0) Account - Tech (0) Office (0) [PERSON_NAME] Test Account (1) [PERSON_NAME] …" at bounding box center [319, 85] width 202 height 30
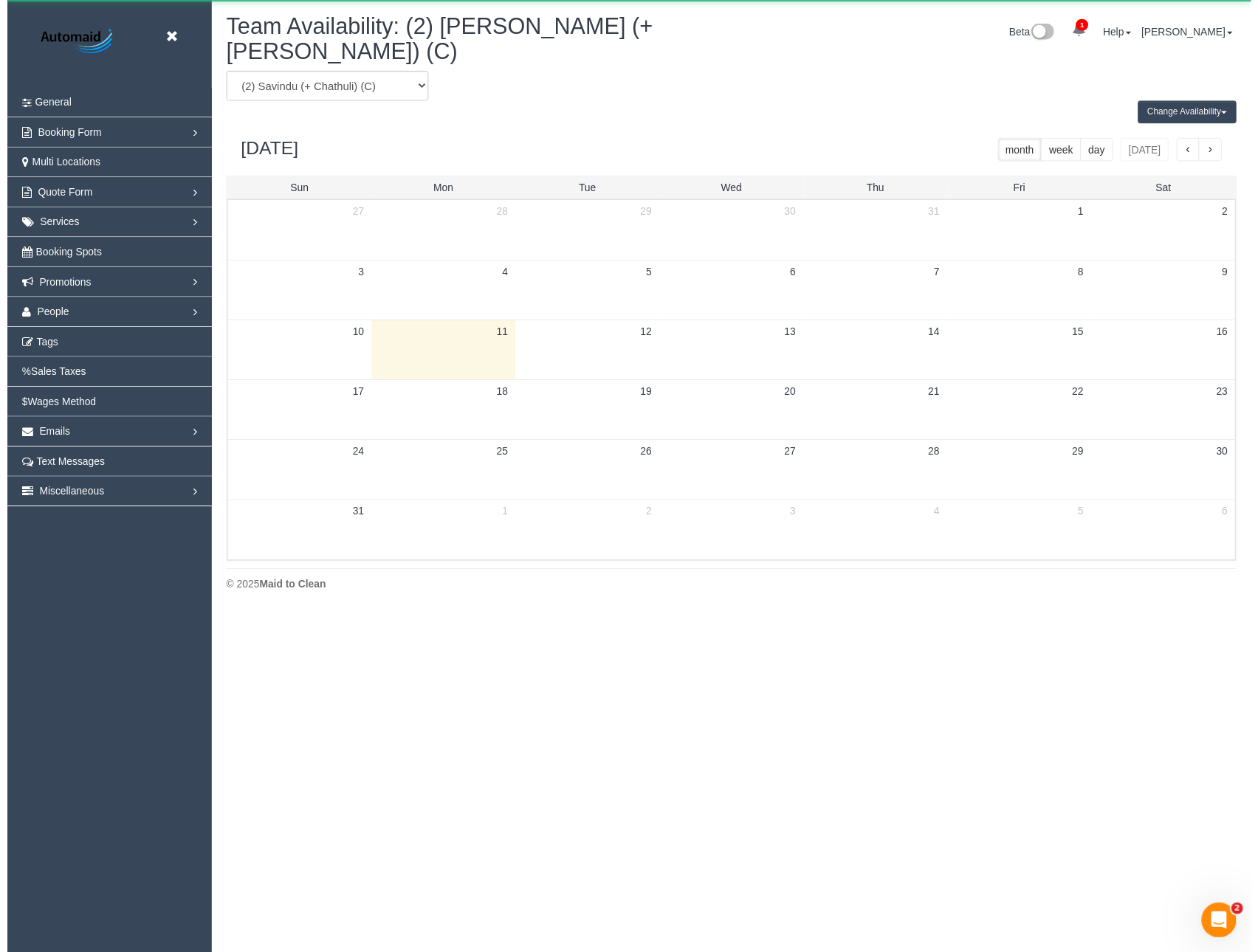
scroll to position [73210, 72576]
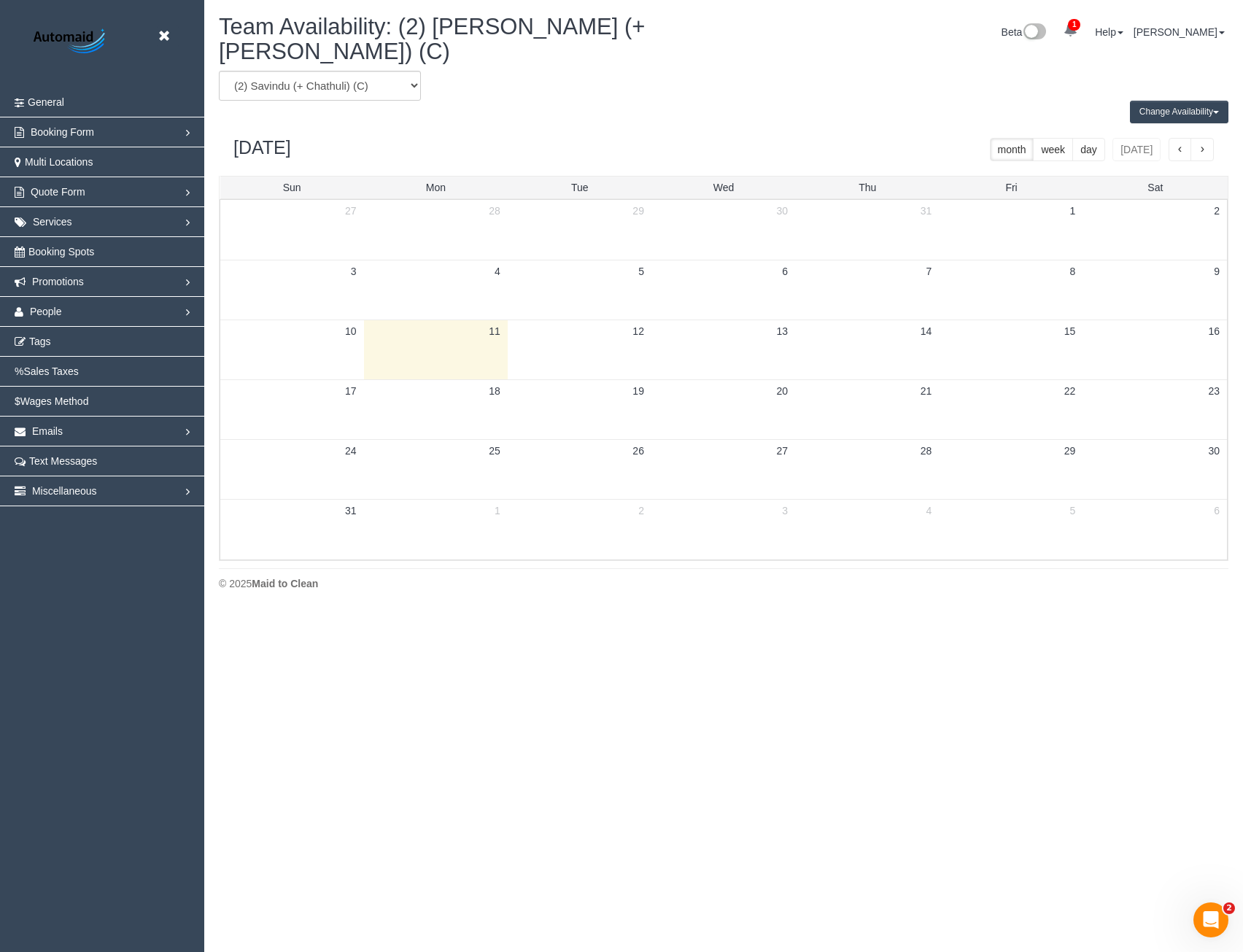
click at [1173, 100] on button "Change Availability" at bounding box center [1179, 112] width 99 height 23
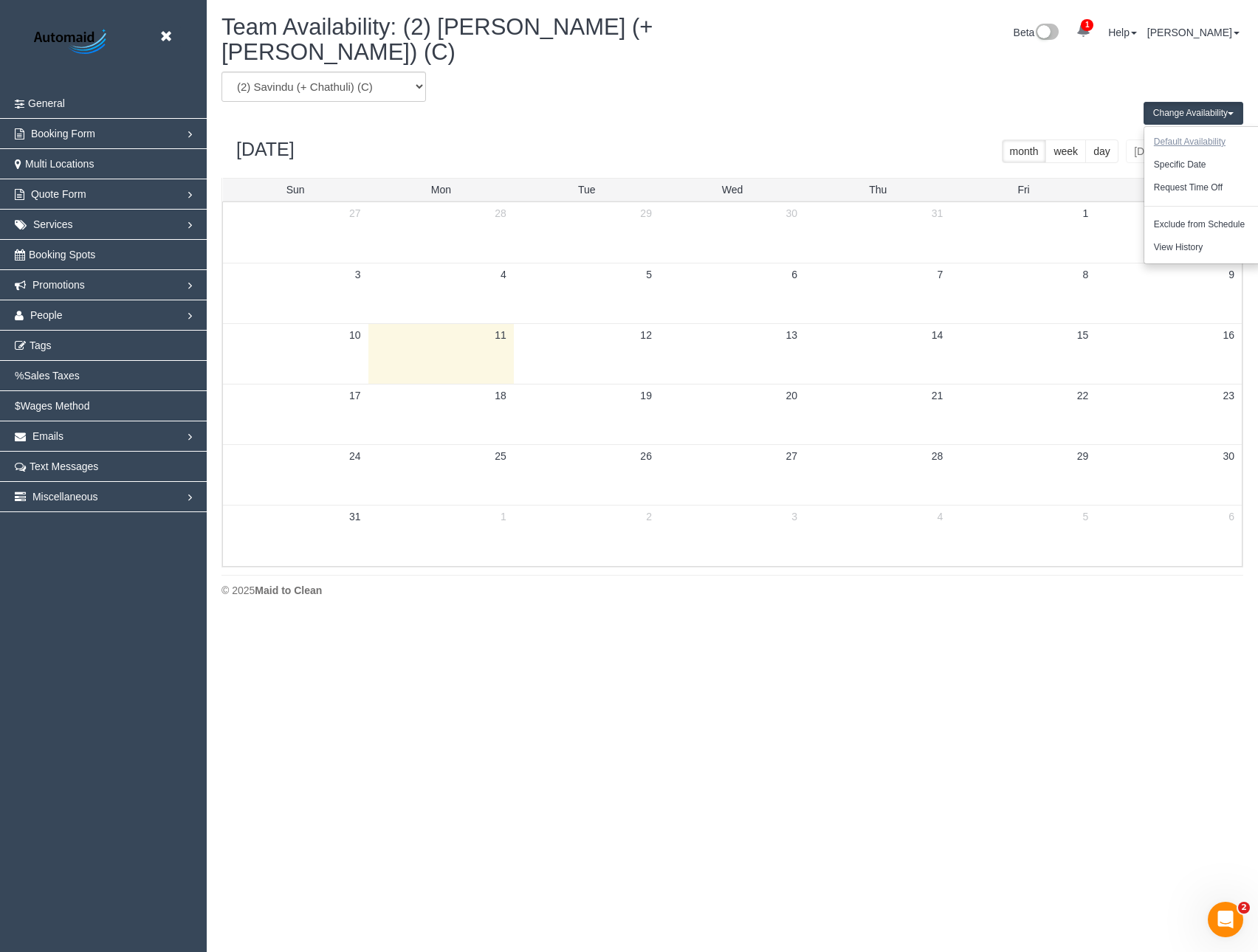
click at [1193, 131] on button "Default Availability" at bounding box center [1190, 142] width 91 height 23
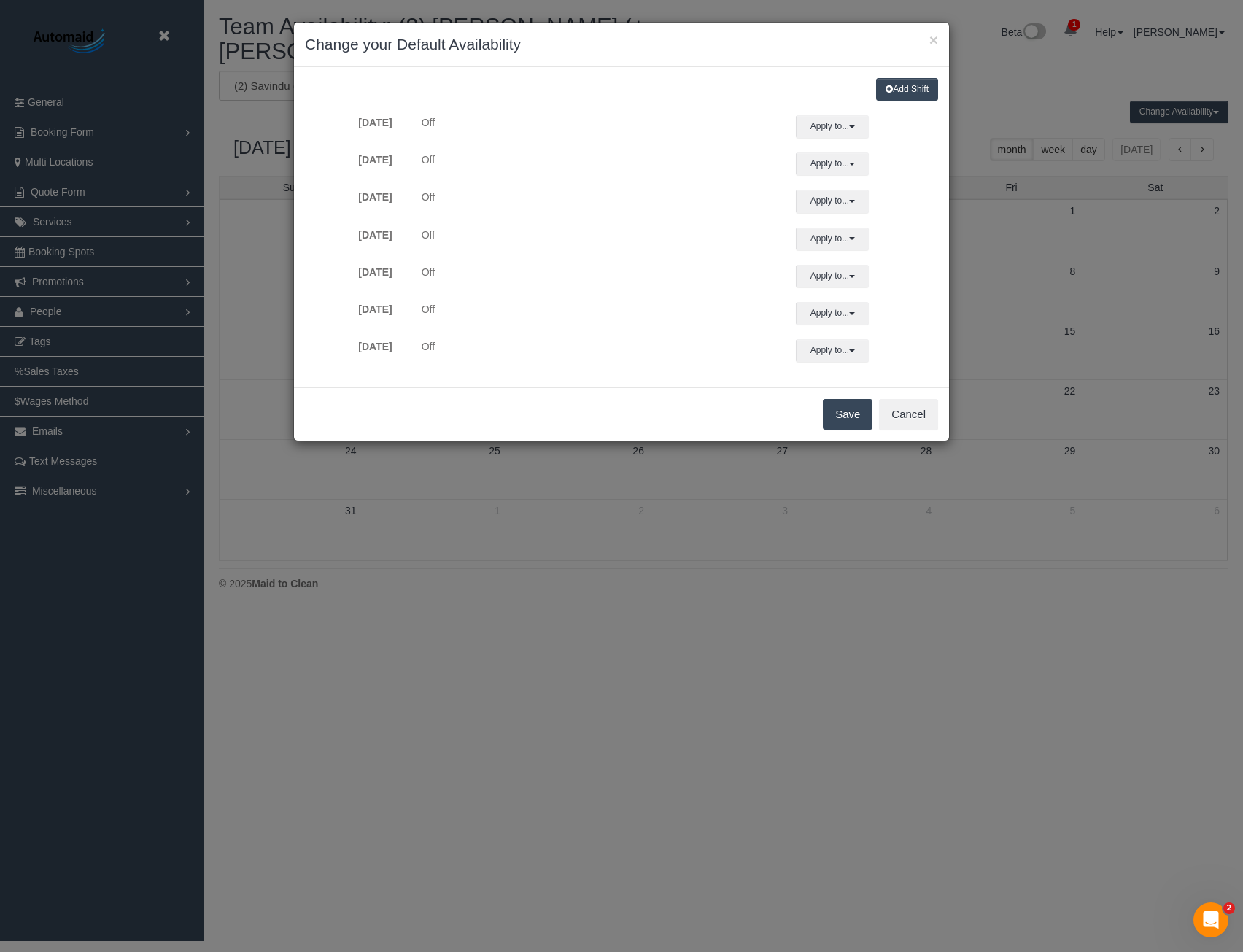
click at [720, 707] on div "× Change your Default Availability Add Shift [DATE] Off Apply to... All [DATE] …" at bounding box center [621, 476] width 1243 height 952
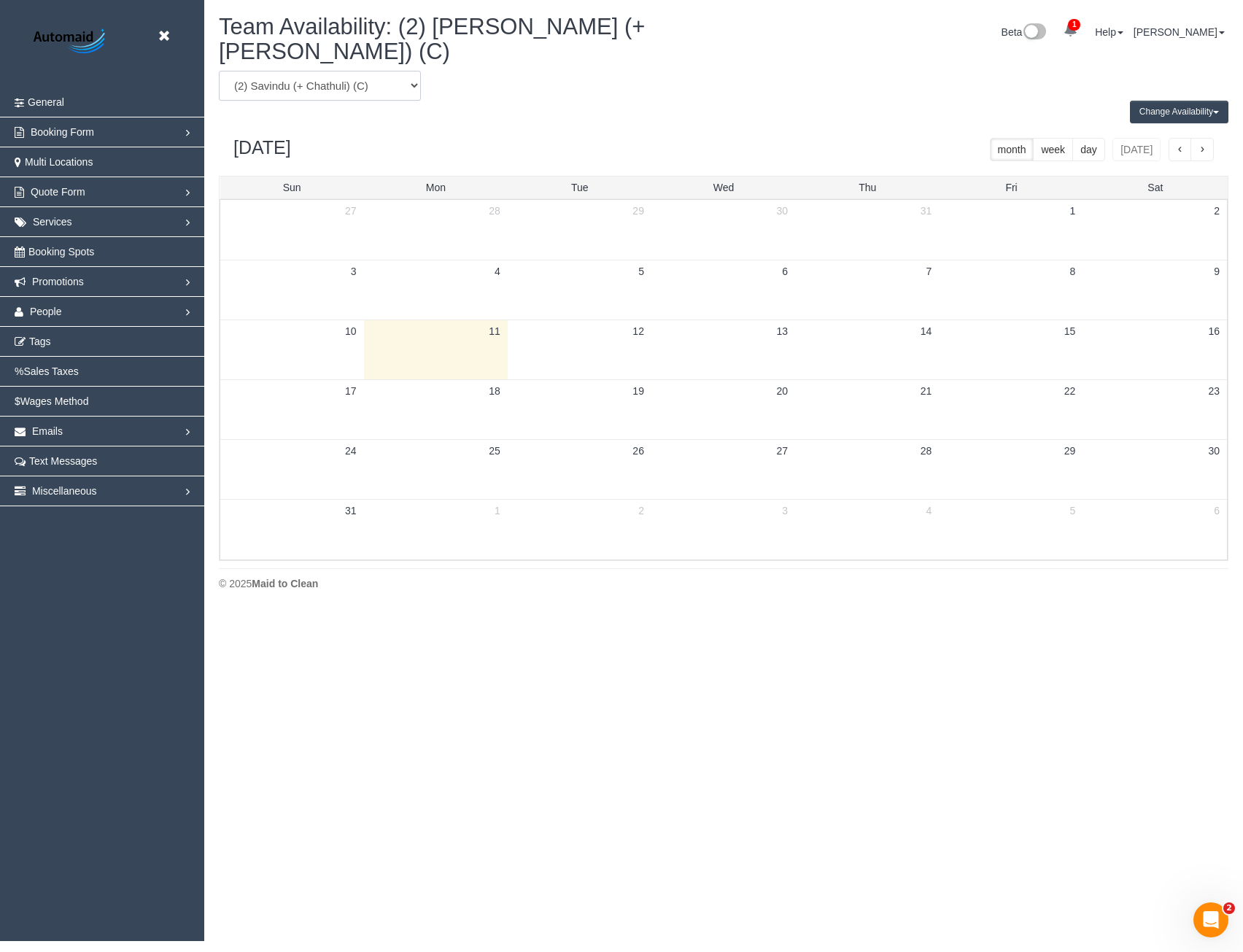
click at [379, 70] on select "(0) Account - Tech (0) Office (0) [PERSON_NAME] Test Account (1) [PERSON_NAME] …" at bounding box center [319, 85] width 202 height 30
select select "number:103668"
click at [219, 70] on select "(0) Account - Tech (0) Office (0) [PERSON_NAME] Test Account (1) [PERSON_NAME] …" at bounding box center [319, 85] width 202 height 30
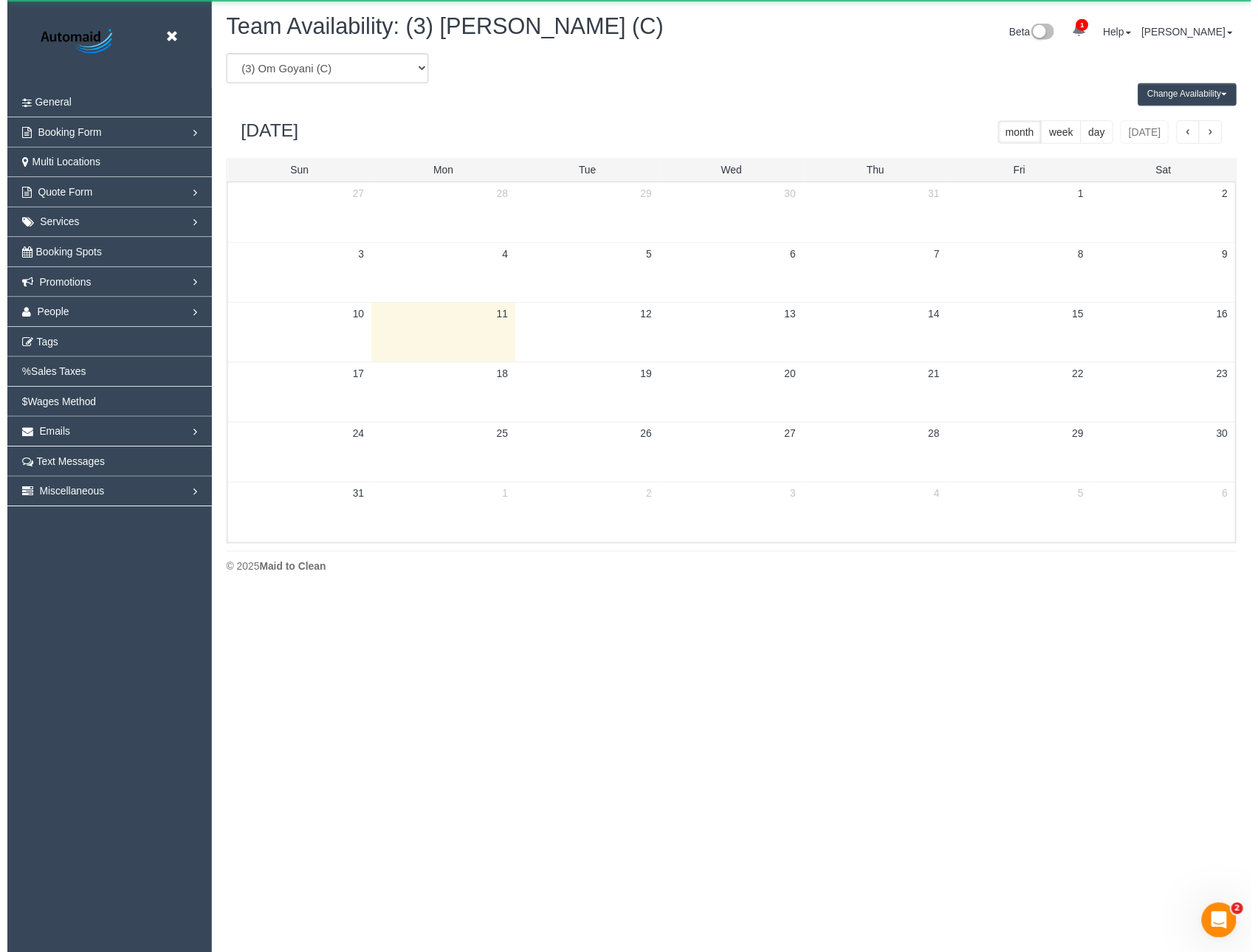
scroll to position [73210, 72576]
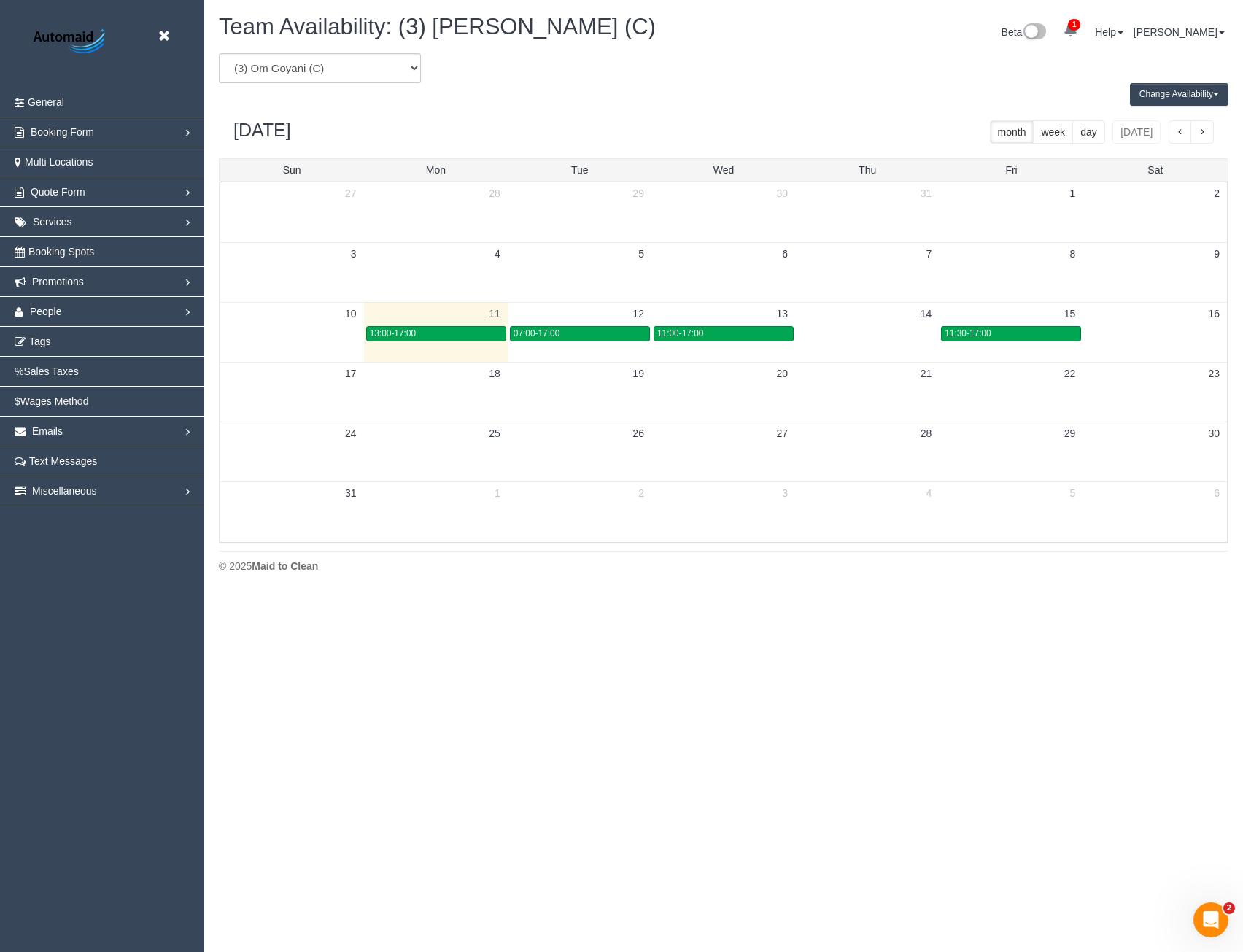
click at [1160, 94] on button "Change Availability" at bounding box center [1179, 95] width 99 height 23
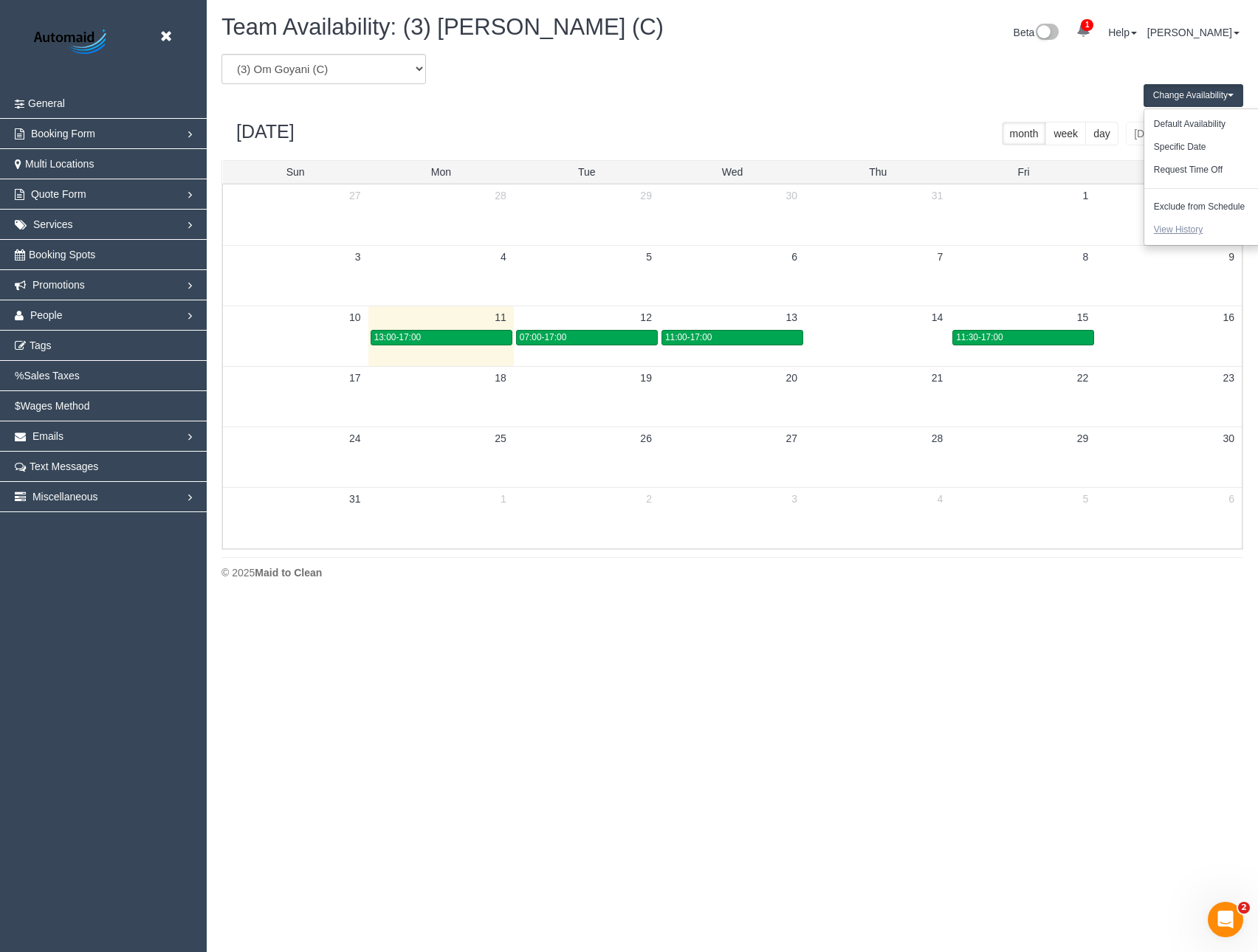
click at [1177, 234] on button "View History" at bounding box center [1178, 230] width 68 height 23
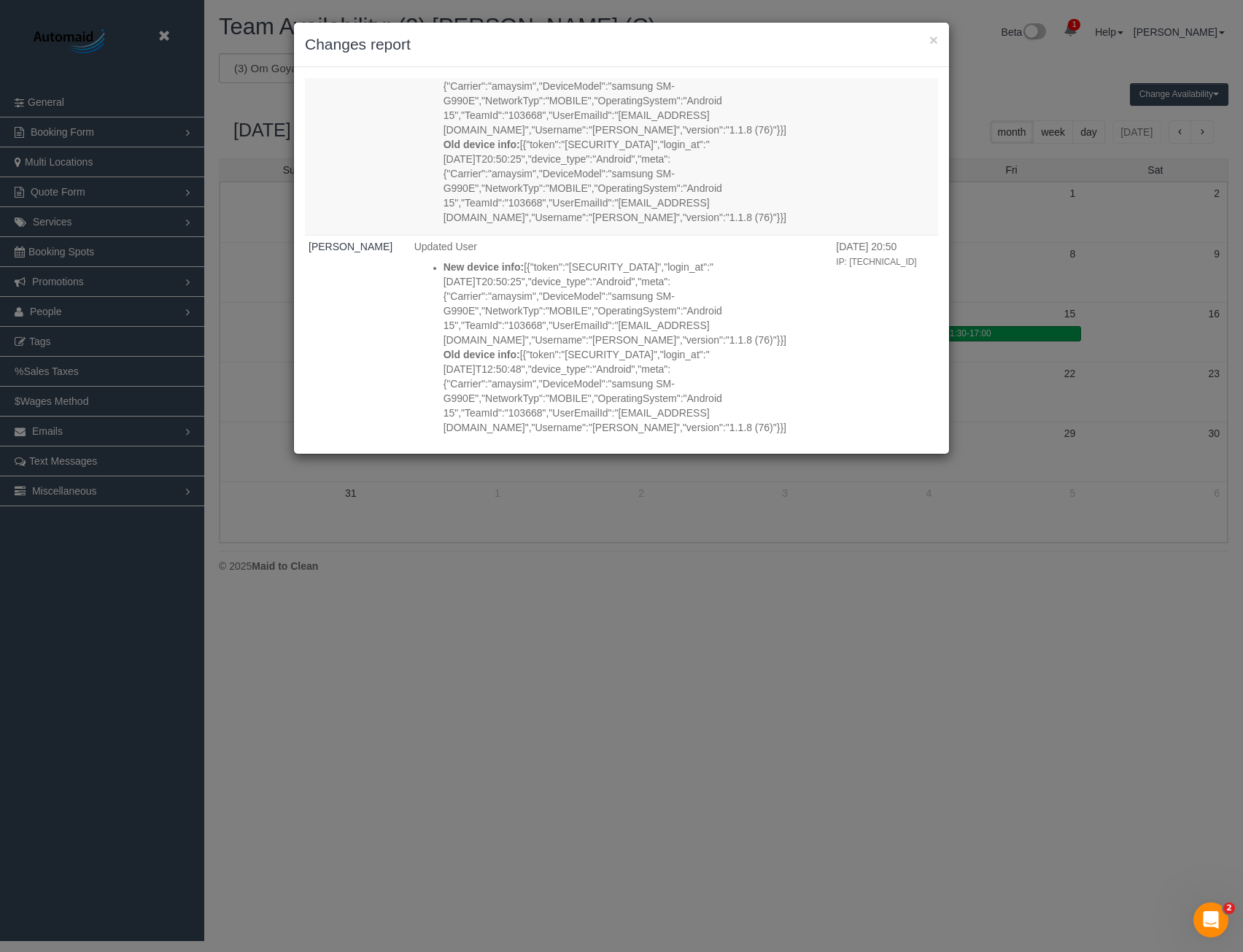
scroll to position [3647, 0]
drag, startPoint x: 415, startPoint y: 640, endPoint x: 416, endPoint y: 613, distance: 27.0
click at [415, 640] on div "× Changes report Who What When [PERSON_NAME] Updated User New device info: Old …" at bounding box center [621, 476] width 1243 height 952
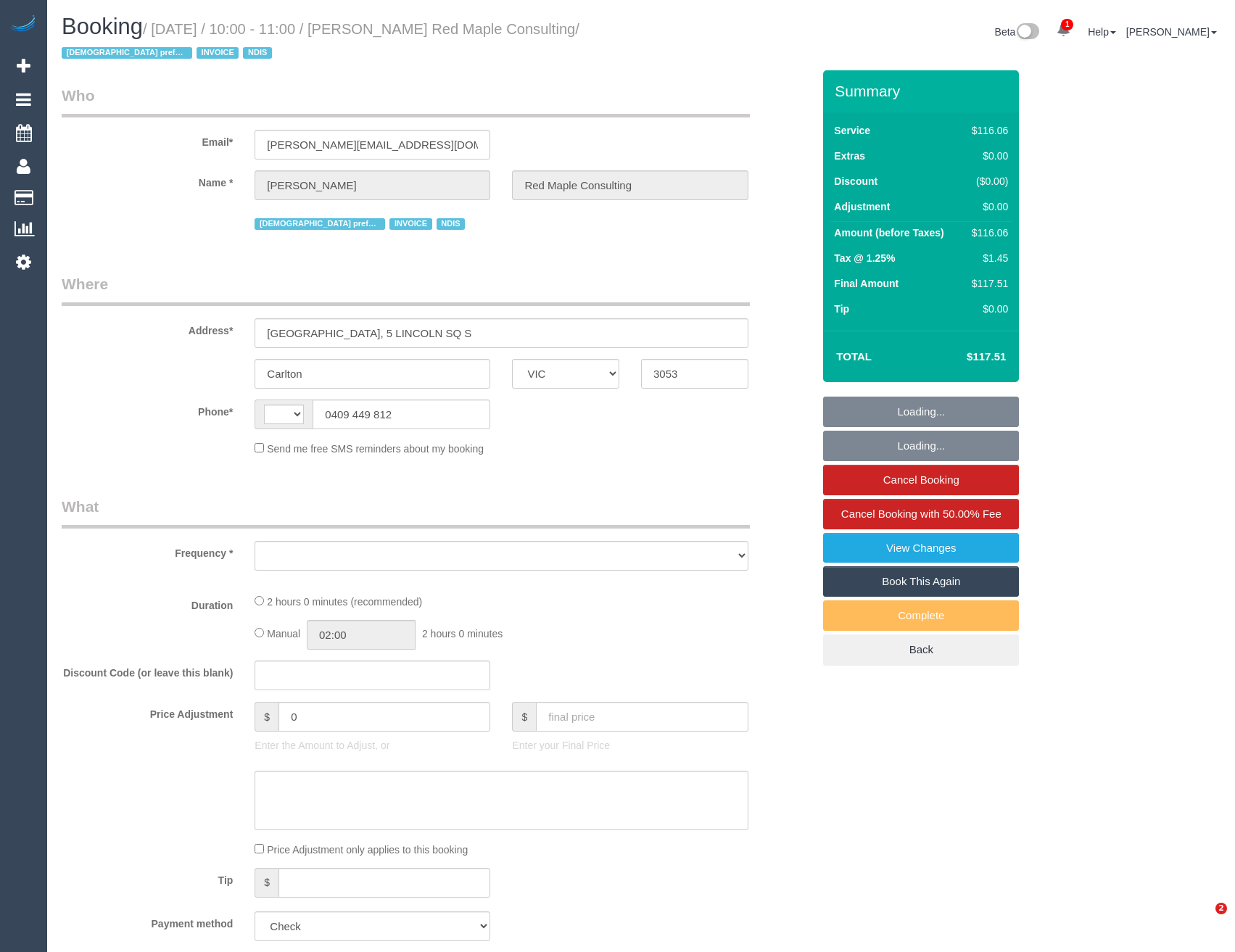
select select "VIC"
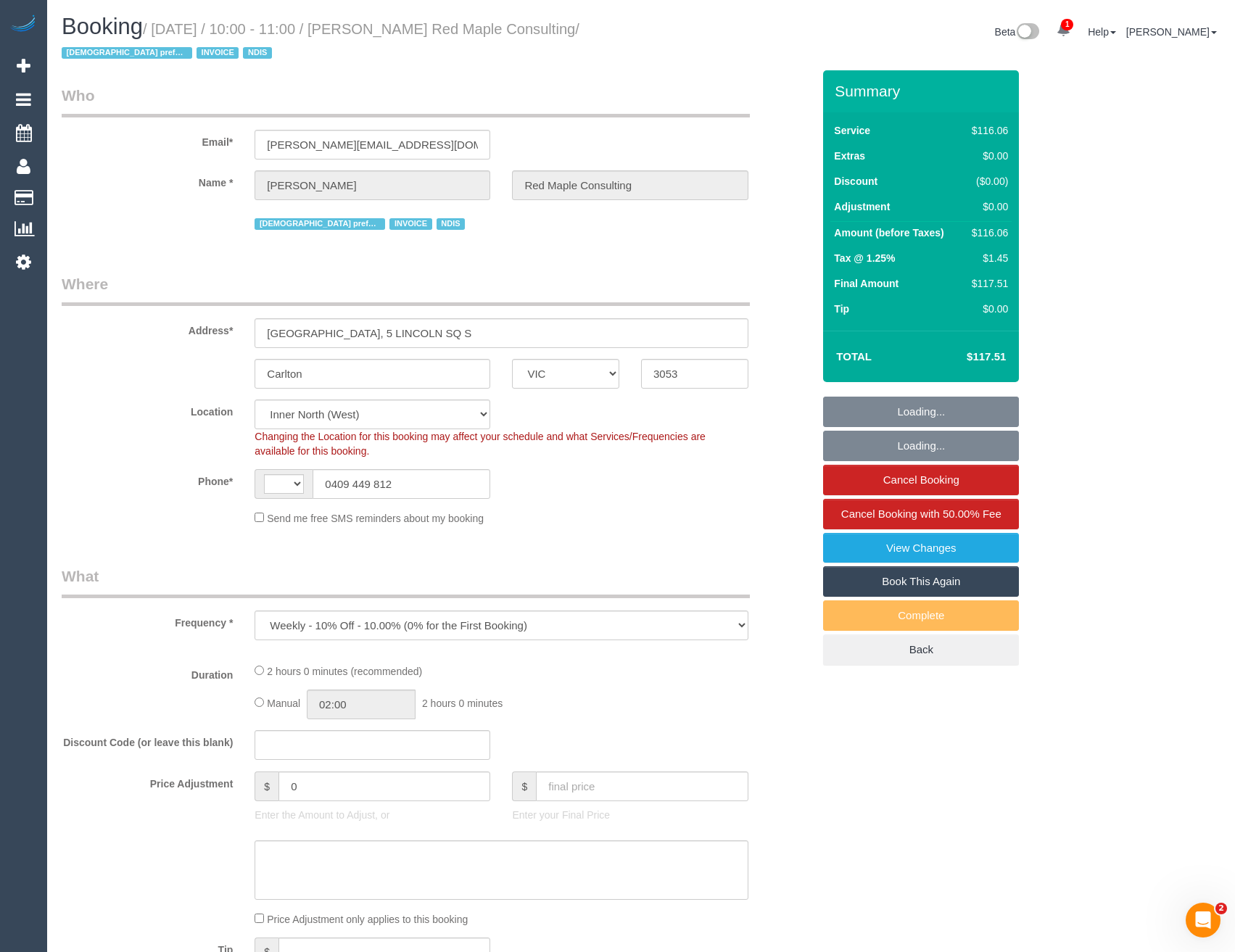
select select "object:341"
select select "string:AU"
select select "number:28"
select select "number:17"
select select "number:18"
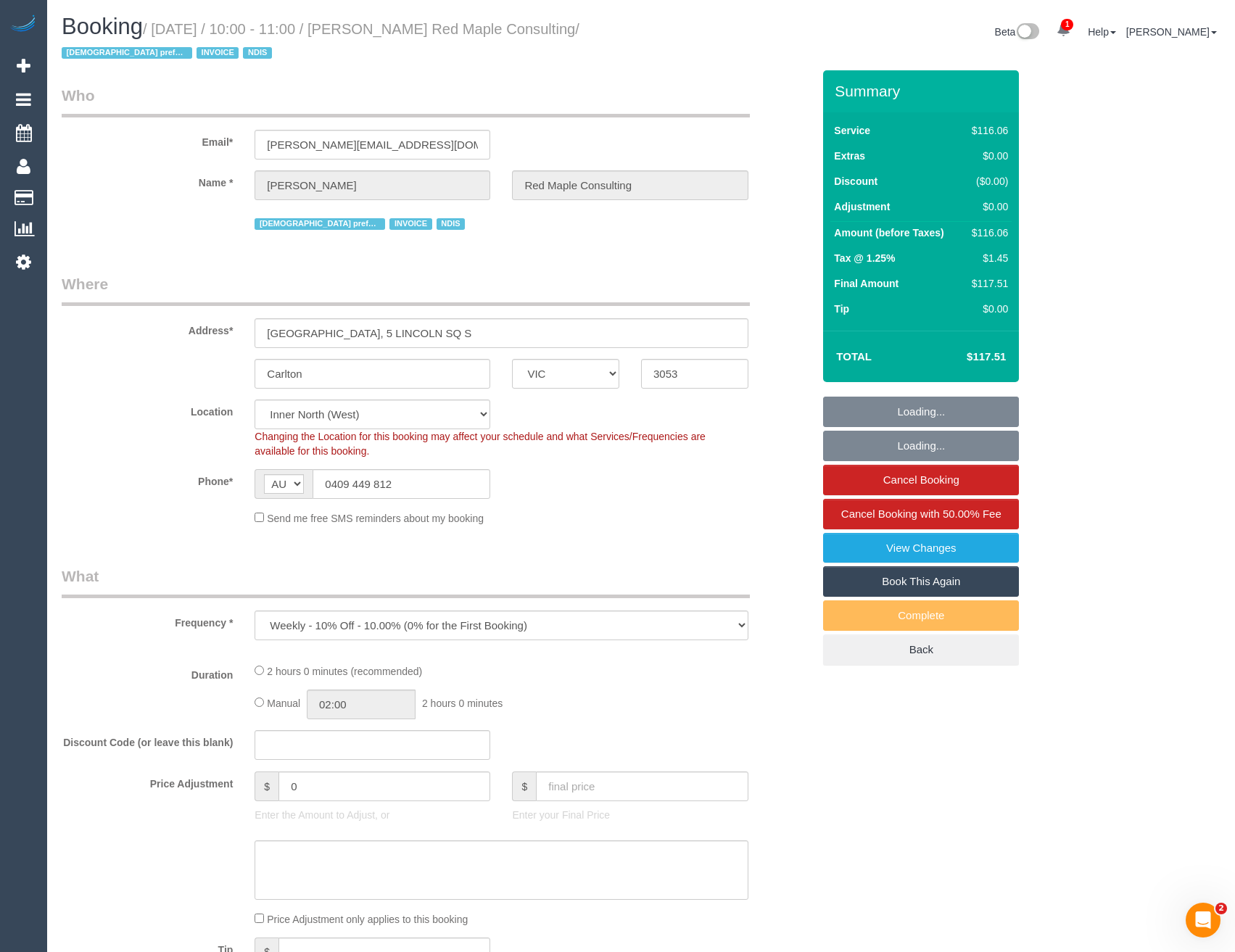
select select "number:25"
select select "number:35"
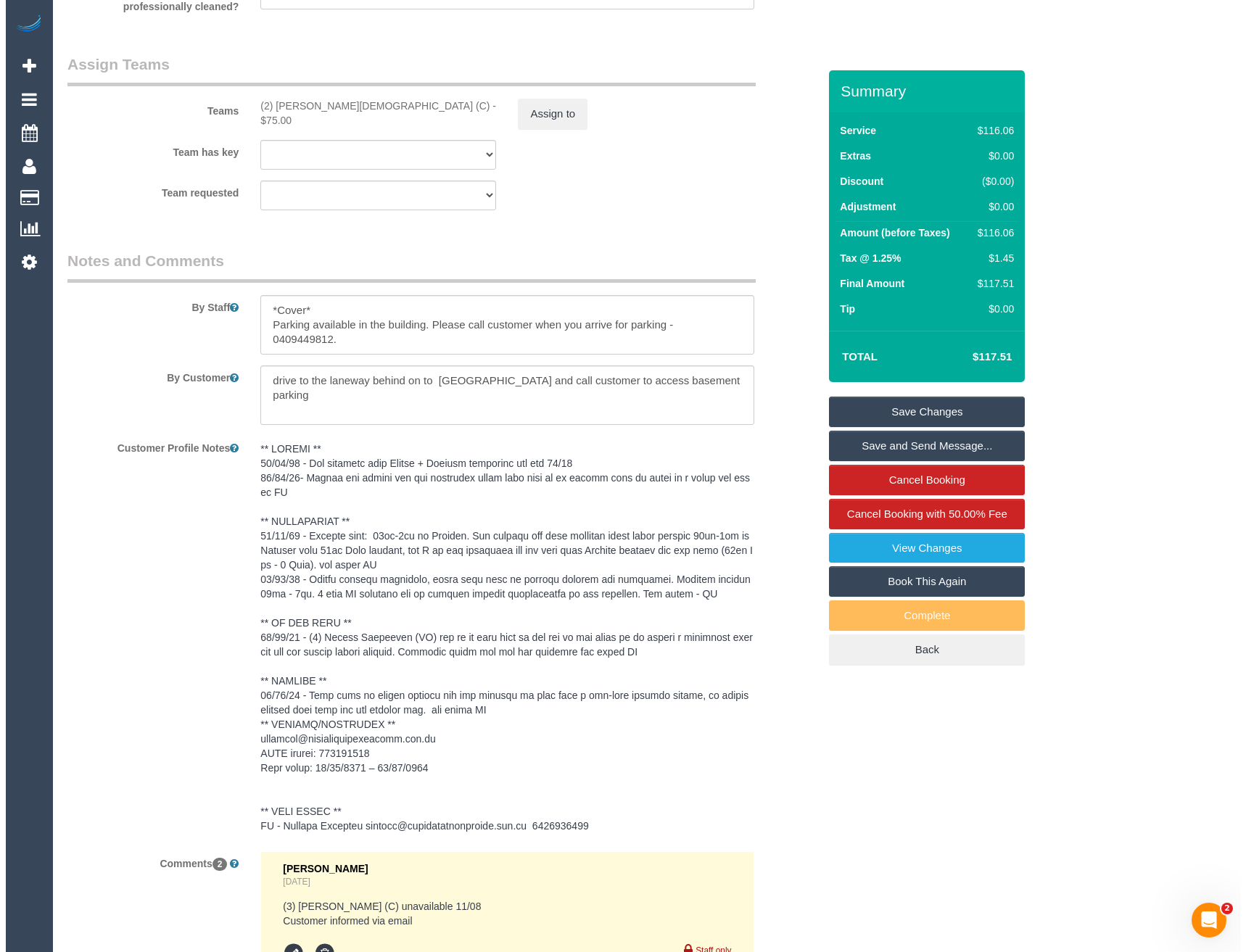
scroll to position [1813, 0]
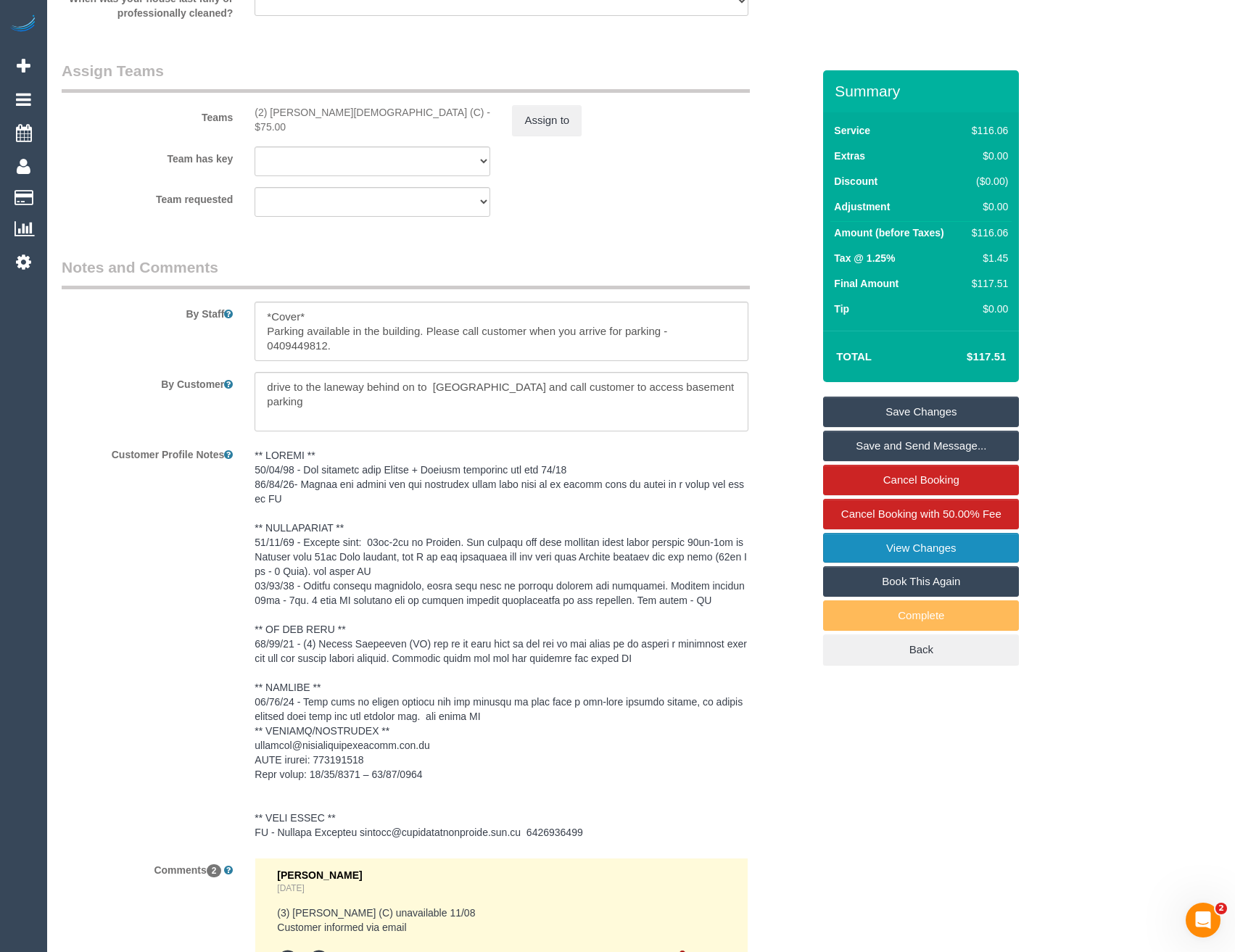
click at [909, 549] on link "View Changes" at bounding box center [922, 548] width 196 height 31
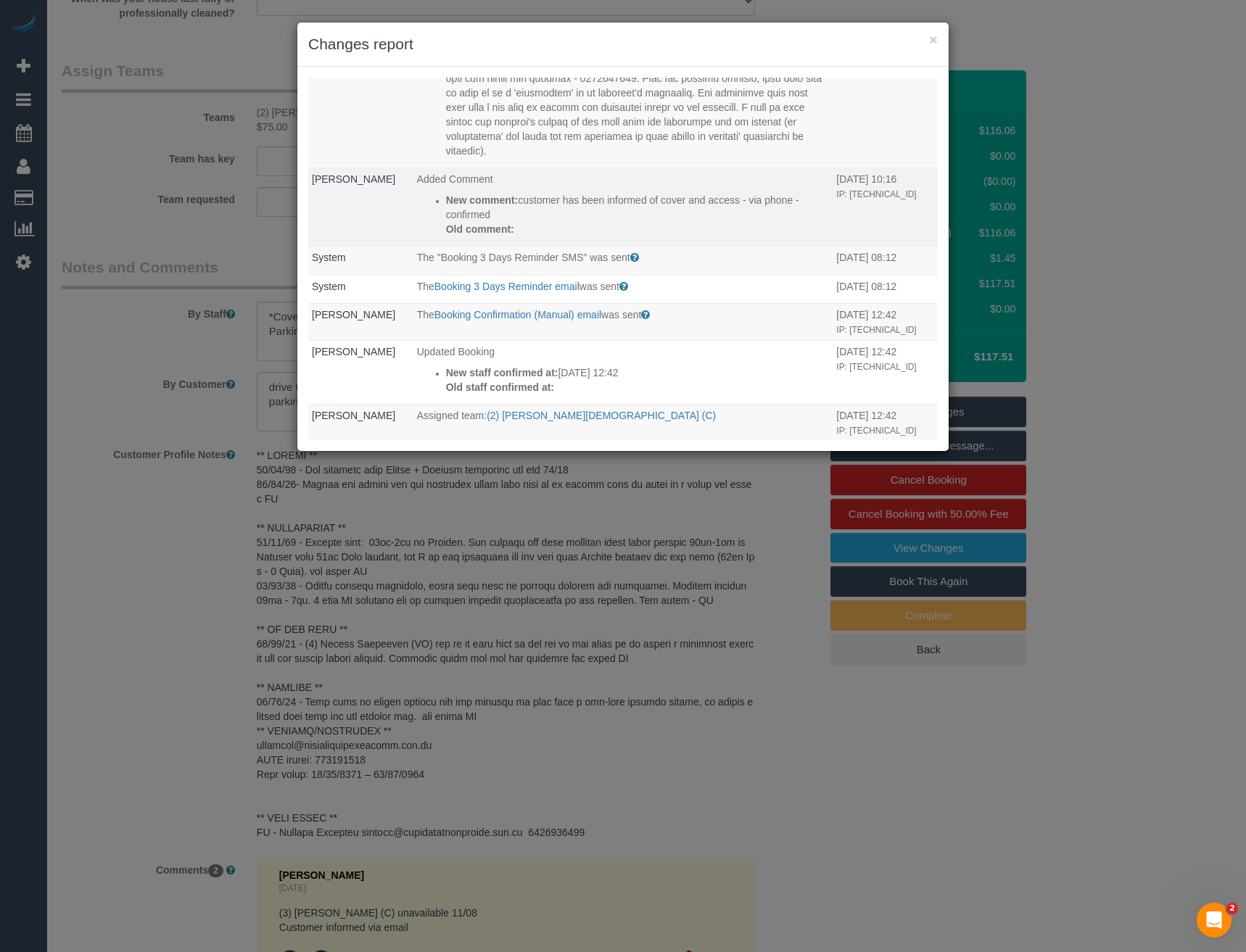
scroll to position [363, 0]
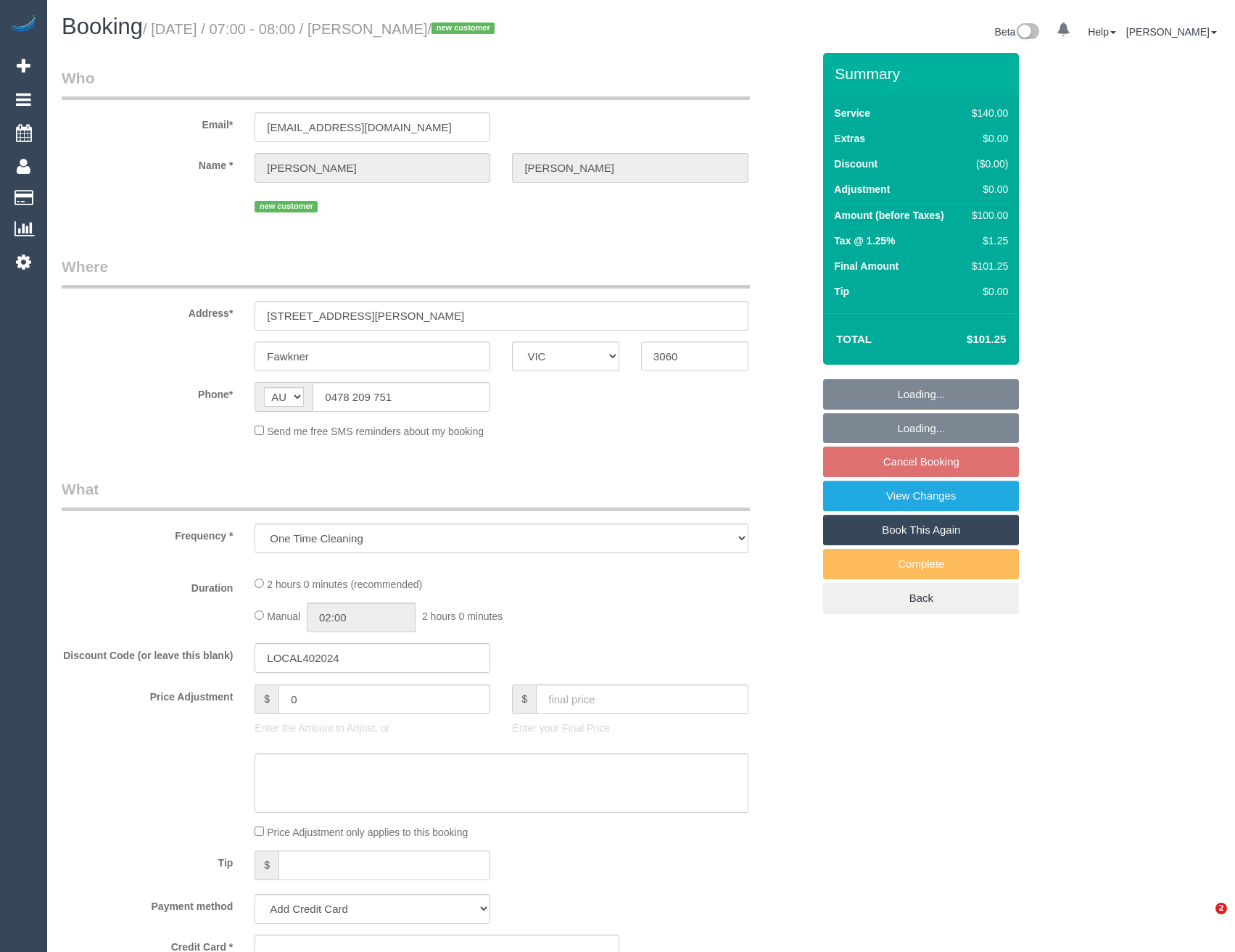
select select "VIC"
select select "number:29"
select select "number:14"
select select "number:19"
select select "number:24"
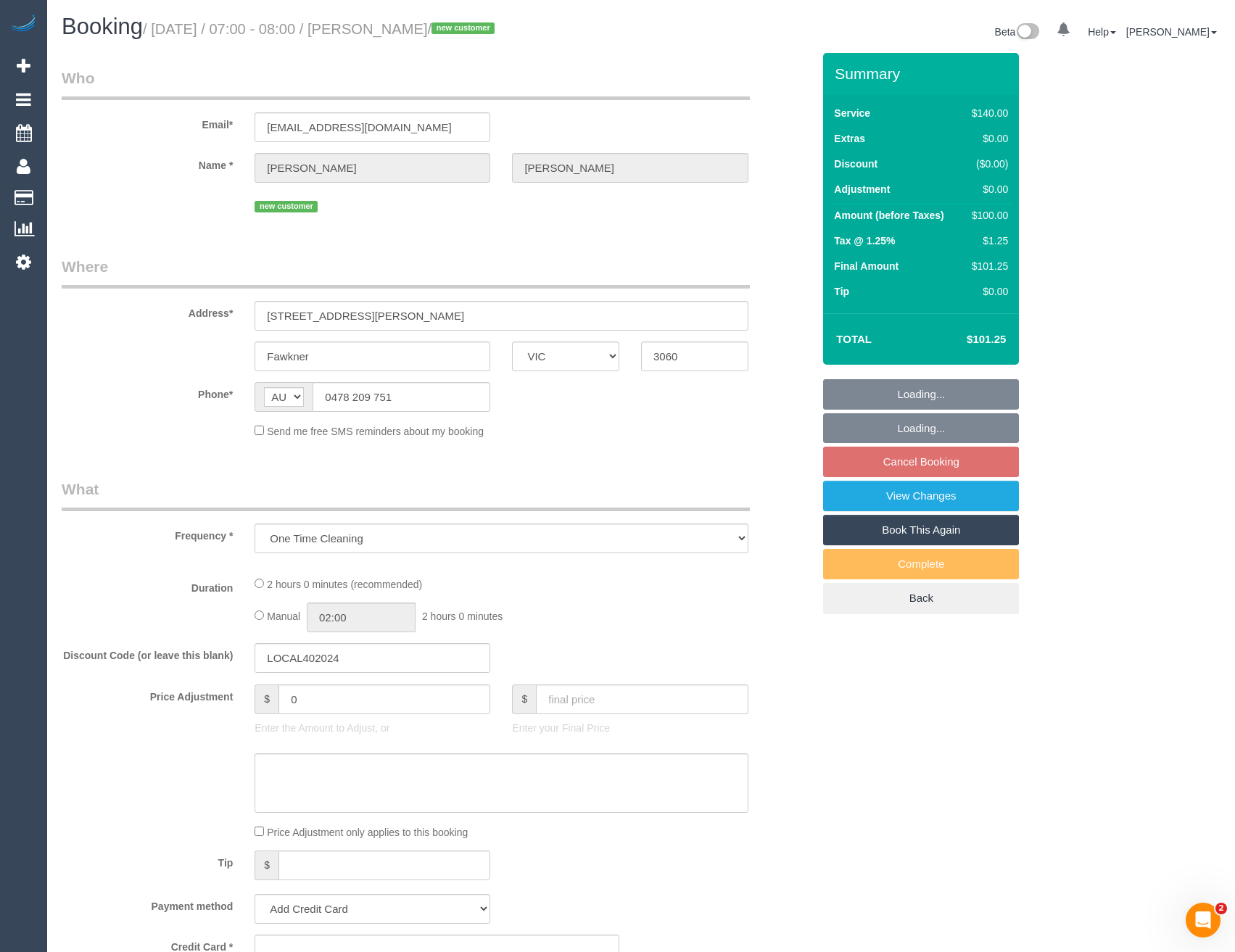
select select "number:35"
select select "number:26"
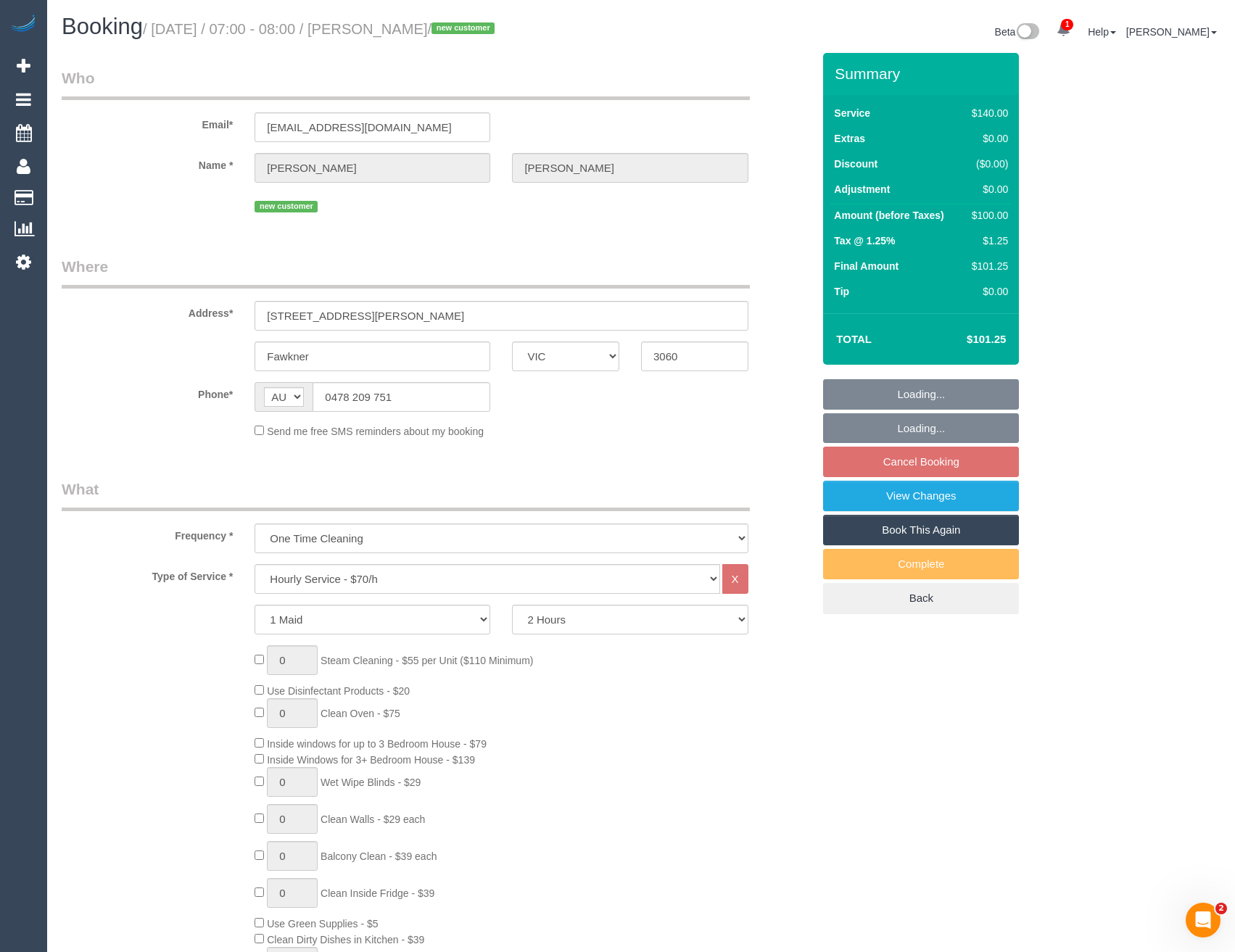
select select "string:stripe-pm_1Rem2l2GScqysDRVoAJHkuBf"
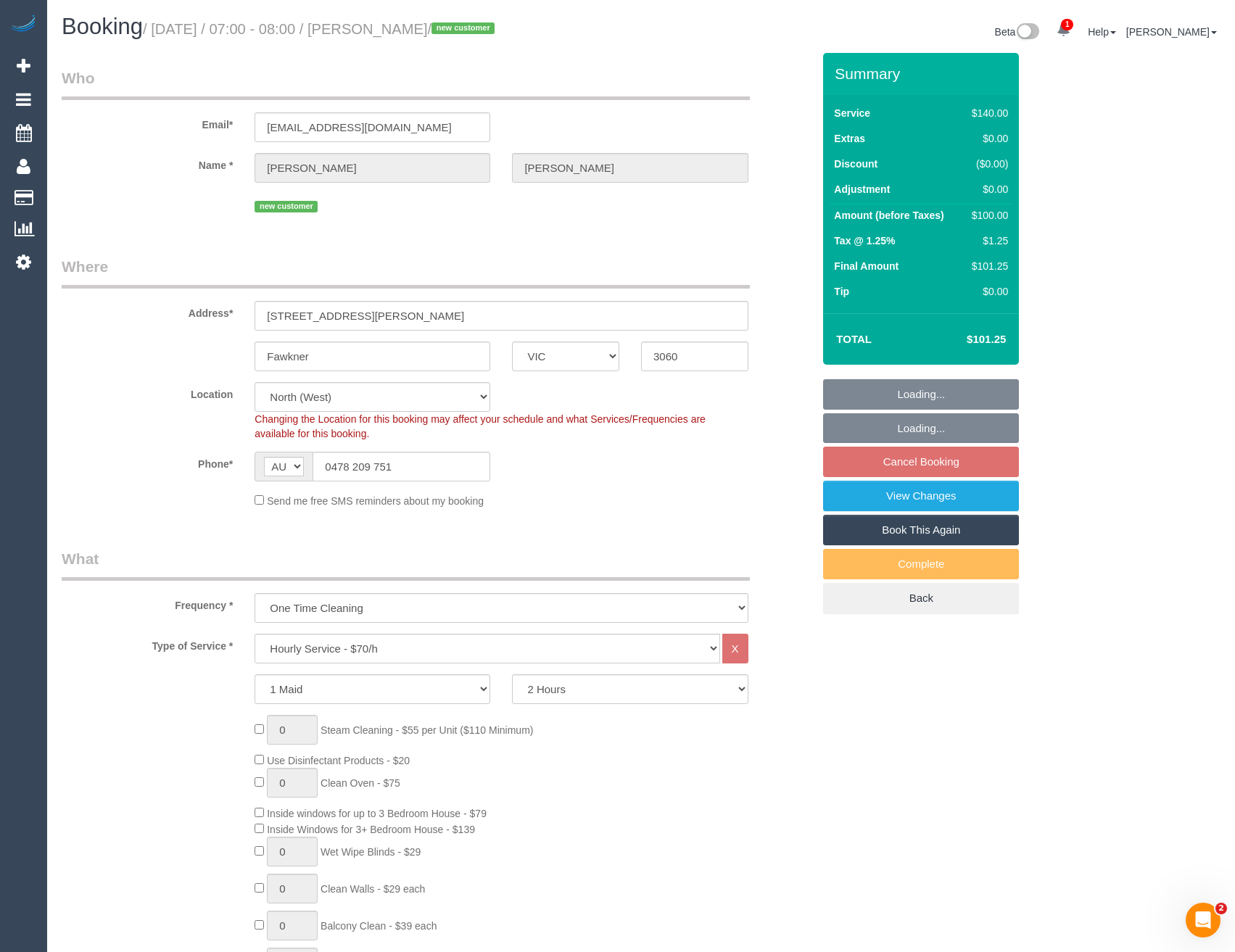
select select "object:1751"
select select "spot1"
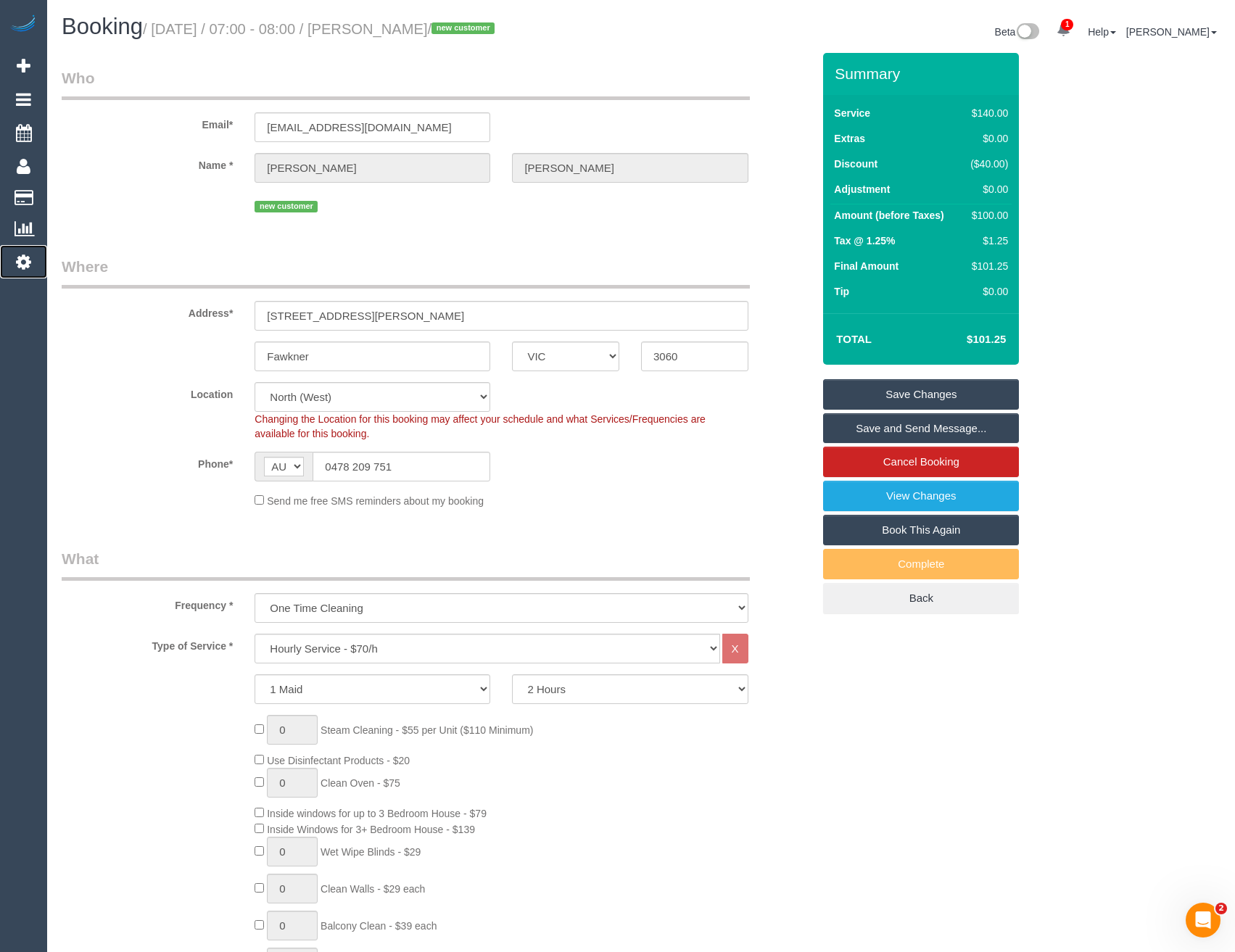
click at [28, 267] on icon at bounding box center [23, 261] width 15 height 18
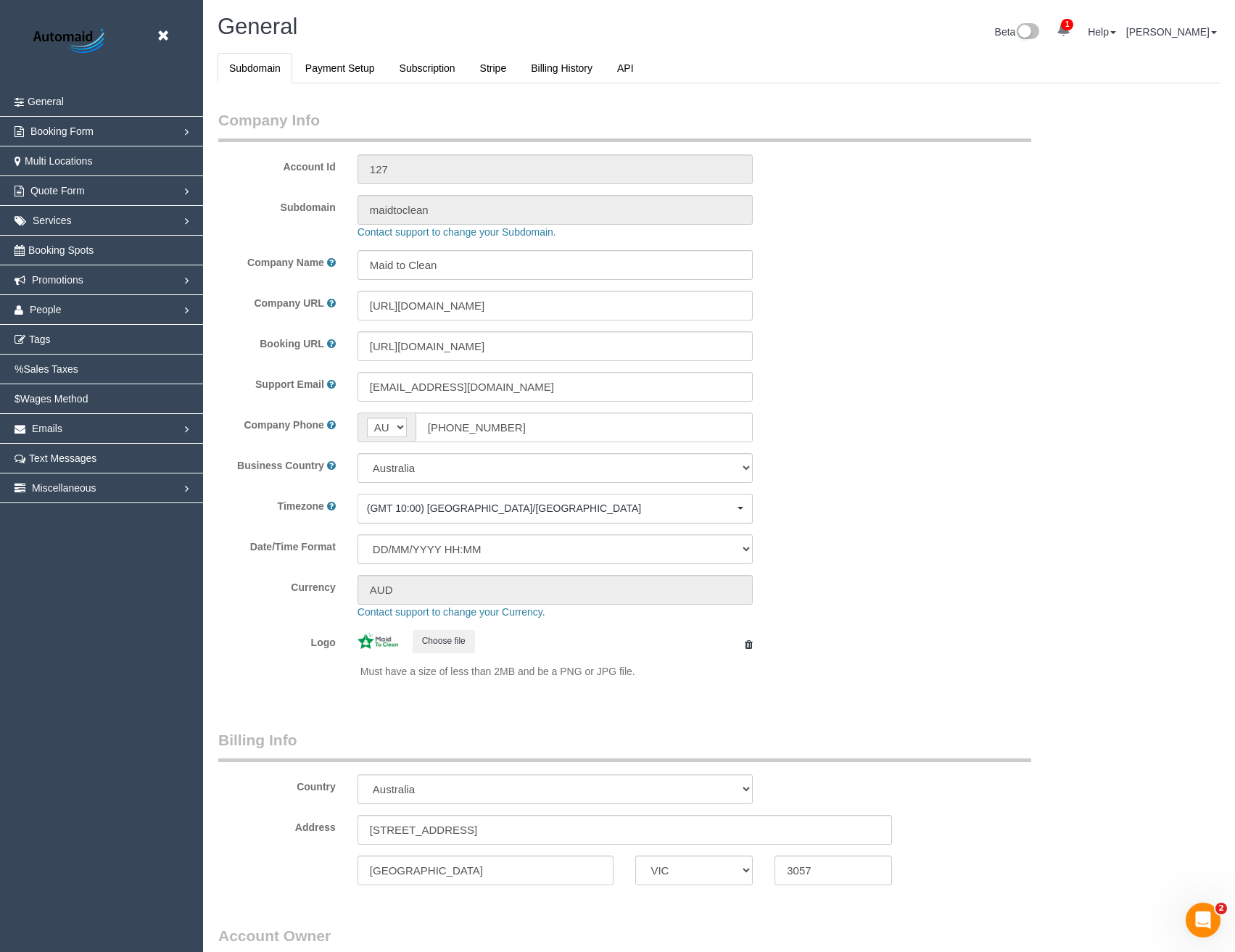
select select "1"
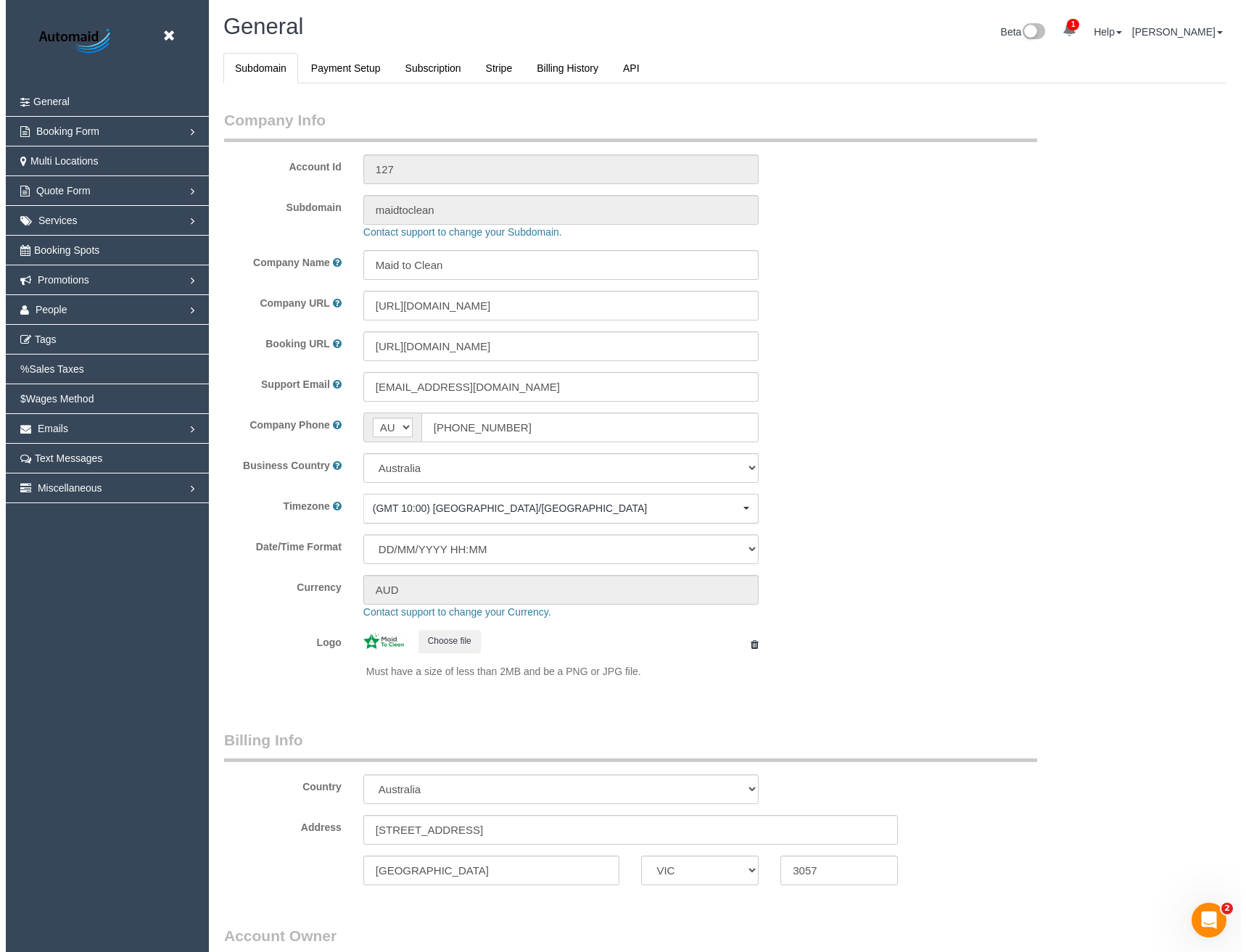
scroll to position [3315, 1235]
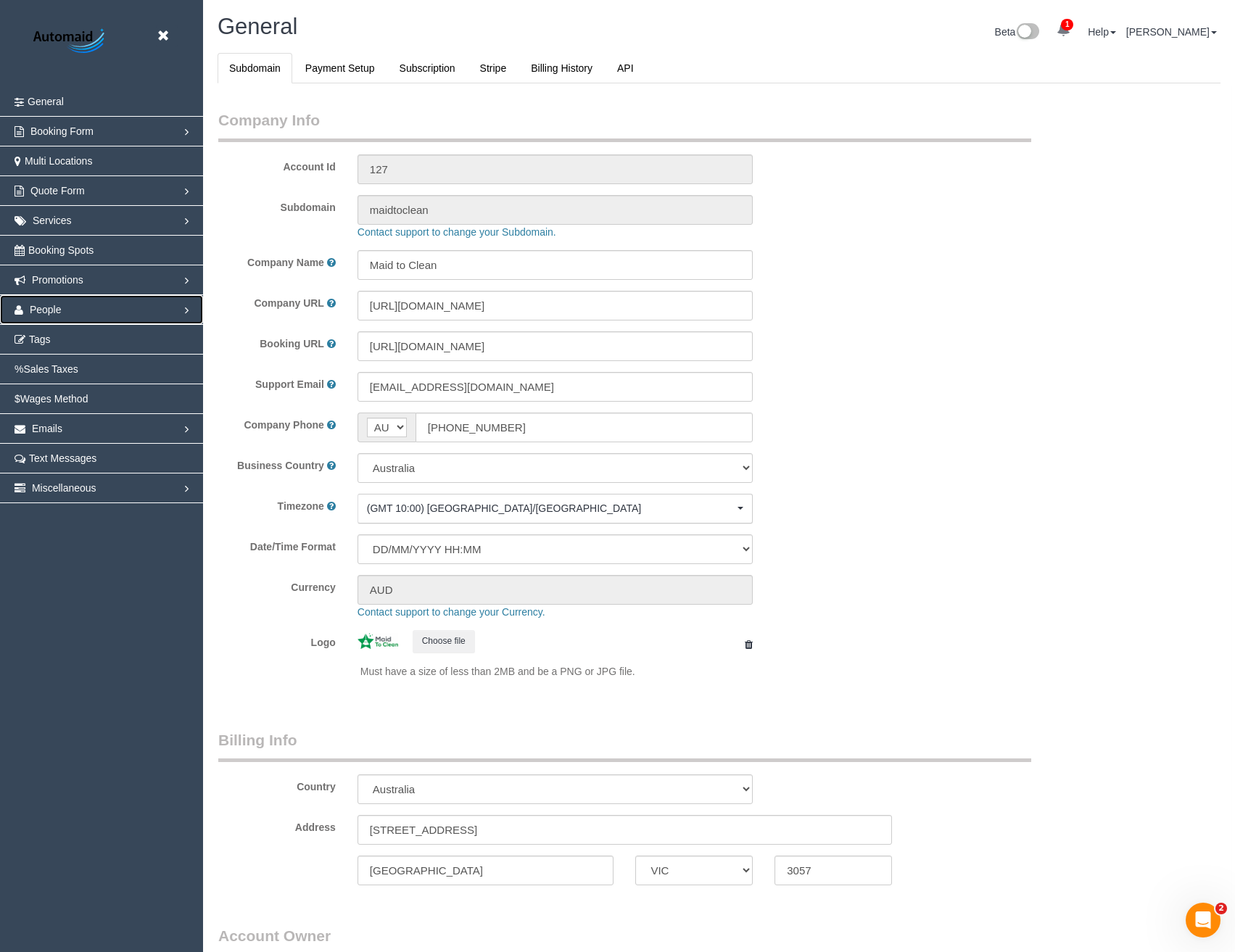
click at [55, 308] on span "People" at bounding box center [46, 310] width 32 height 11
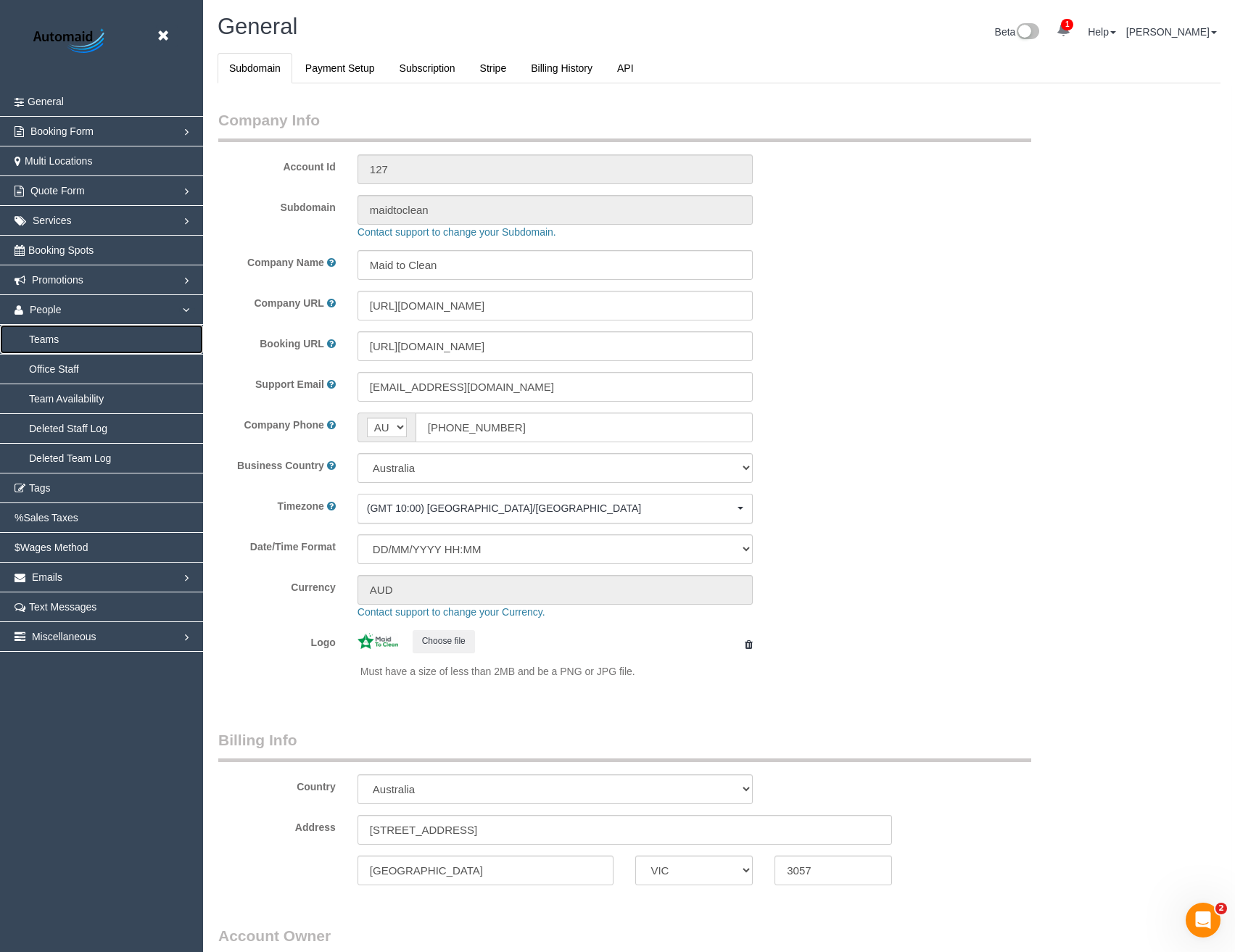
click at [52, 339] on link "Teams" at bounding box center [102, 338] width 203 height 29
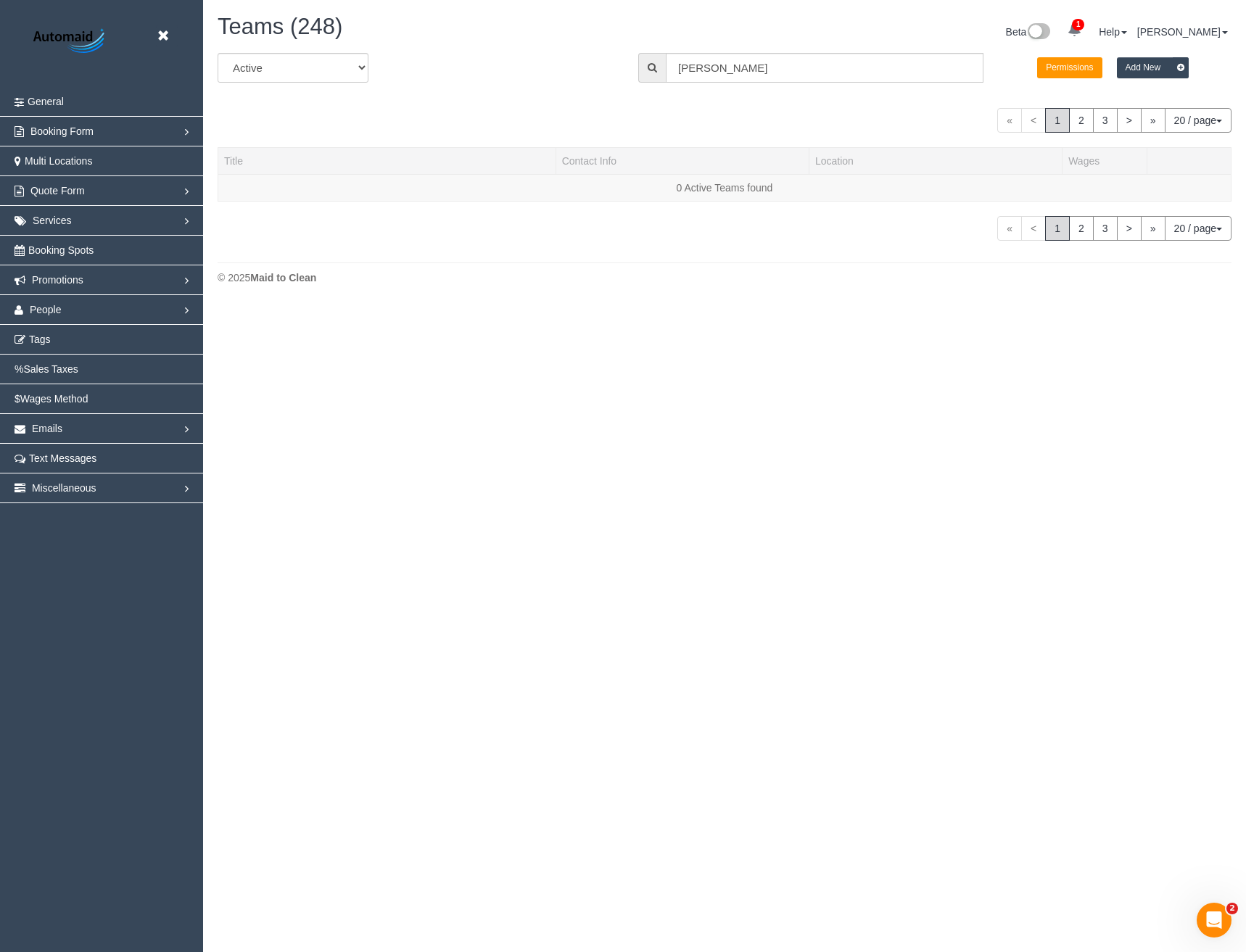
scroll to position [305, 1246]
drag, startPoint x: 737, startPoint y: 68, endPoint x: 625, endPoint y: 79, distance: 112.5
click at [625, 79] on div "All Active Archived All Locations All Locations Active Locations Office [defaul…" at bounding box center [725, 74] width 1035 height 41
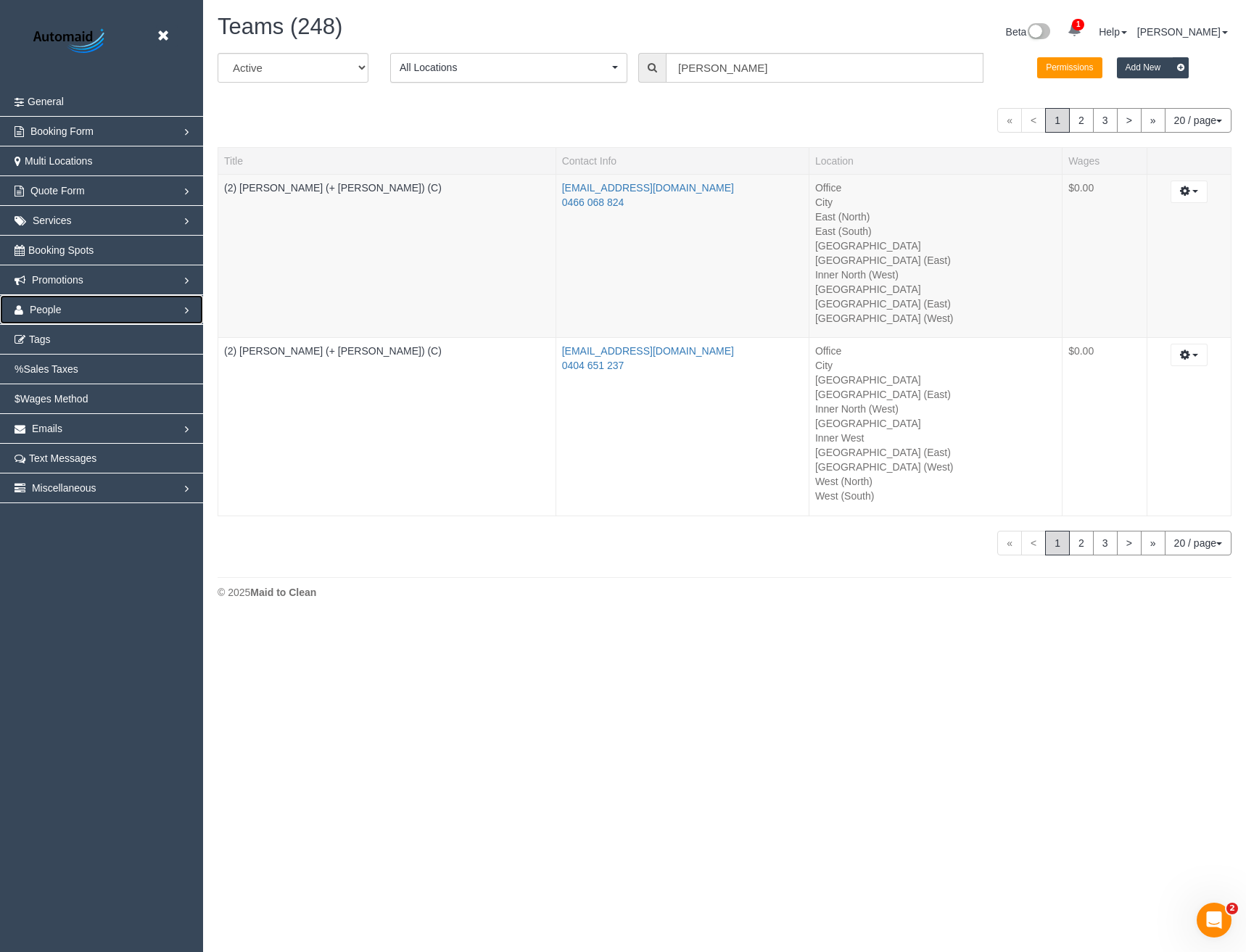
click at [35, 305] on span "People" at bounding box center [46, 310] width 32 height 11
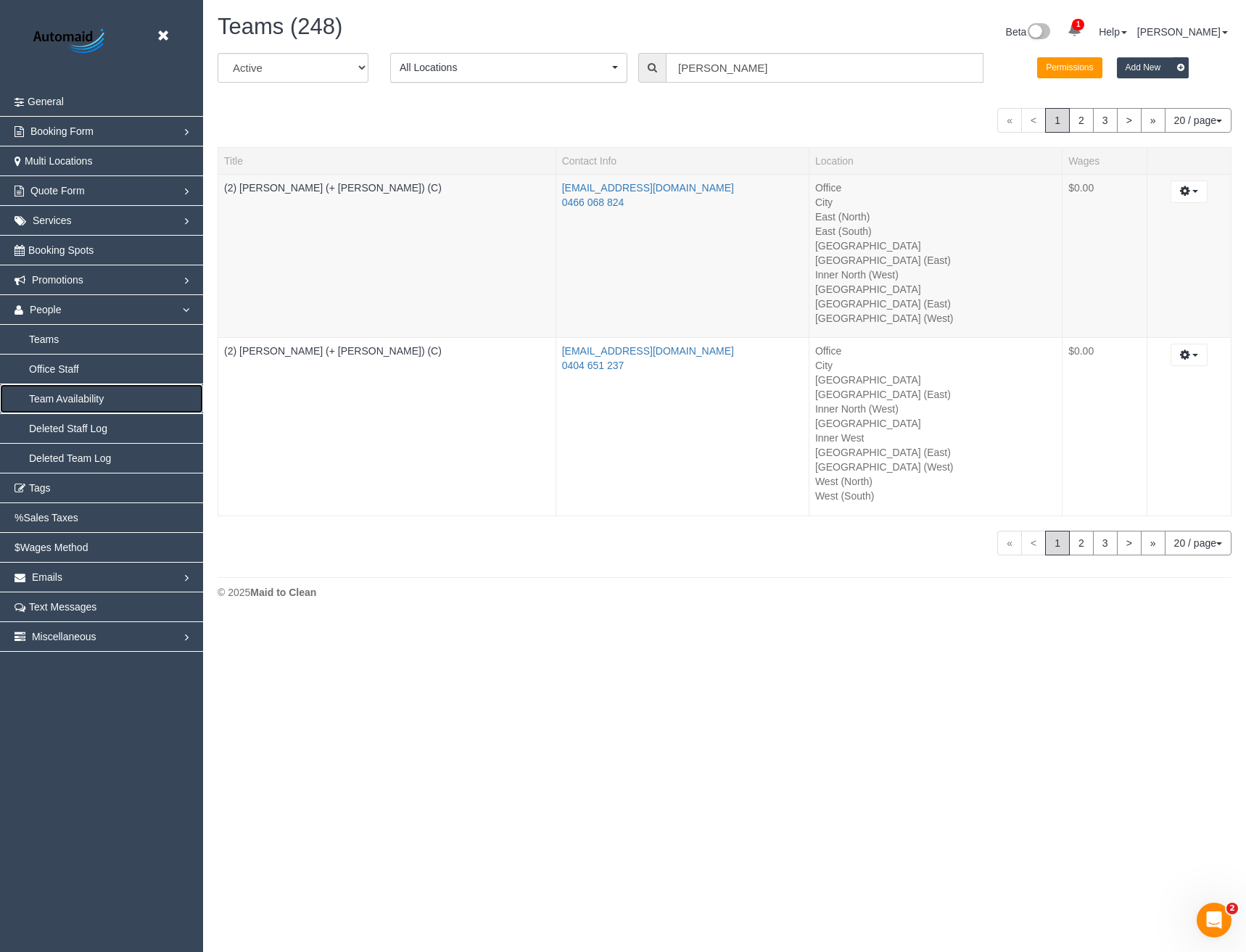
click at [70, 393] on link "Team Availability" at bounding box center [102, 398] width 203 height 29
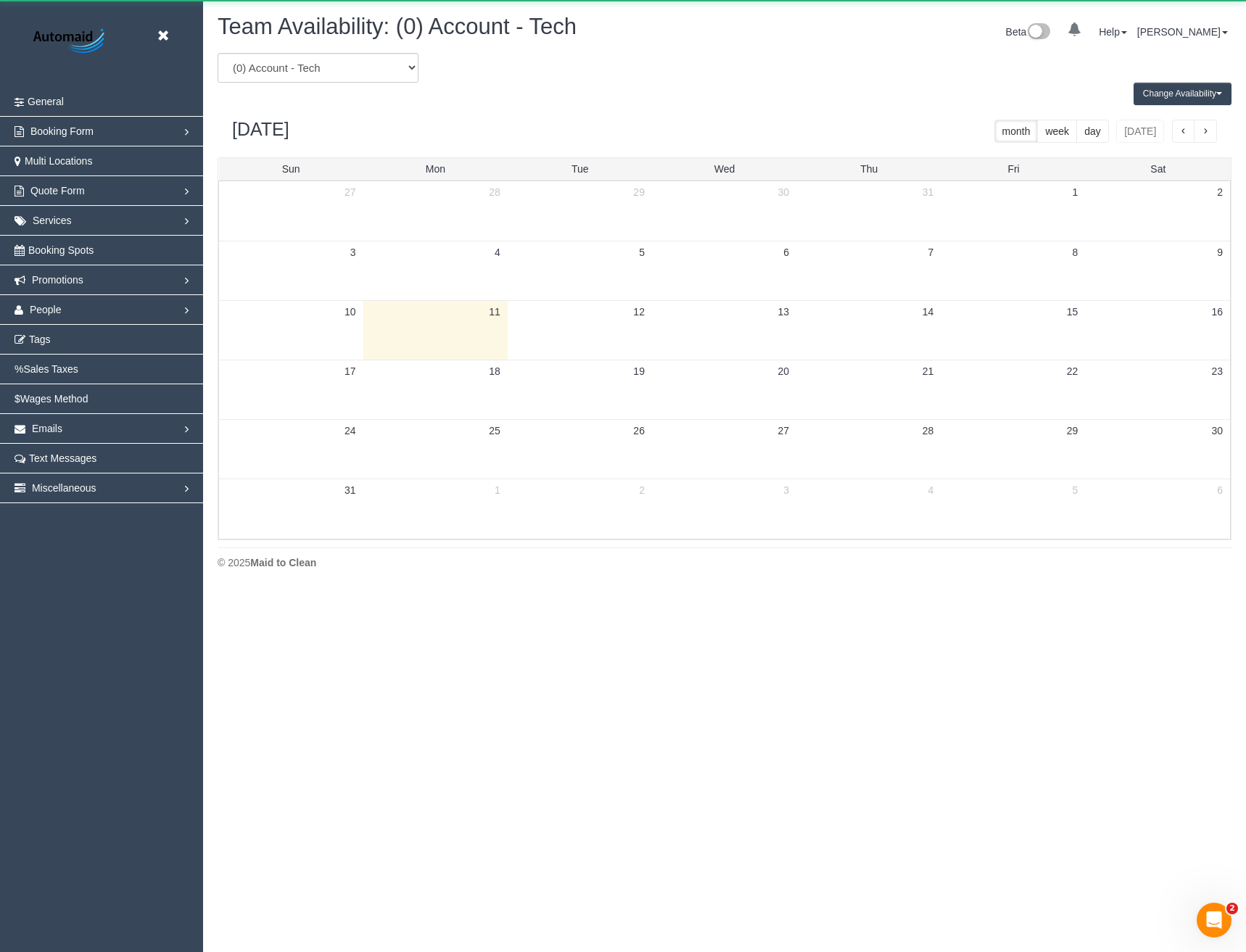
scroll to position [590, 1246]
click at [325, 65] on select "(0) Account - Tech (0) Office (0) [PERSON_NAME] Test Account (1) [PERSON_NAME] …" at bounding box center [317, 68] width 201 height 30
select select "number:23080"
click at [217, 53] on select "(0) Account - Tech (0) Office (0) [PERSON_NAME] Test Account (1) [PERSON_NAME] …" at bounding box center [317, 68] width 201 height 30
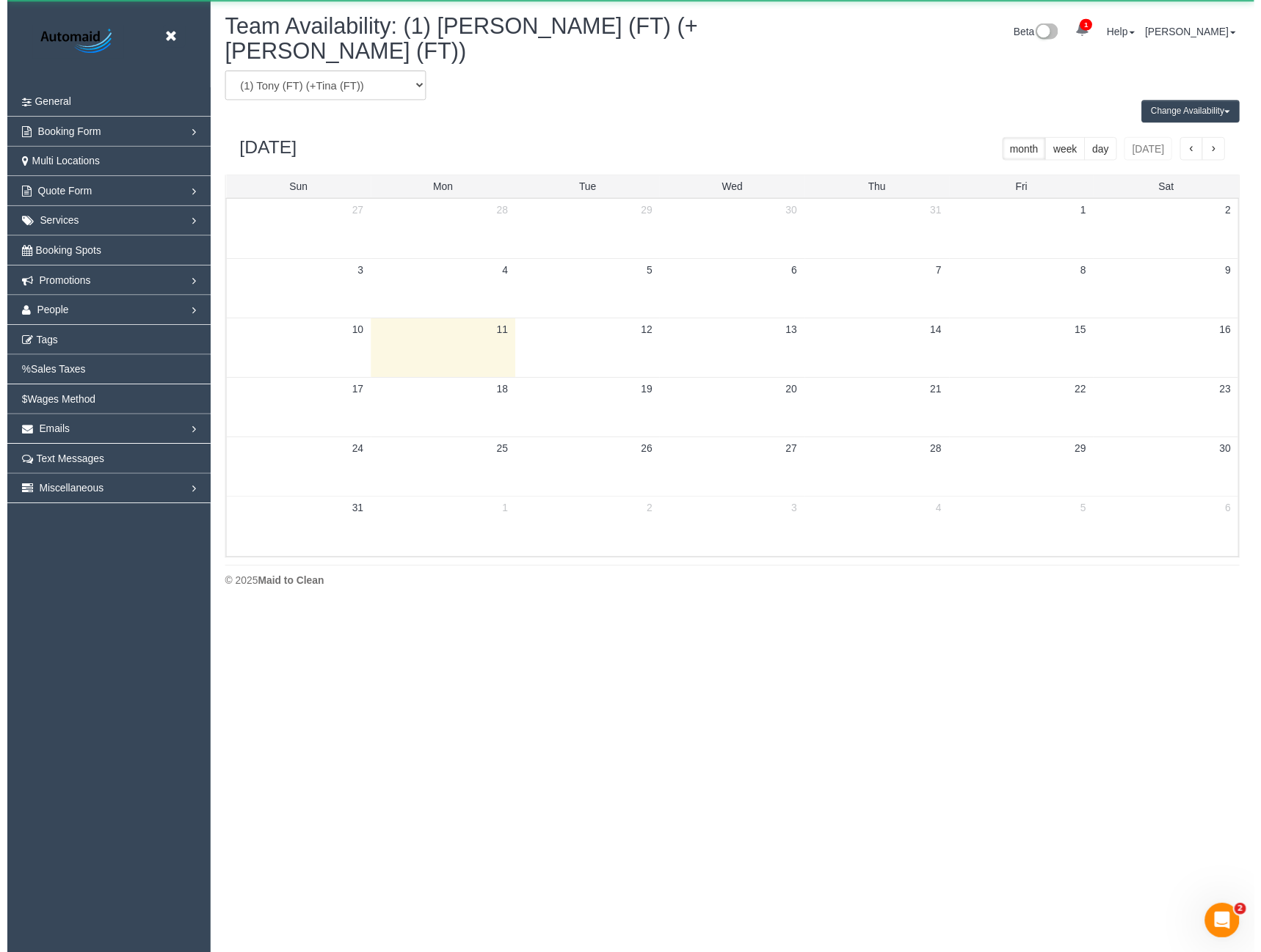
scroll to position [72775, 72139]
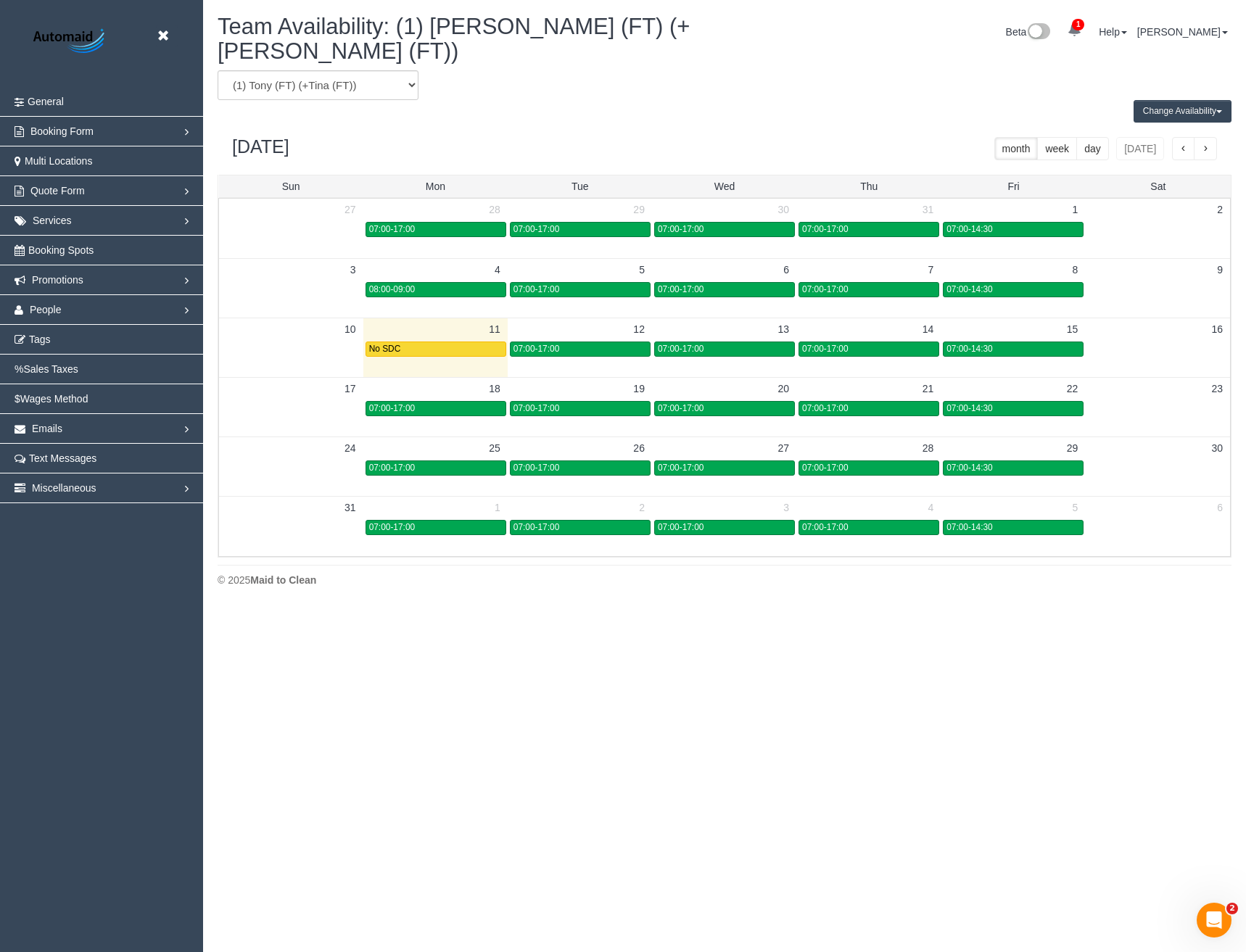
click at [1170, 100] on button "Change Availability" at bounding box center [1182, 111] width 98 height 22
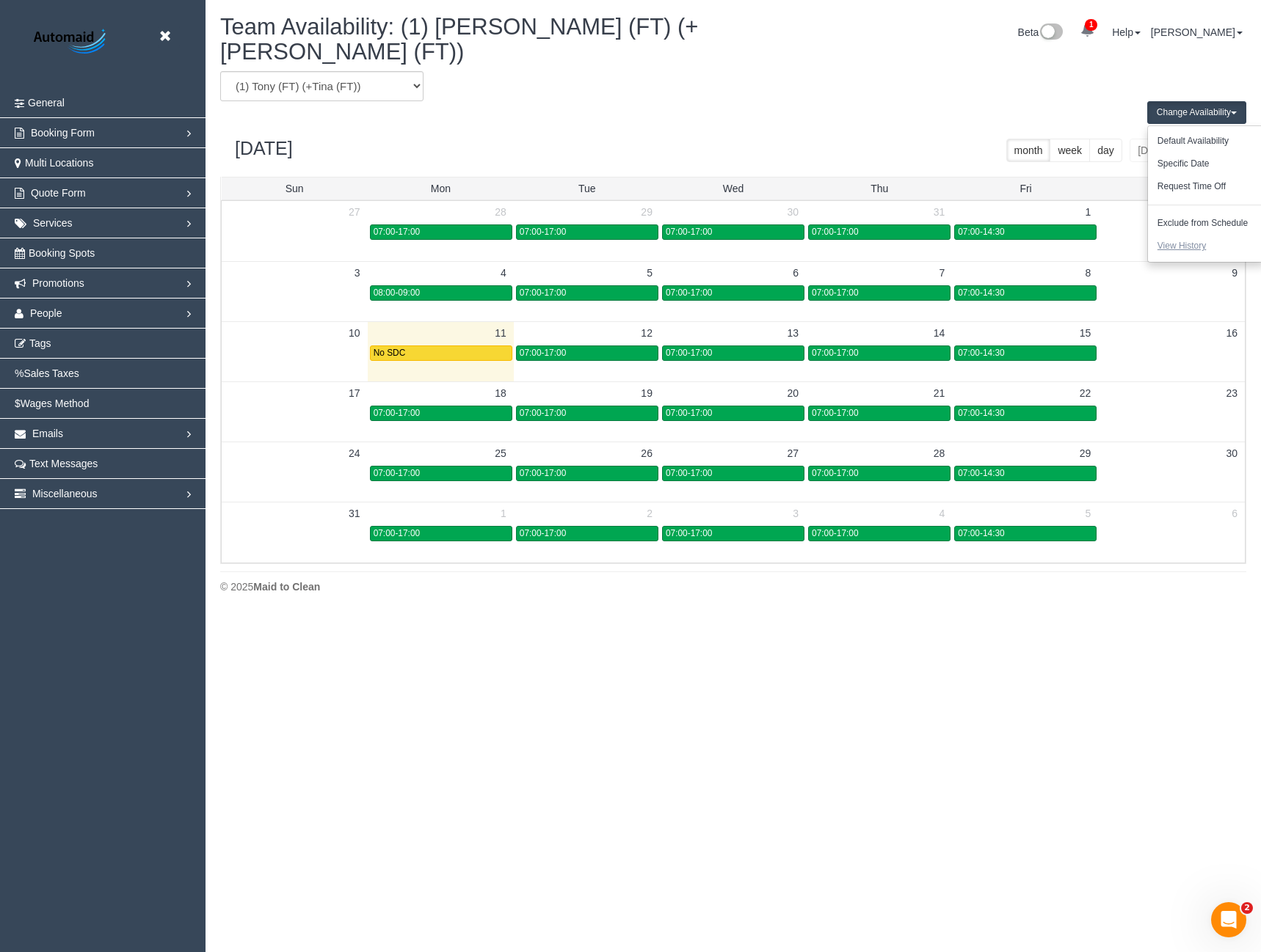
click at [1180, 235] on button "View History" at bounding box center [1182, 246] width 68 height 23
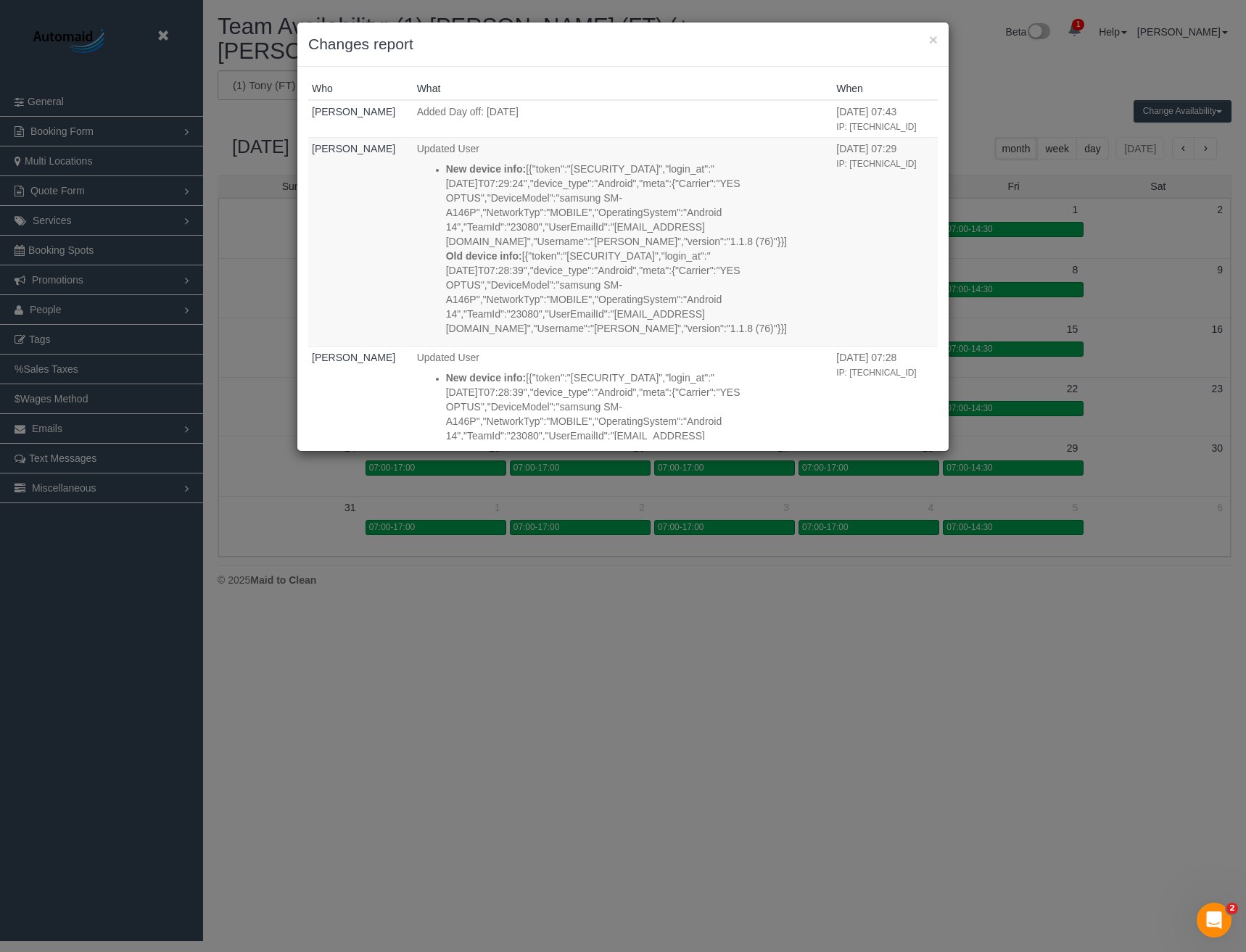
click at [462, 614] on div "× Changes report Who What When Jessica Trentin Added Day off: August 11, 2025 1…" at bounding box center [623, 476] width 1246 height 952
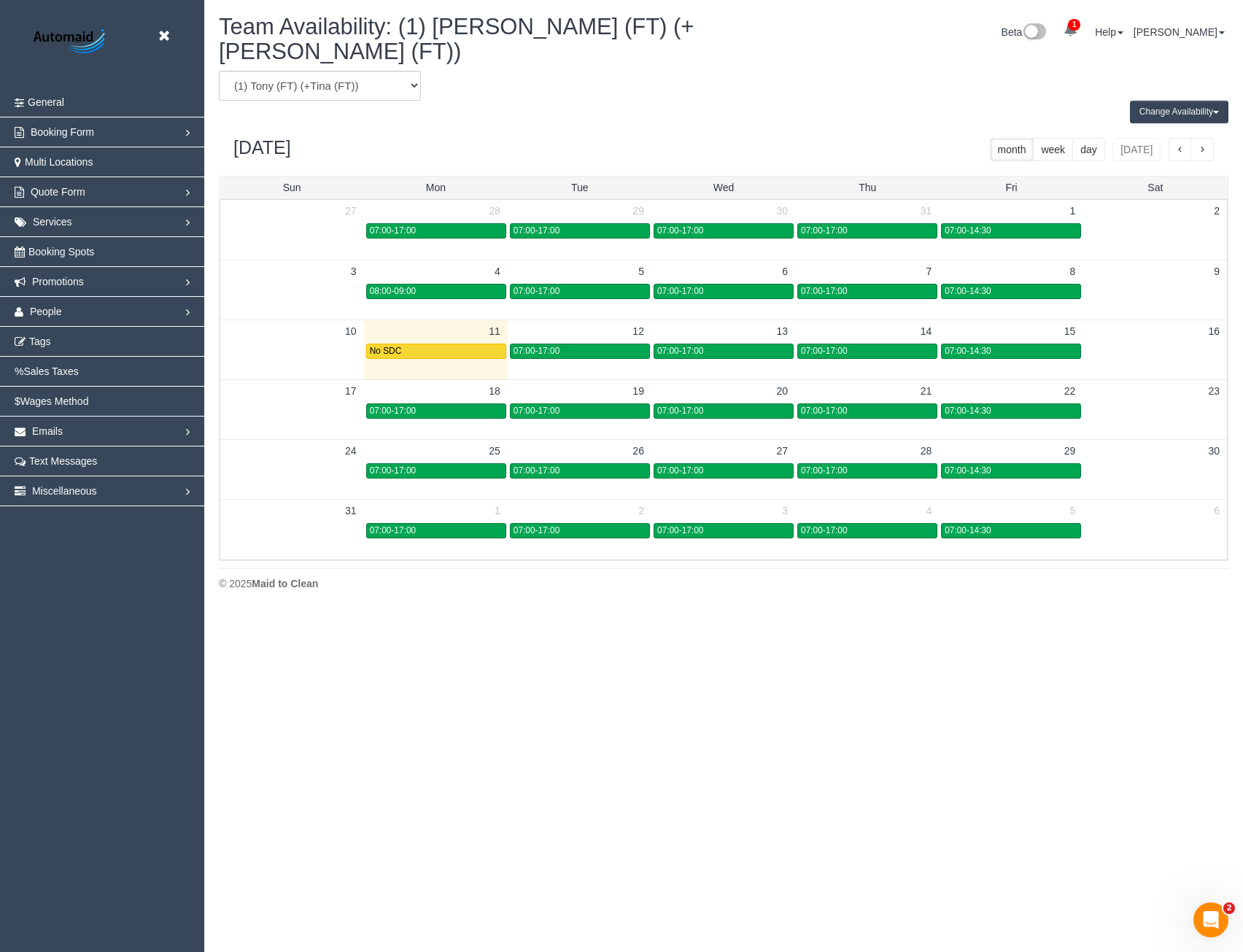
scroll to position [594, 1243]
